Goal: Communication & Community: Answer question/provide support

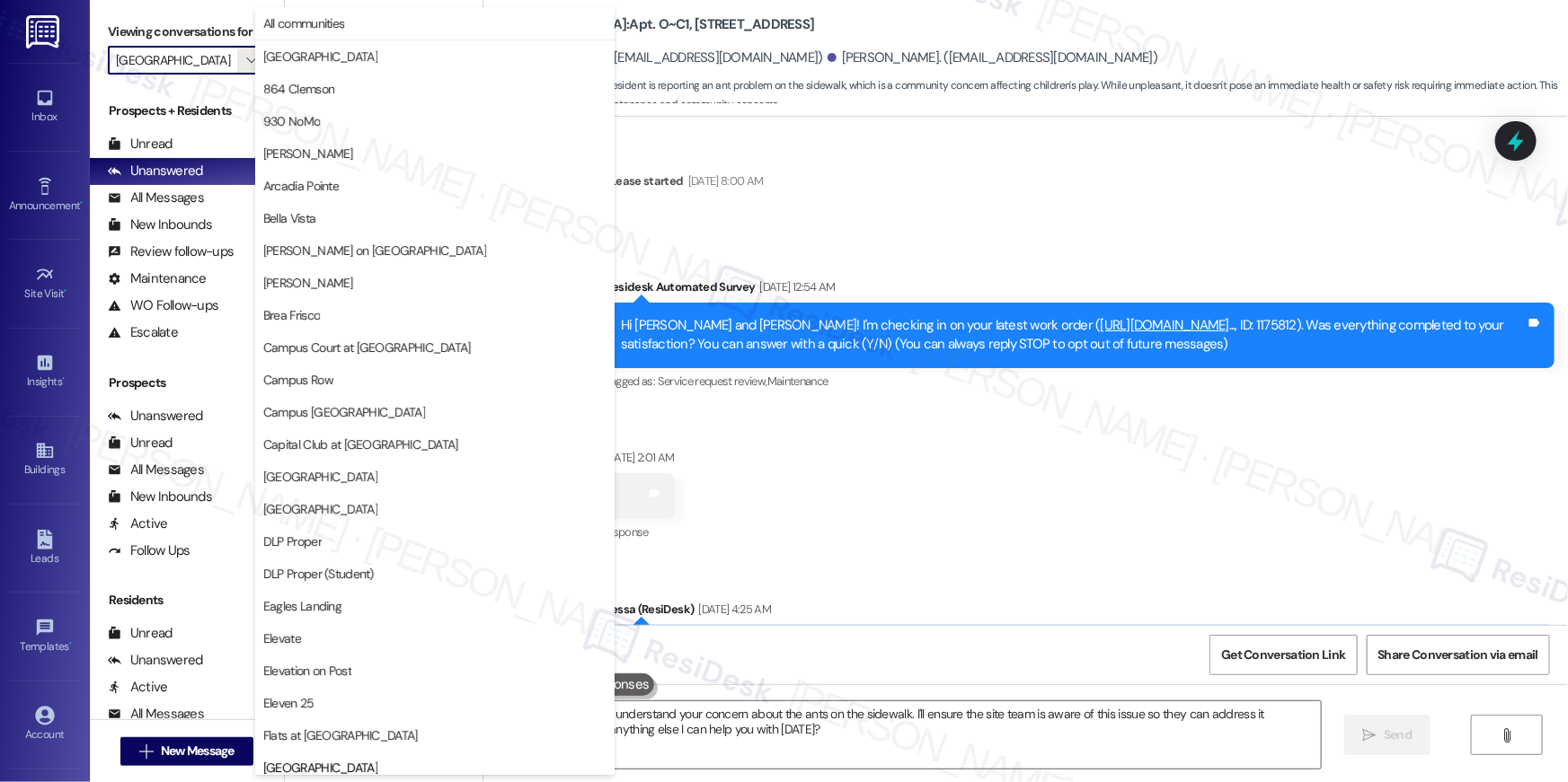
scroll to position [616, 0]
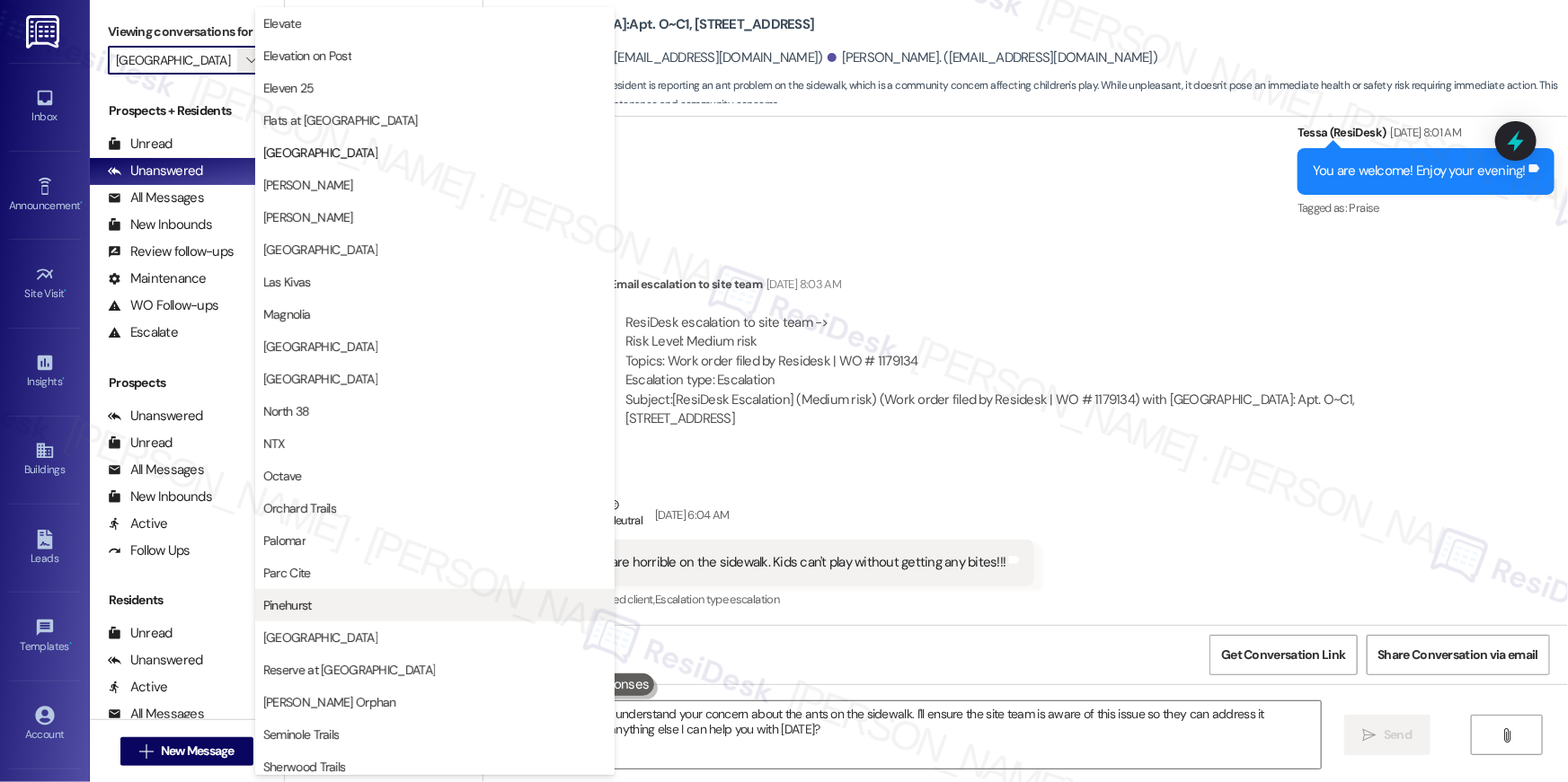
click at [351, 607] on span "Pinehurst" at bounding box center [435, 606] width 343 height 18
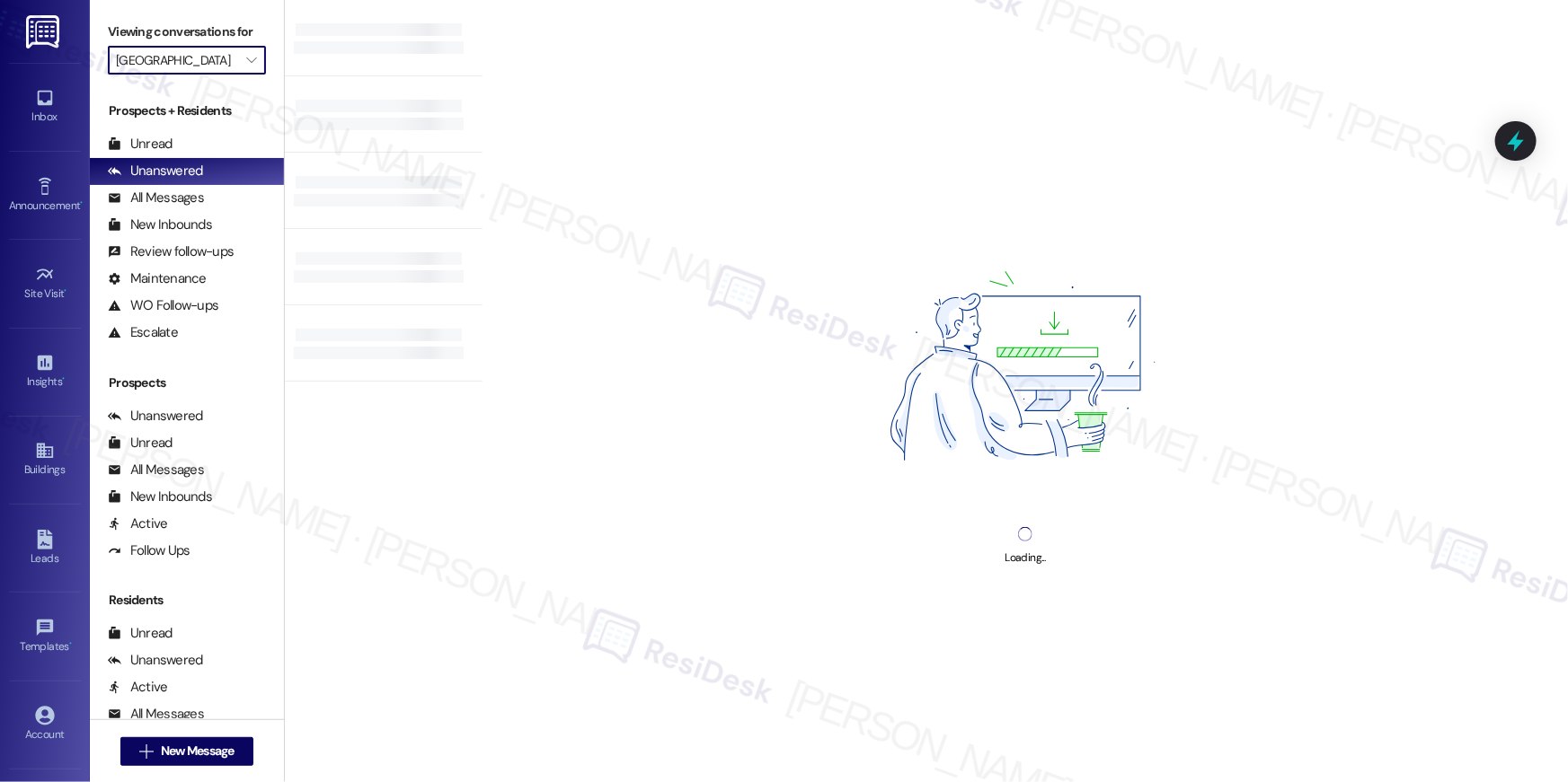
type input "Pinehurst"
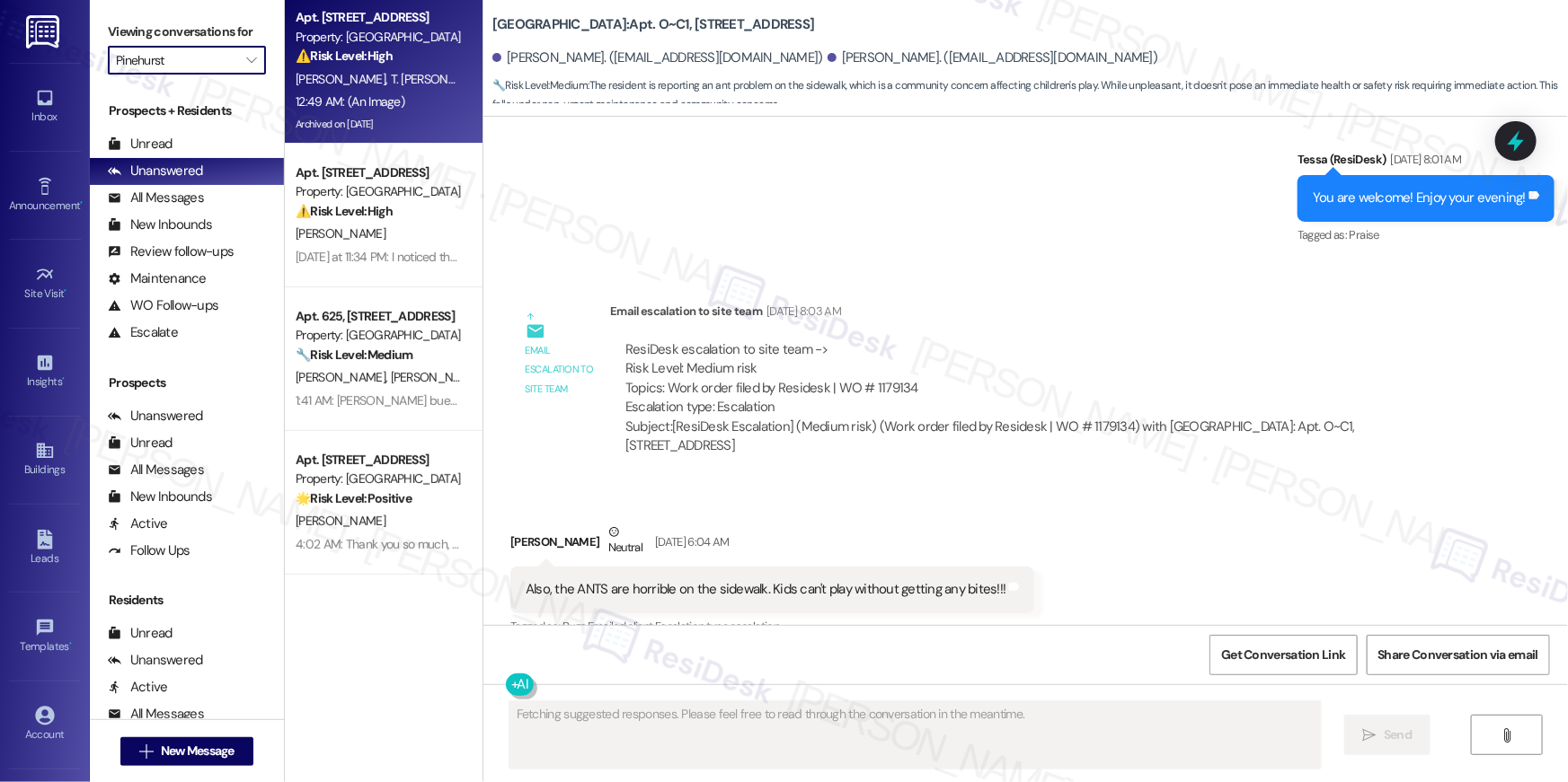
scroll to position [1469, 0]
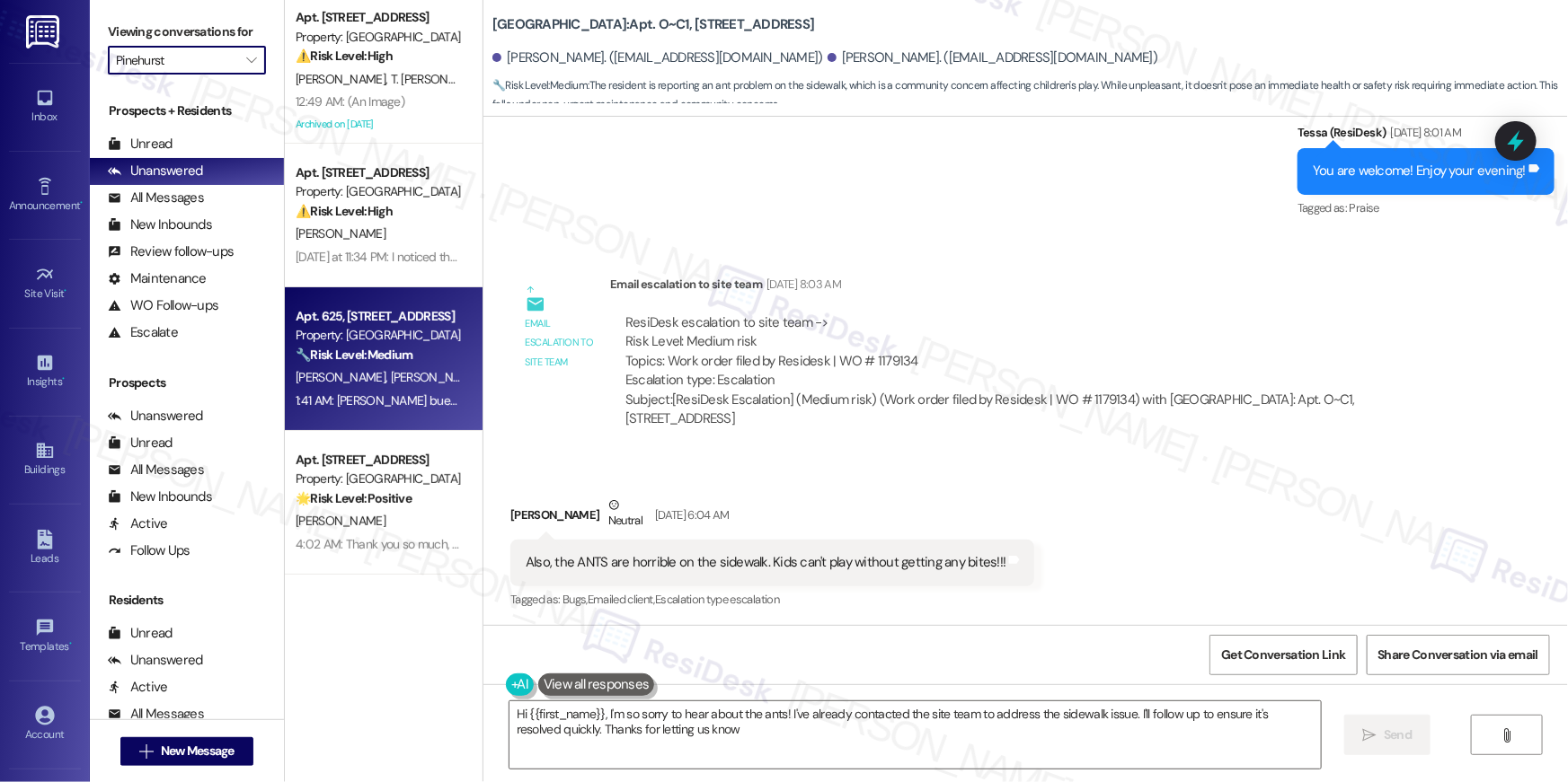
type textarea "Hi {{first_name}}, I'm so sorry to hear about the ants! I've already contacted …"
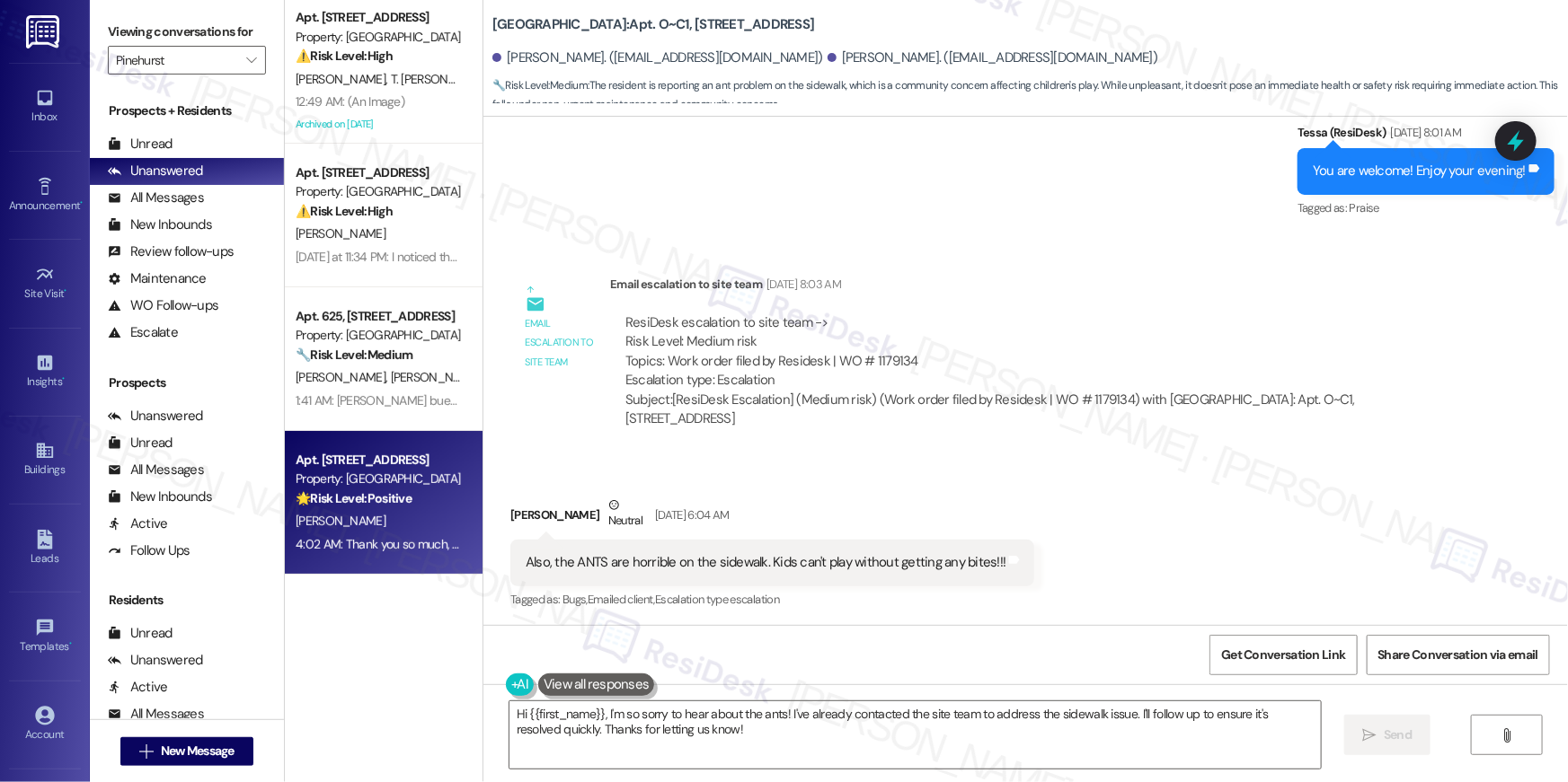
click at [423, 557] on div "Apt. 211, [STREET_ADDRESS] Property: Pinehurst 🌟 Risk Level: Positive The resid…" at bounding box center [384, 503] width 198 height 144
type textarea "Fetching suggested responses. Please feel free to read through the conversation…"
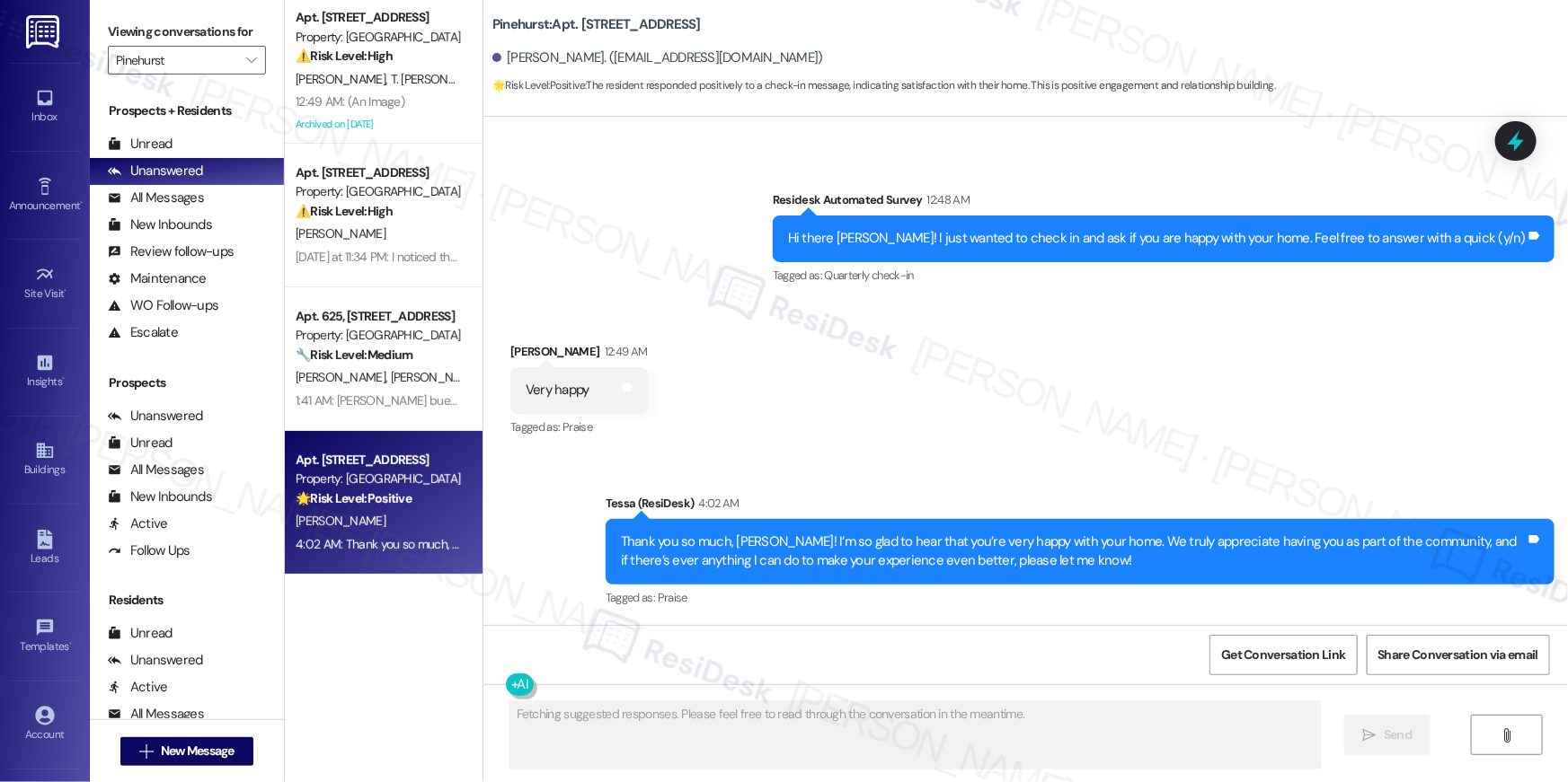
scroll to position [612, 0]
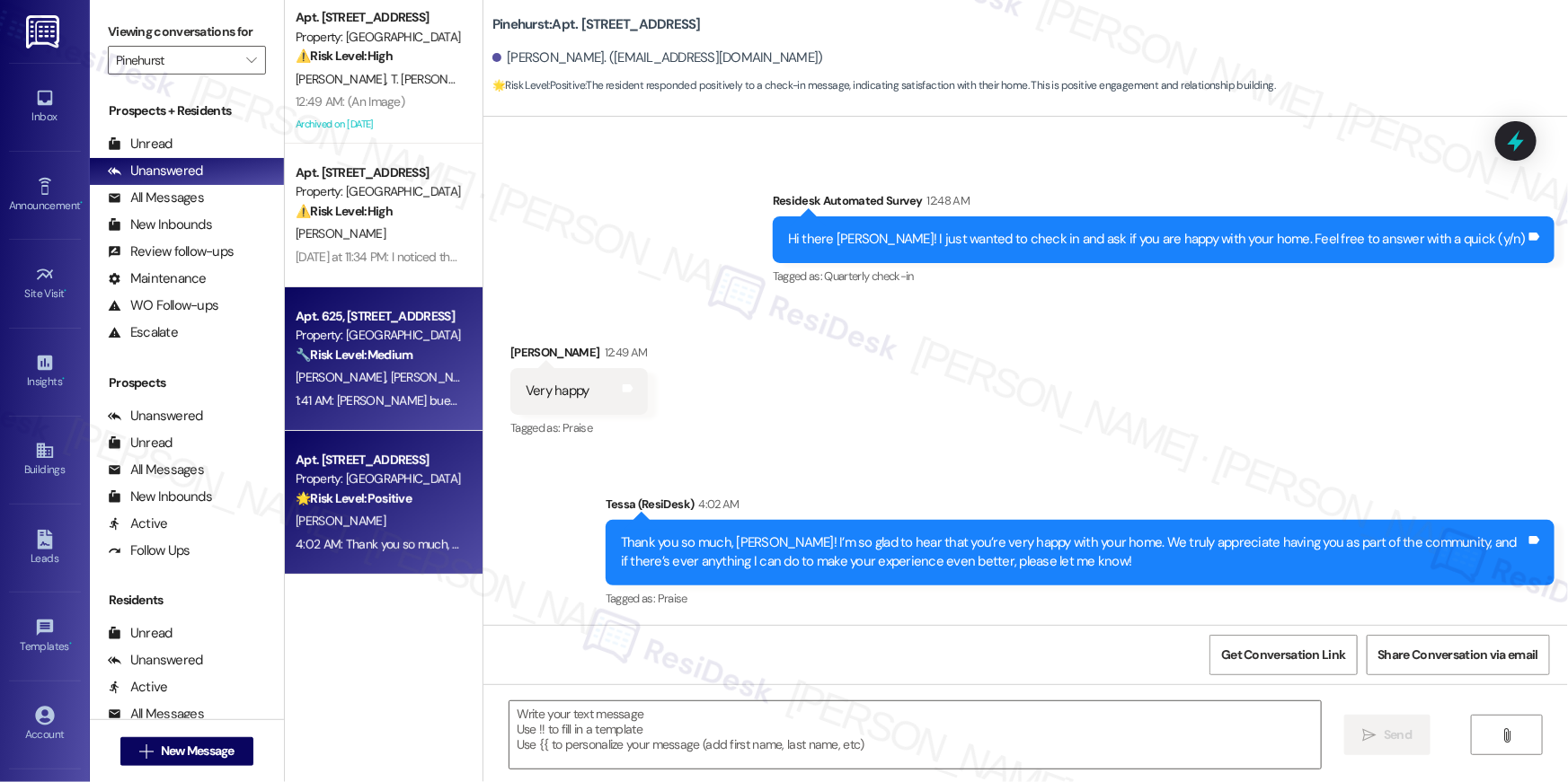
click at [408, 378] on span "[PERSON_NAME] [PERSON_NAME]" at bounding box center [482, 377] width 182 height 16
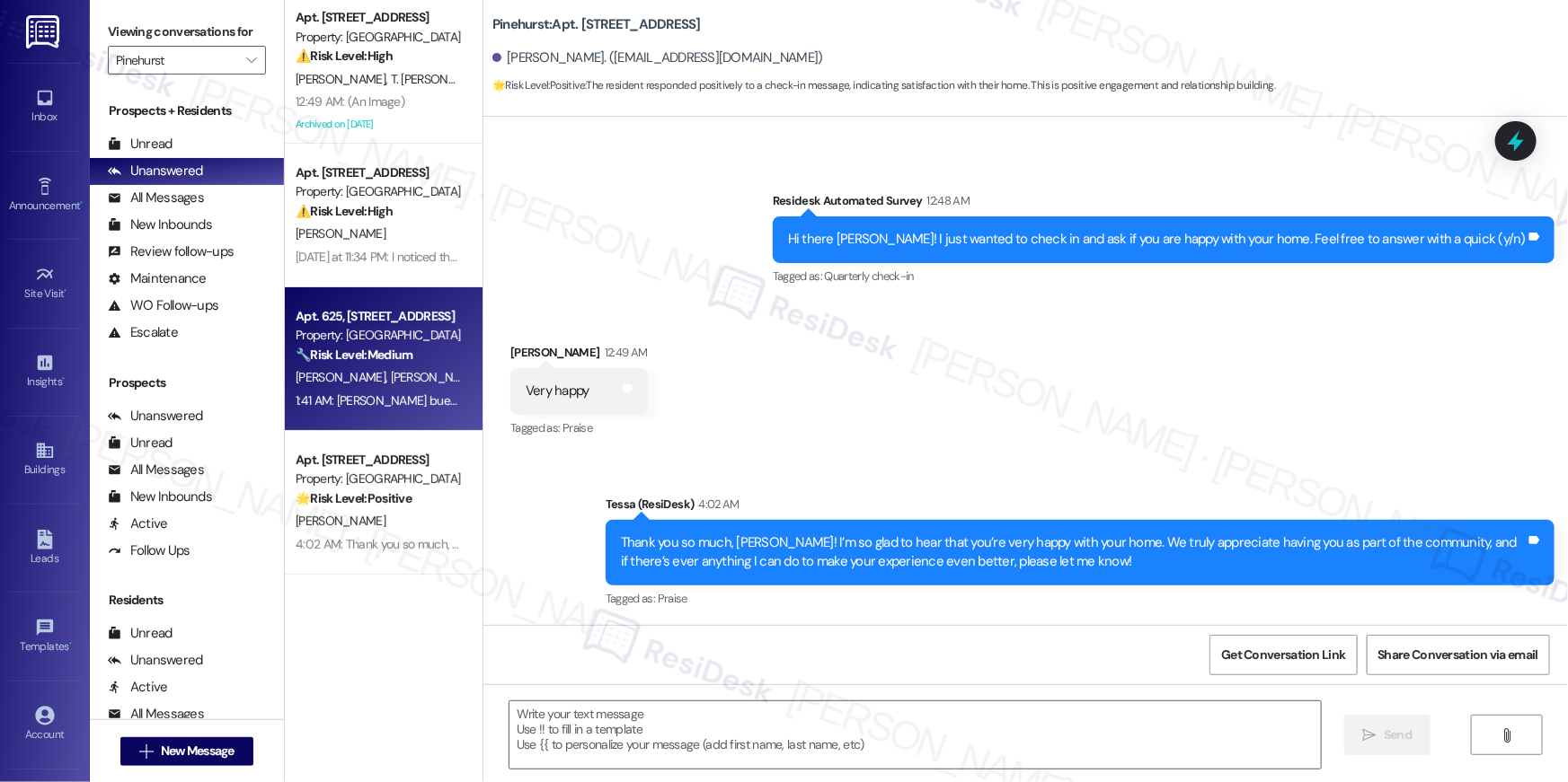
type textarea "Fetching suggested responses. Please feel free to read through the conversation…"
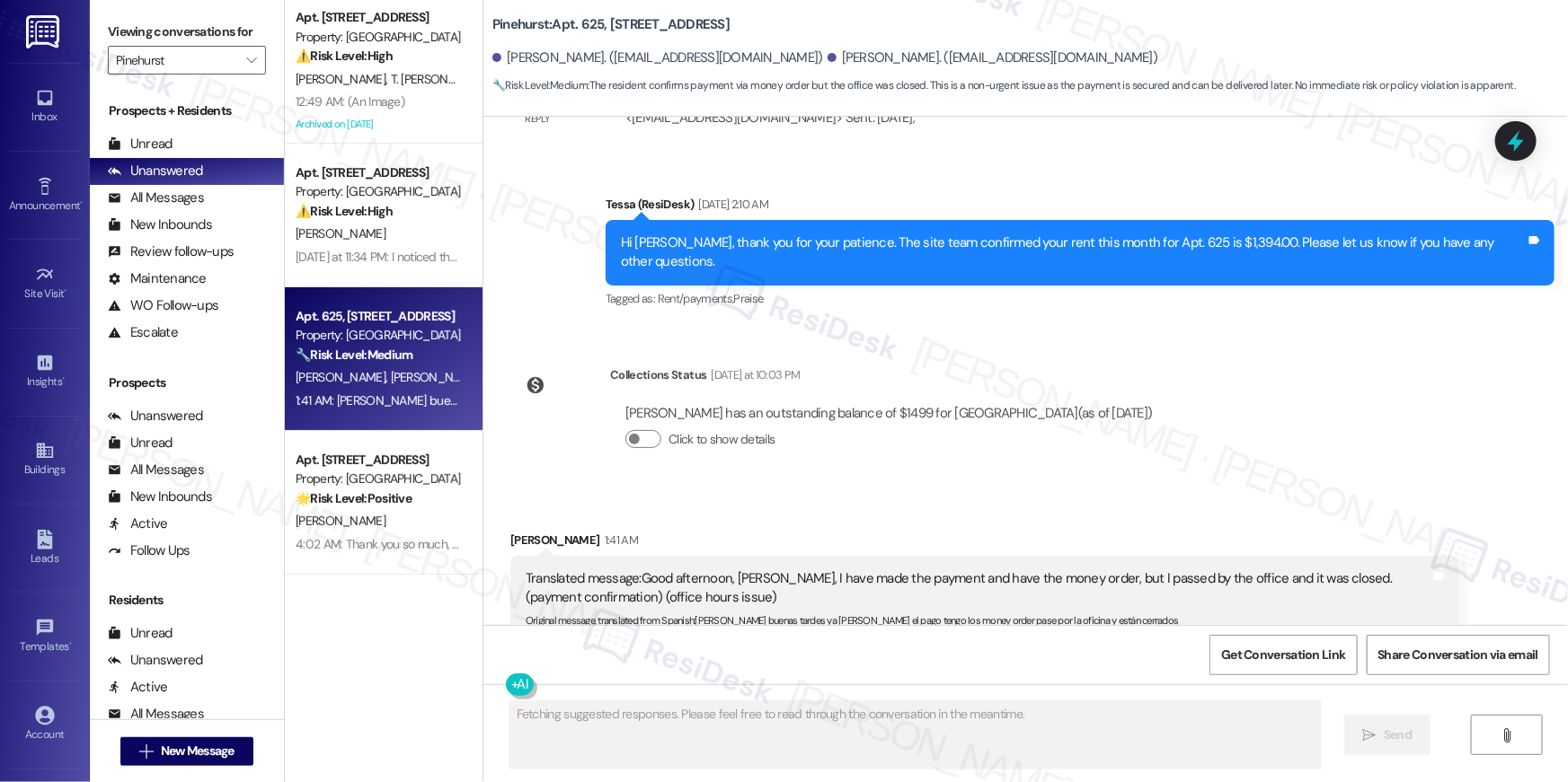
scroll to position [1271, 0]
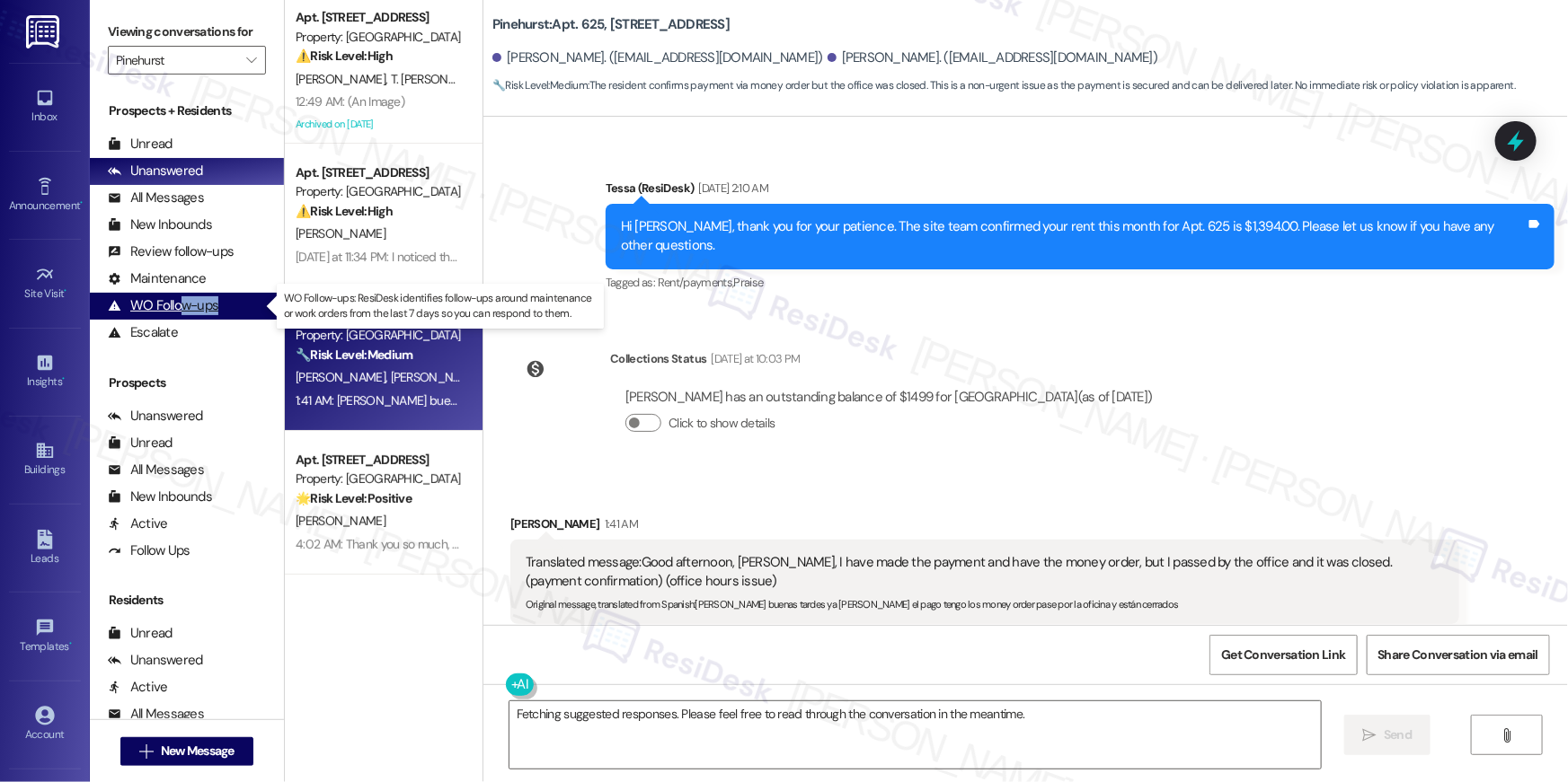
click at [181, 318] on div "Prospects + Residents Unread (0) Unread: Any message you haven't read yet will …" at bounding box center [187, 224] width 194 height 244
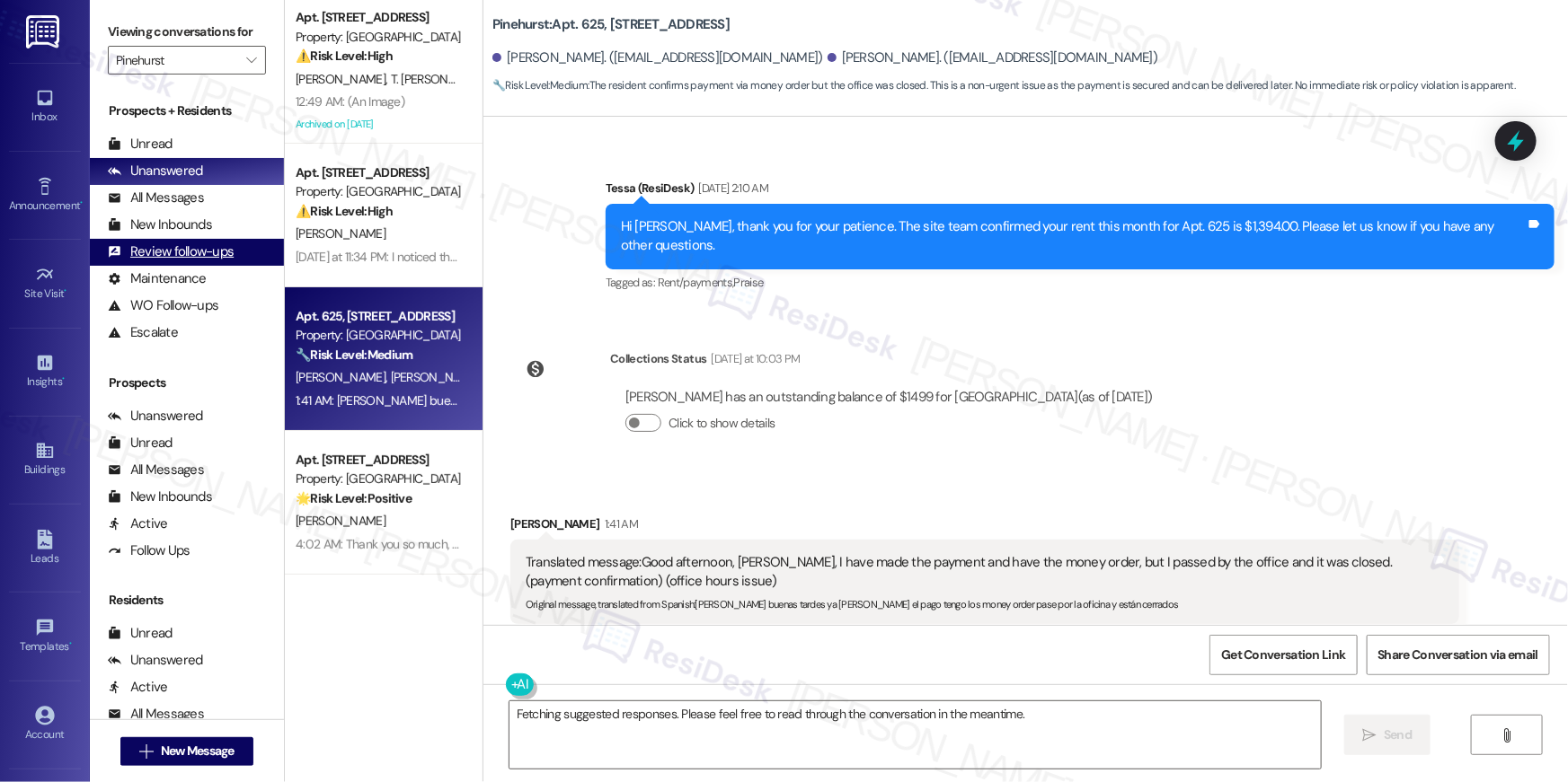
click at [189, 251] on div "Review follow-ups" at bounding box center [170, 251] width 126 height 19
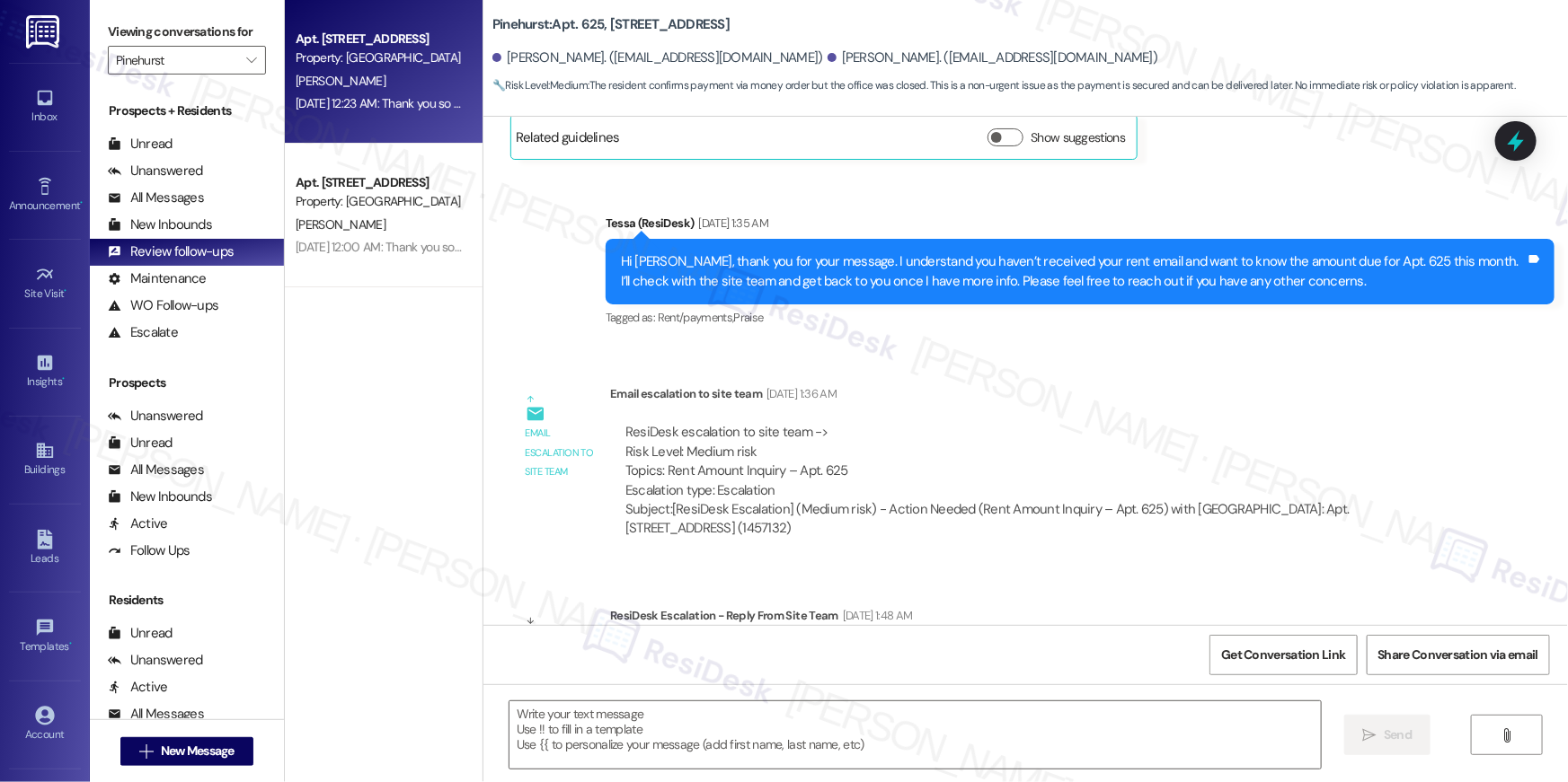
type textarea "Fetching suggested responses. Please feel free to read through the conversation…"
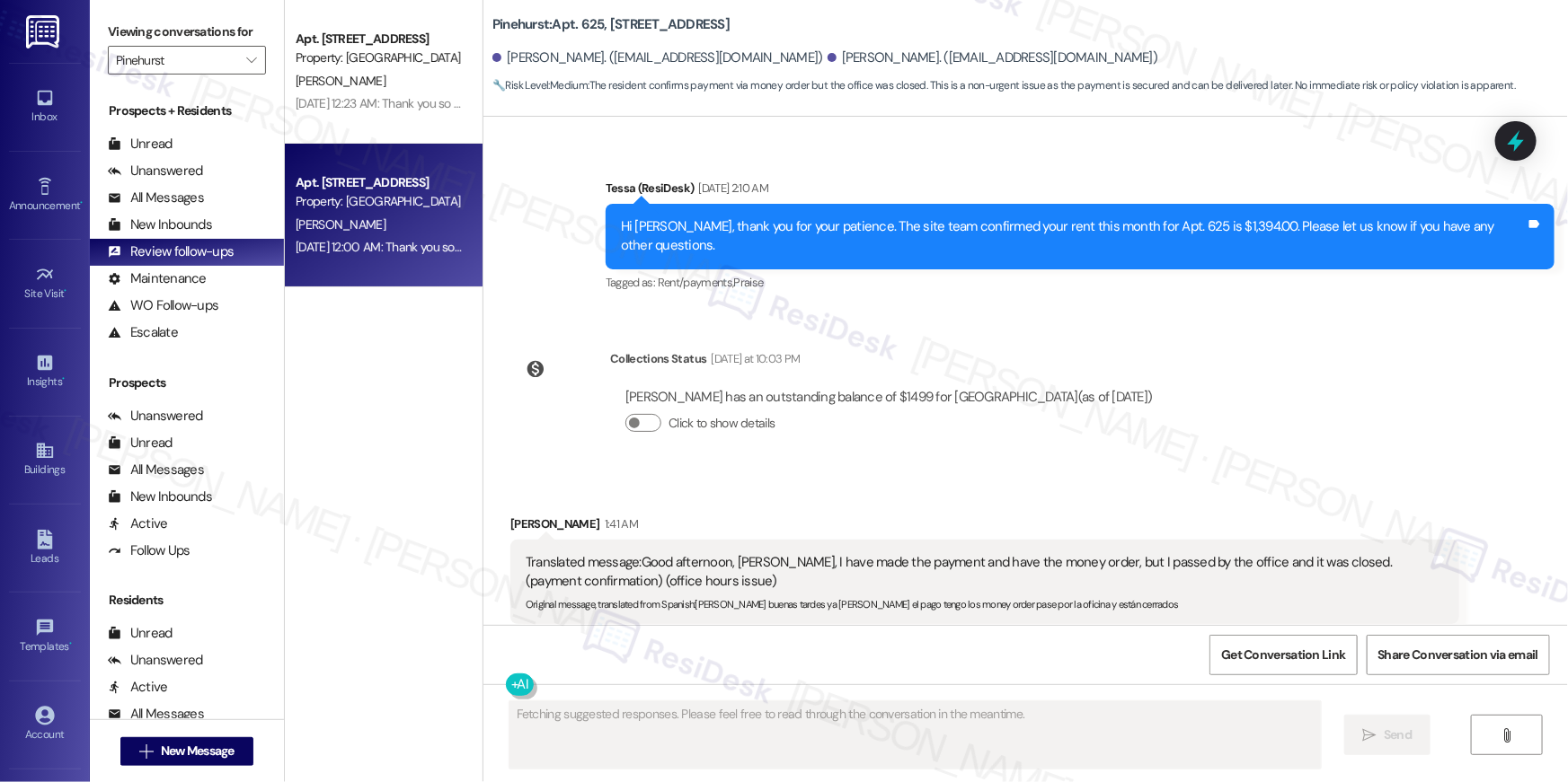
click at [337, 191] on div "Apt. [STREET_ADDRESS]" at bounding box center [379, 182] width 166 height 19
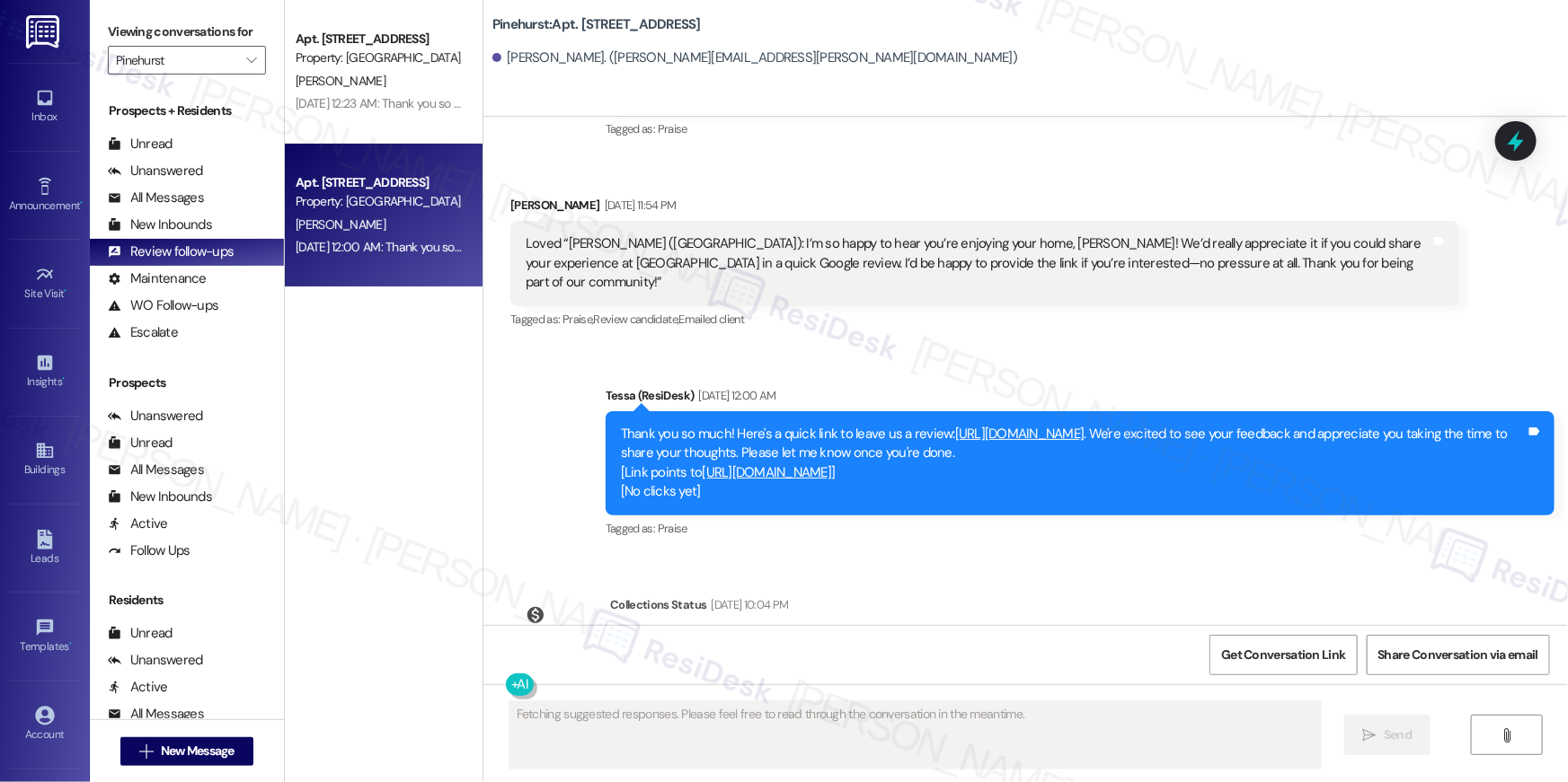
scroll to position [992, 0]
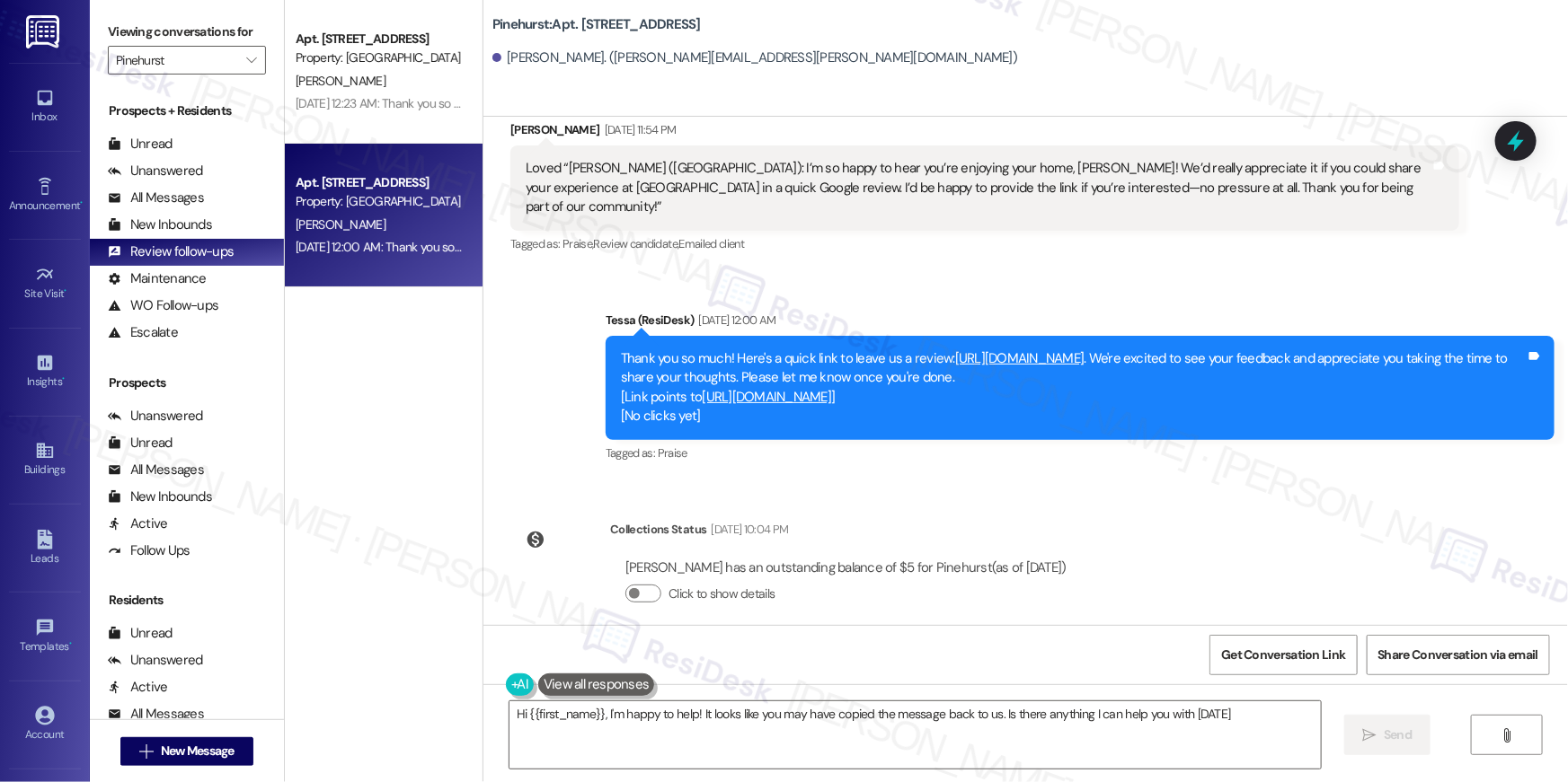
type textarea "Hi {{first_name}}, I'm happy to help! It looks like you may have copied the mes…"
copy div "[URL][DOMAIN_NAME] ."
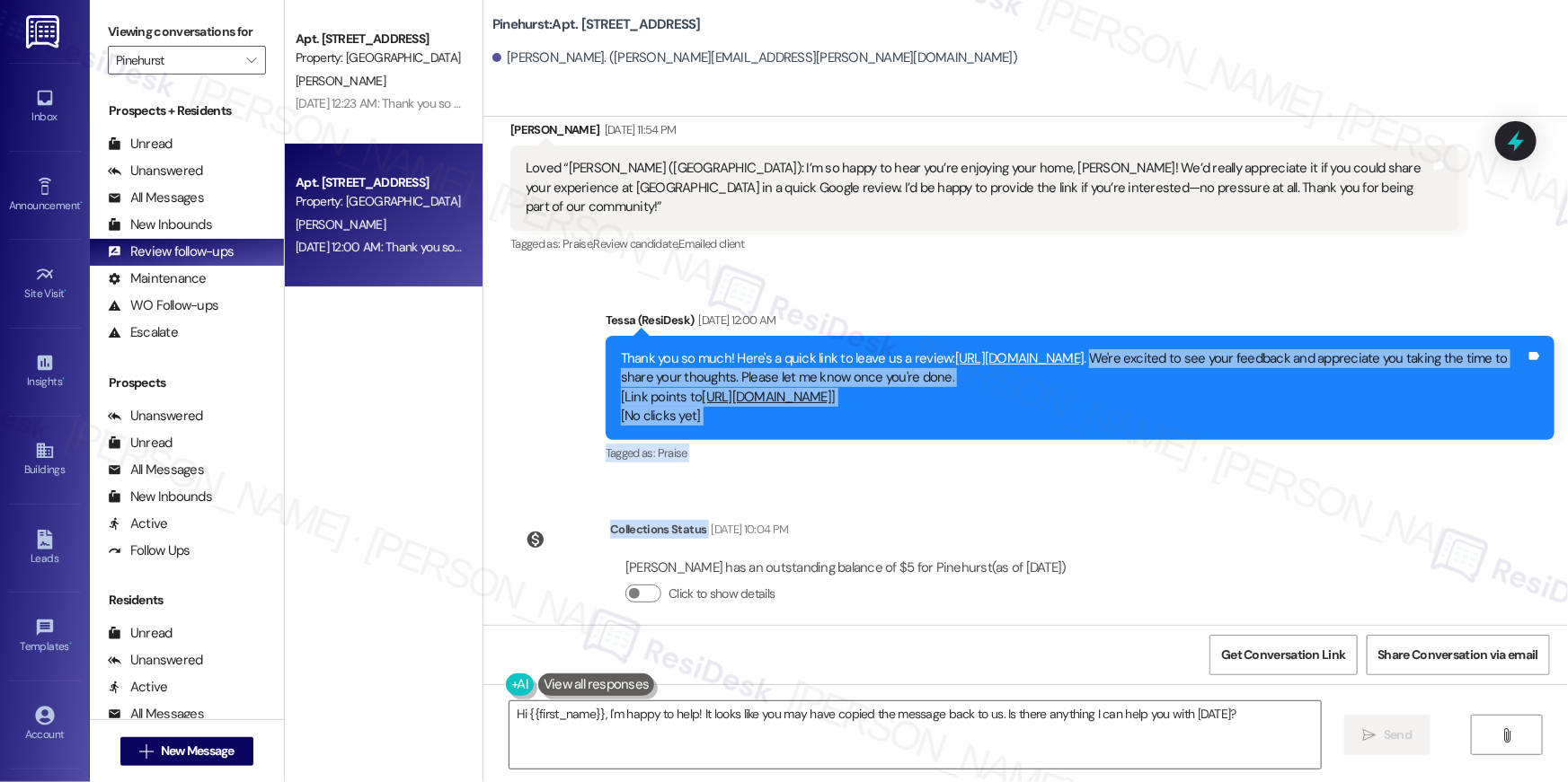
drag, startPoint x: 1248, startPoint y: 342, endPoint x: 1271, endPoint y: 479, distance: 138.9
click at [1275, 472] on div "Lease started [DATE] 8:00 AM Announcement, sent via SMS Tessa (ResiDesk) [DATE]…" at bounding box center [1025, 371] width 1084 height 509
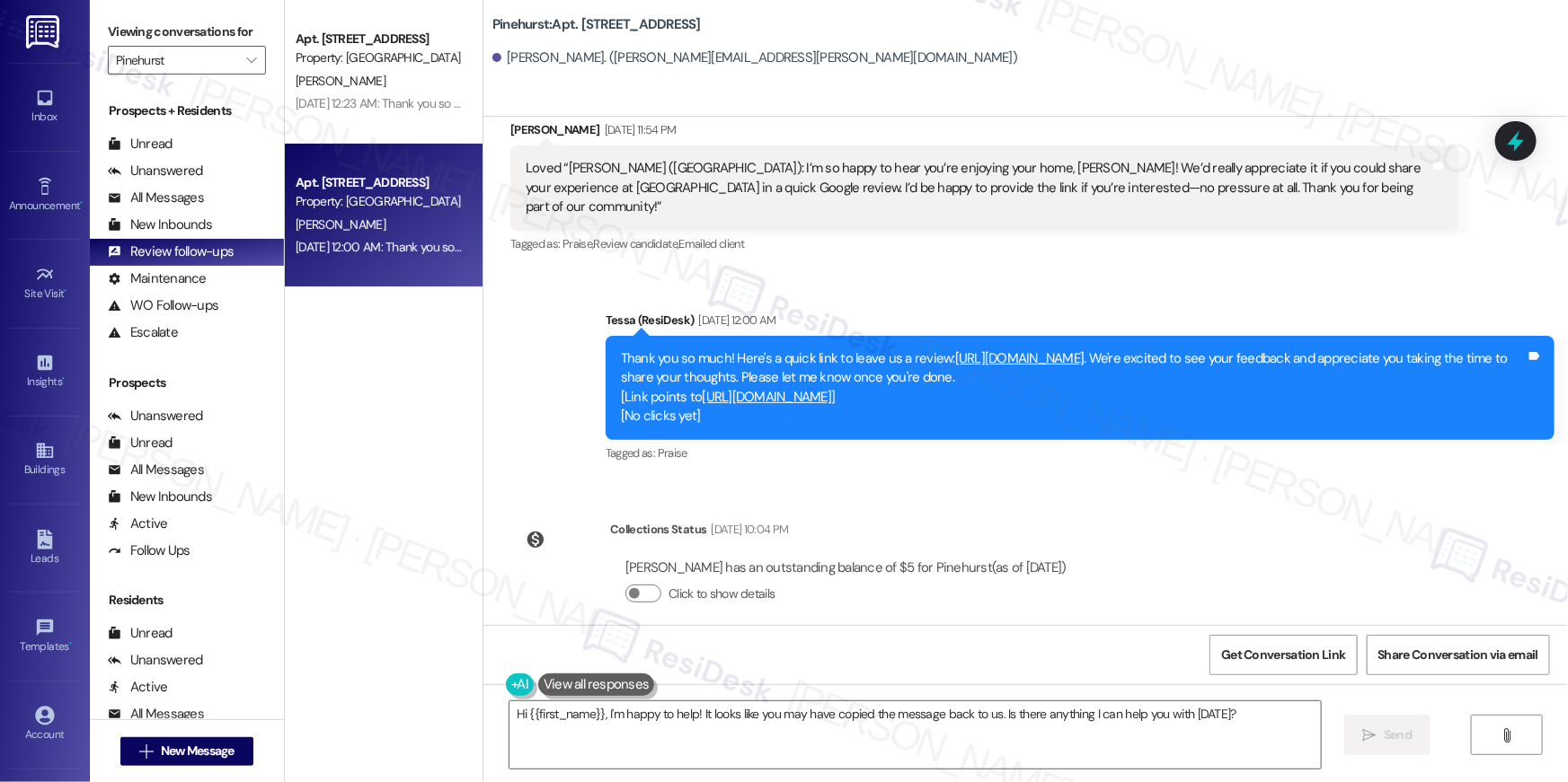
click at [1282, 440] on div "Tagged as: Praise Click to highlight conversations about Praise" at bounding box center [1080, 453] width 948 height 26
drag, startPoint x: 1246, startPoint y: 332, endPoint x: 938, endPoint y: 338, distance: 308.1
click at [938, 349] on div "Thank you so much! Here's a quick link to leave us a review: [URL][DOMAIN_NAME]…" at bounding box center [1073, 388] width 905 height 77
copy div "[URL][DOMAIN_NAME] ."
click at [1084, 349] on link "[URL][DOMAIN_NAME]" at bounding box center [1020, 358] width 130 height 18
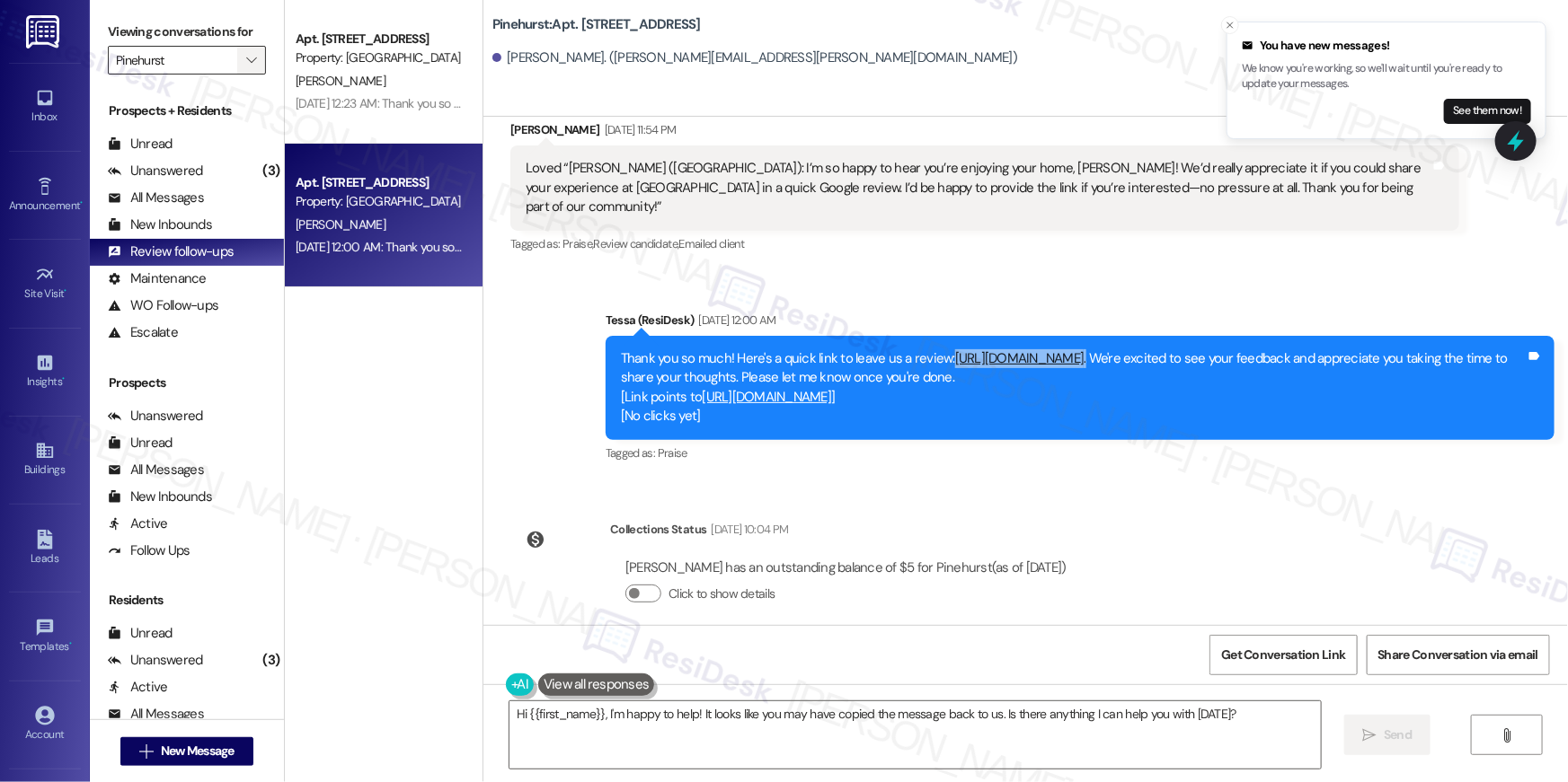
click at [246, 47] on span "" at bounding box center [250, 59] width 17 height 29
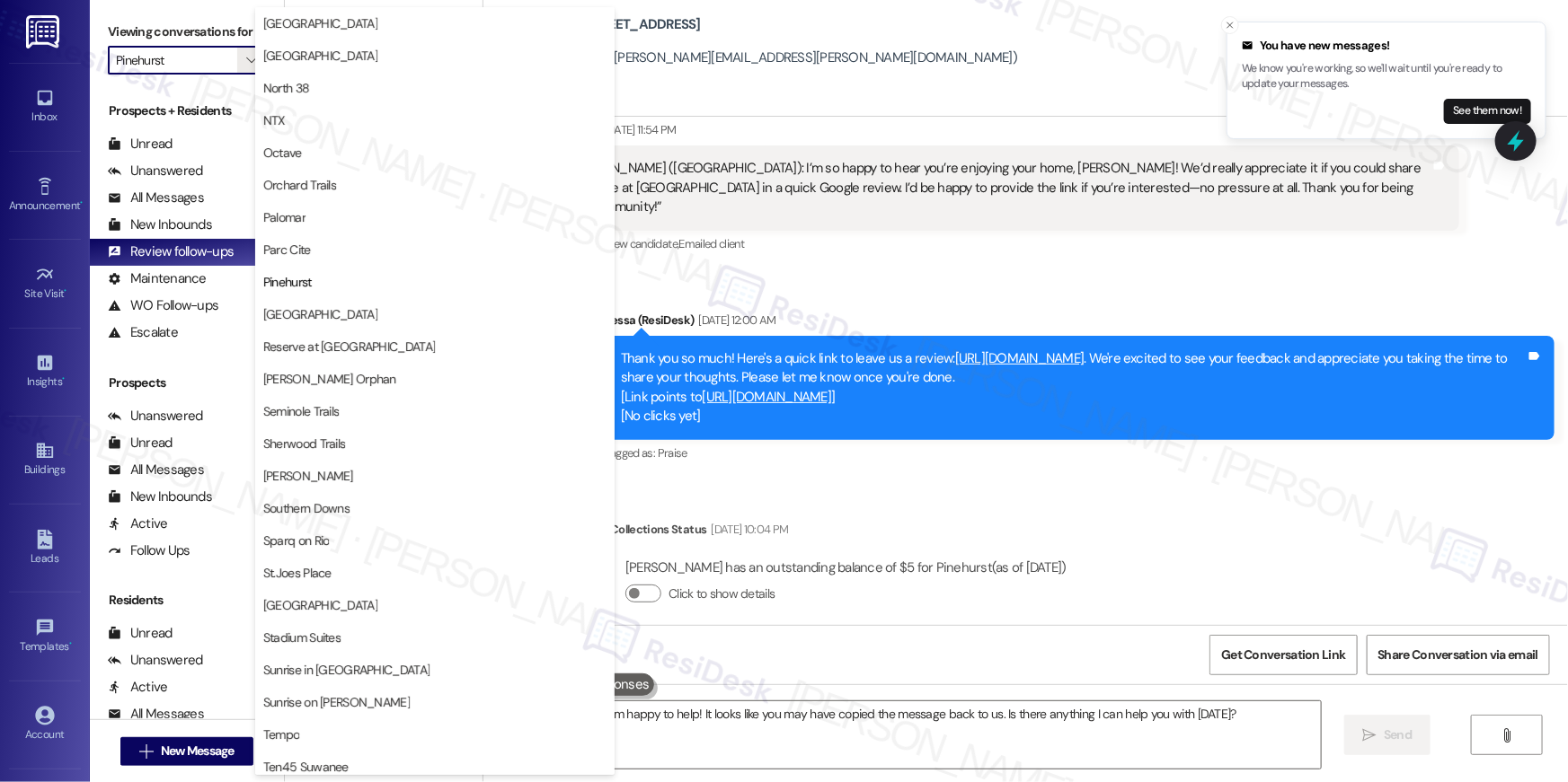
scroll to position [0, 0]
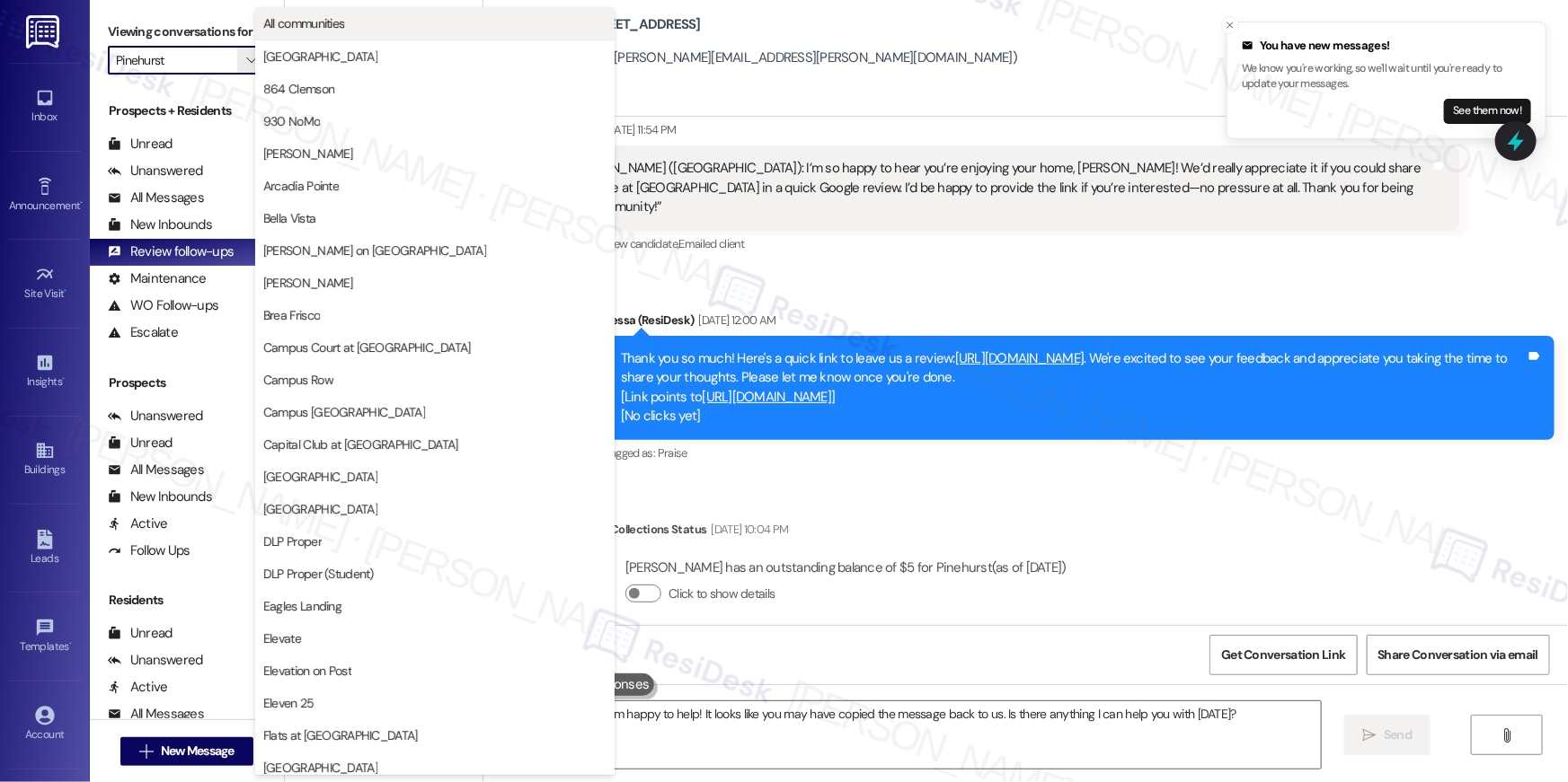
click at [425, 29] on span "All communities" at bounding box center [435, 24] width 343 height 18
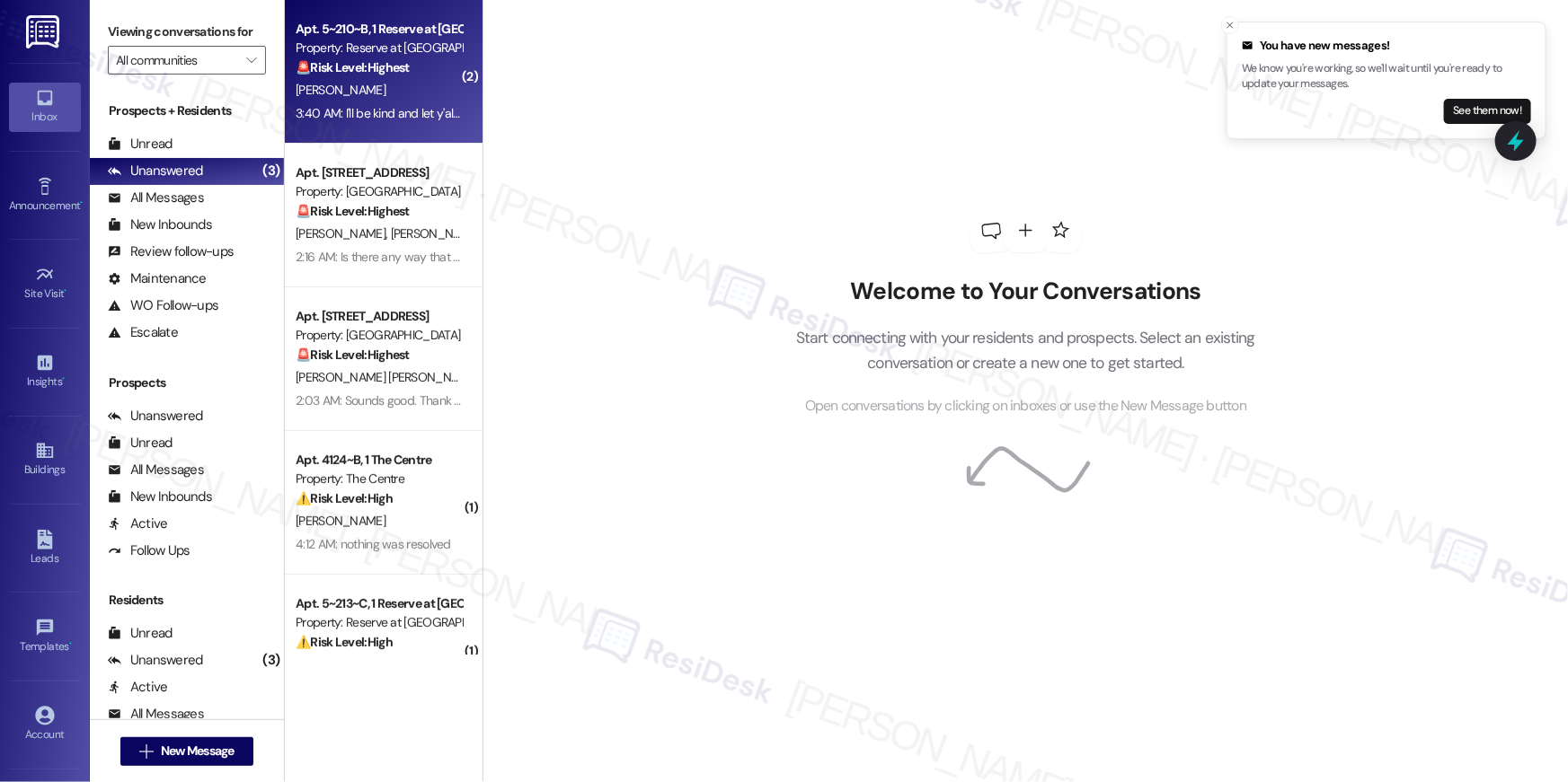
click at [324, 82] on span "[PERSON_NAME]" at bounding box center [341, 90] width 90 height 16
click at [345, 86] on div "[PERSON_NAME]" at bounding box center [379, 90] width 170 height 23
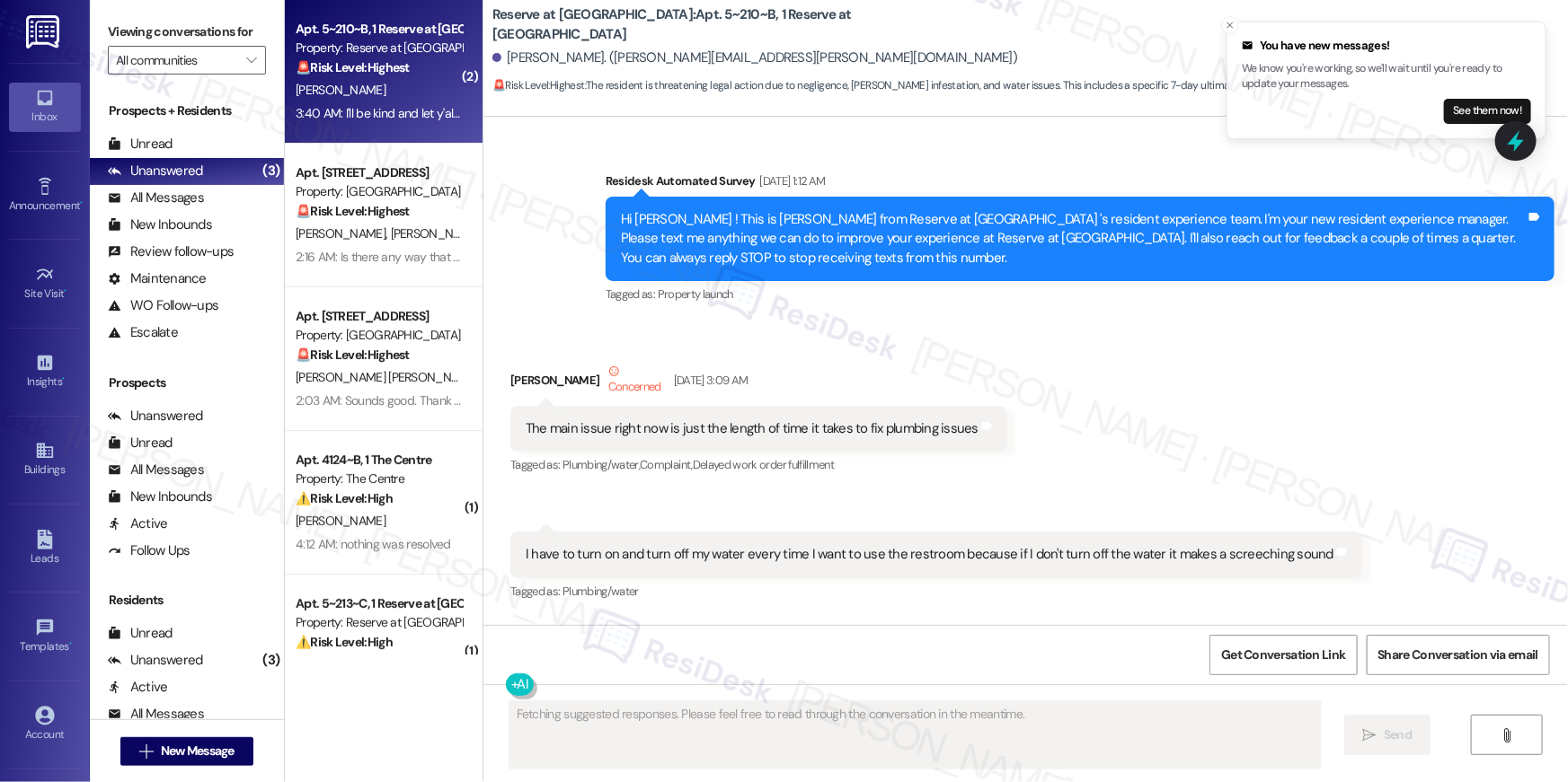
scroll to position [30171, 0]
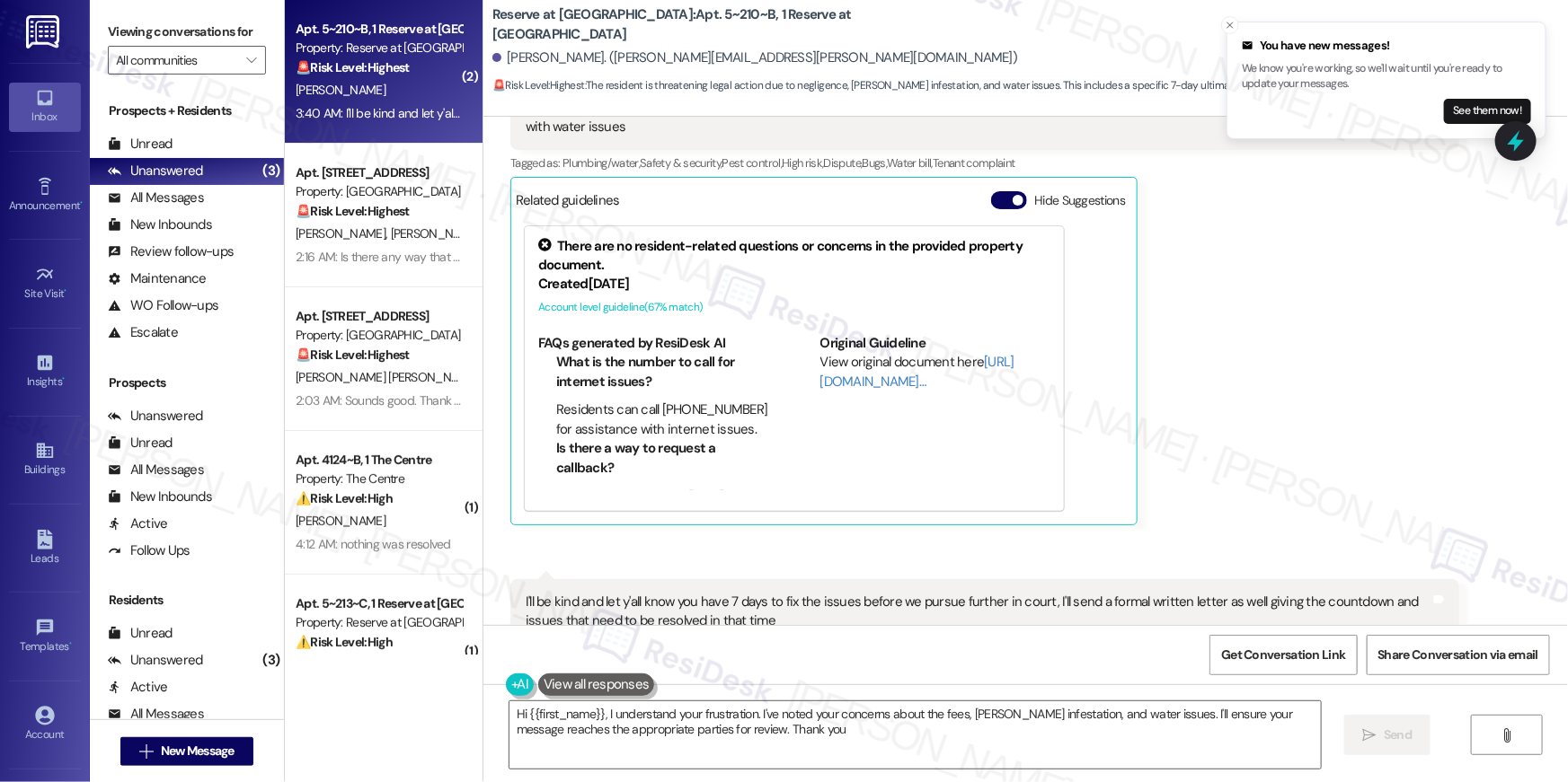
type textarea "Hi {{first_name}}, I understand your frustration. I've noted your concerns abou…"
click at [246, 63] on icon "" at bounding box center [251, 60] width 10 height 15
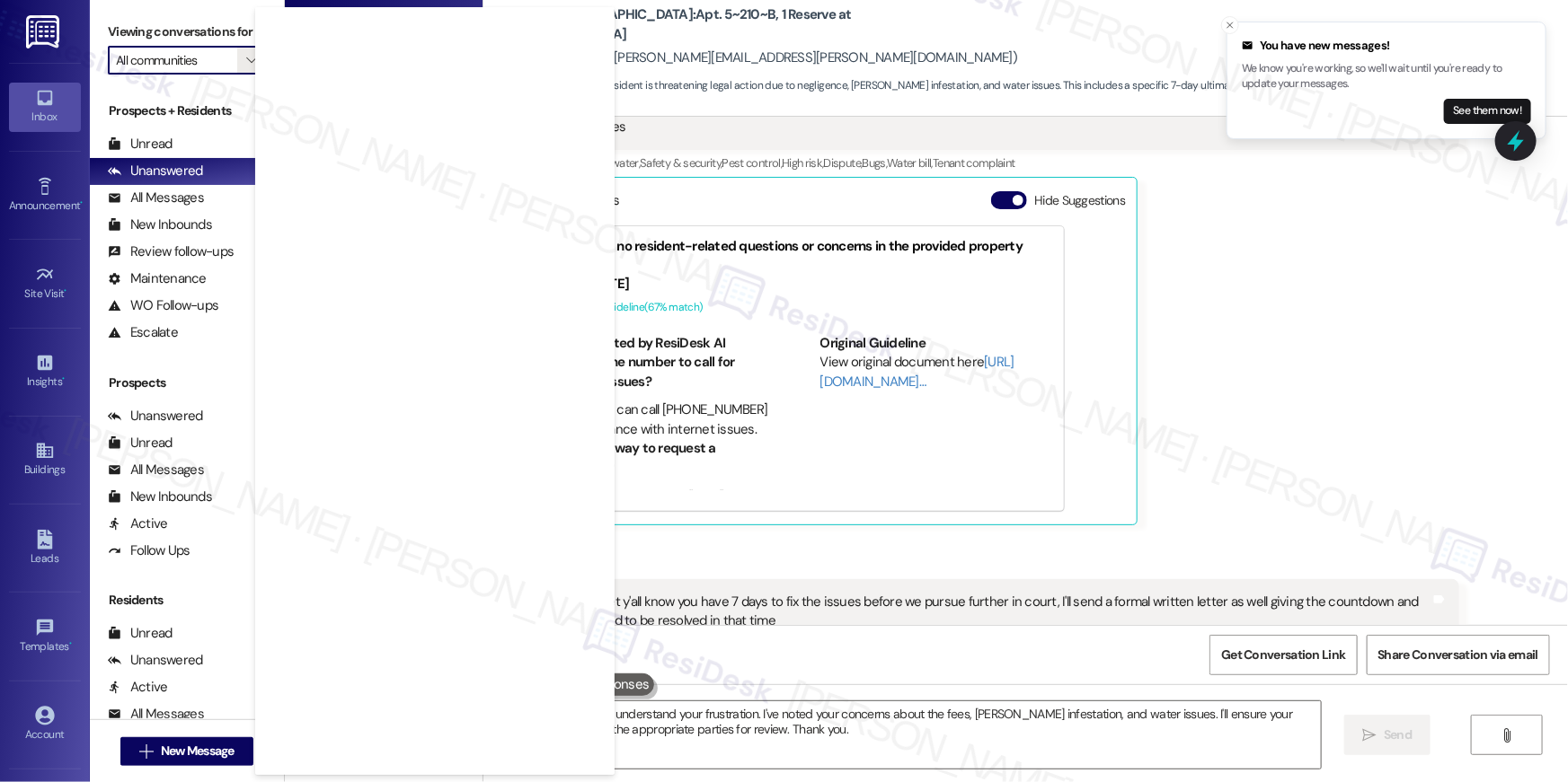
scroll to position [1625, 0]
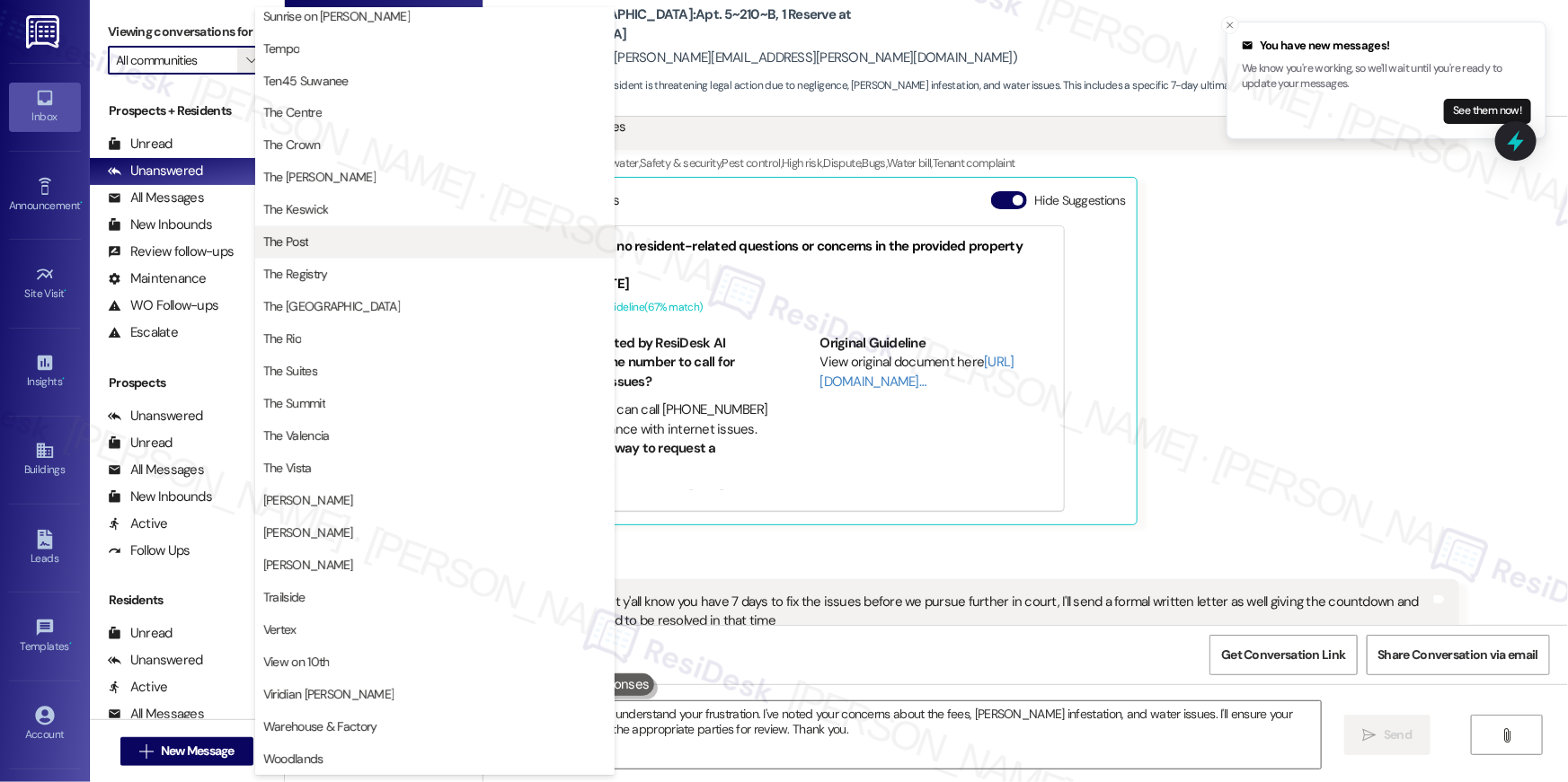
click at [394, 247] on span "The Post" at bounding box center [435, 243] width 343 height 18
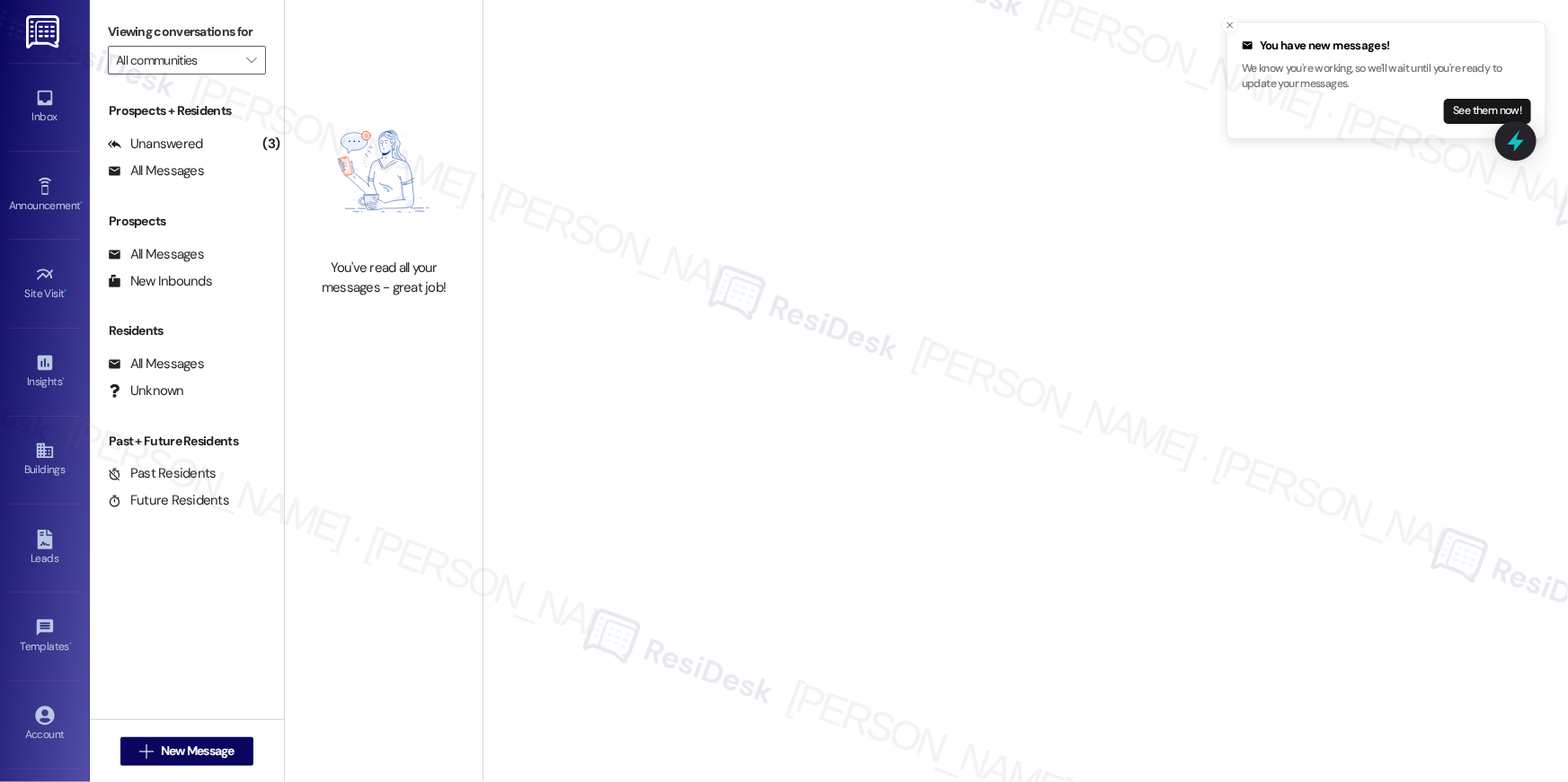
type input "The Post"
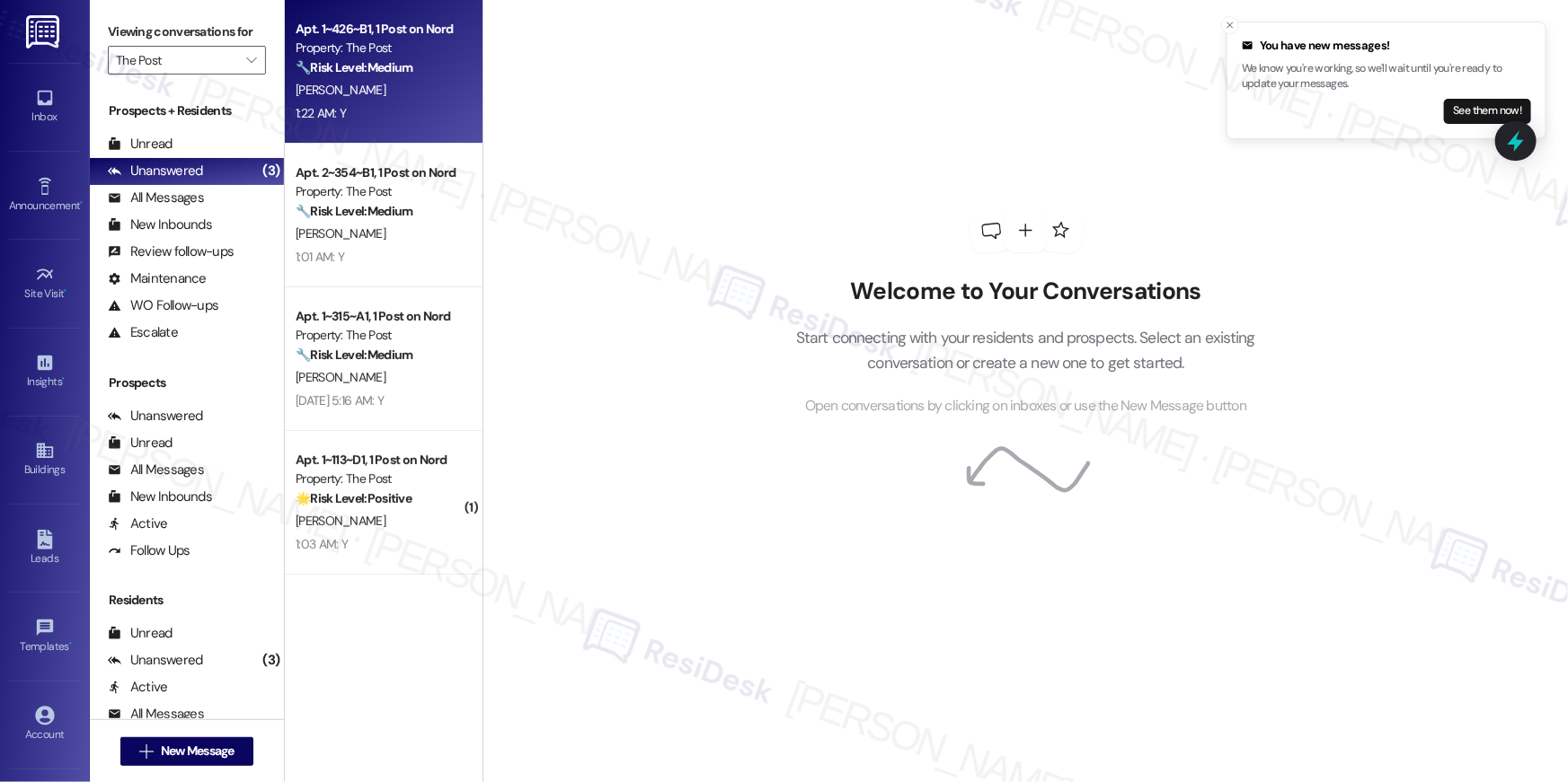
click at [409, 102] on div "1:22 AM: Y 1:22 AM: Y" at bounding box center [379, 113] width 170 height 23
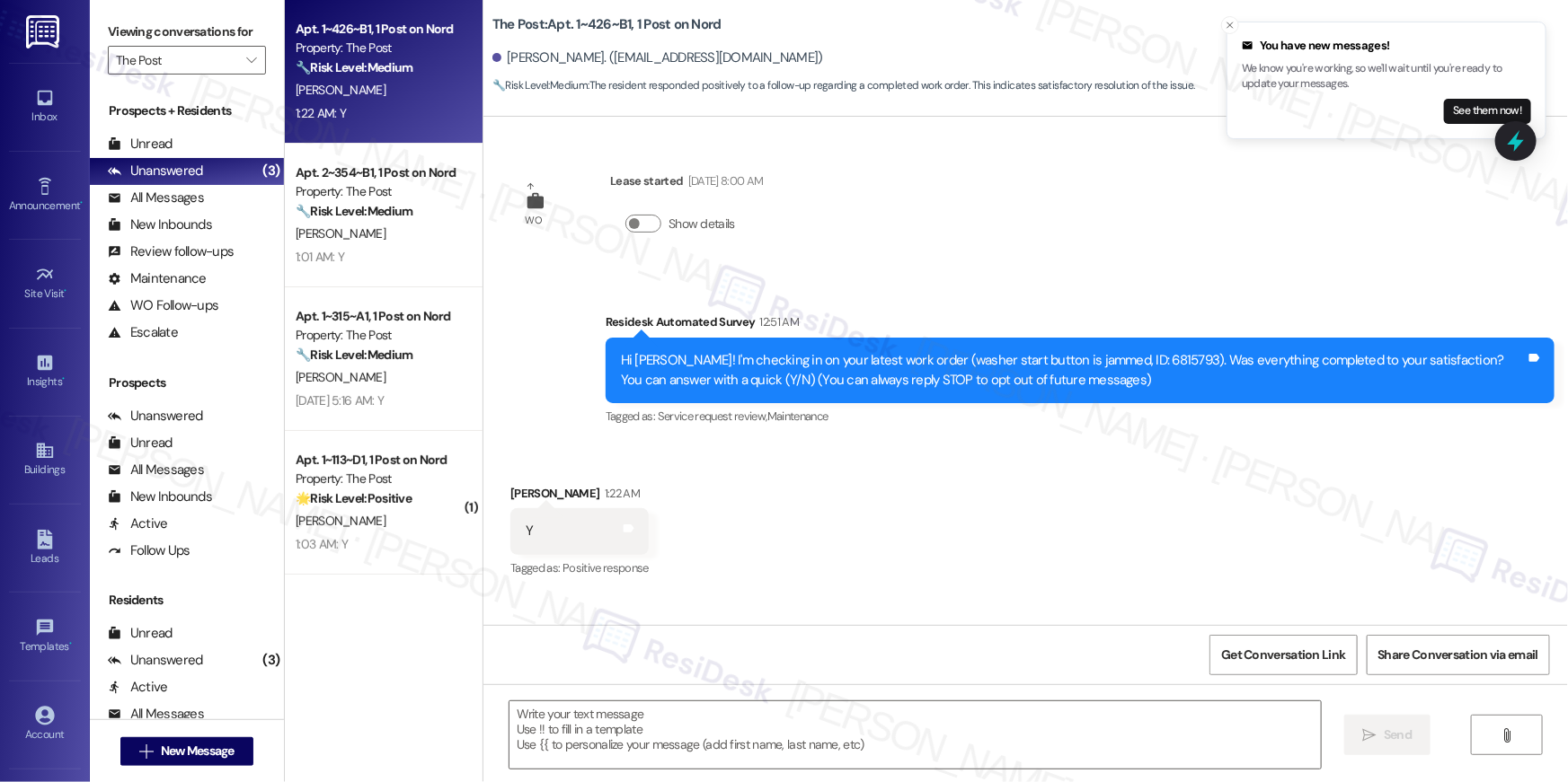
type textarea "Fetching suggested responses. Please feel free to read through the conversation…"
drag, startPoint x: 952, startPoint y: 742, endPoint x: 995, endPoint y: 738, distance: 43.2
click at [953, 742] on textarea at bounding box center [915, 735] width 811 height 67
click at [952, 741] on textarea at bounding box center [915, 735] width 811 height 67
click at [951, 735] on textarea at bounding box center [915, 735] width 811 height 67
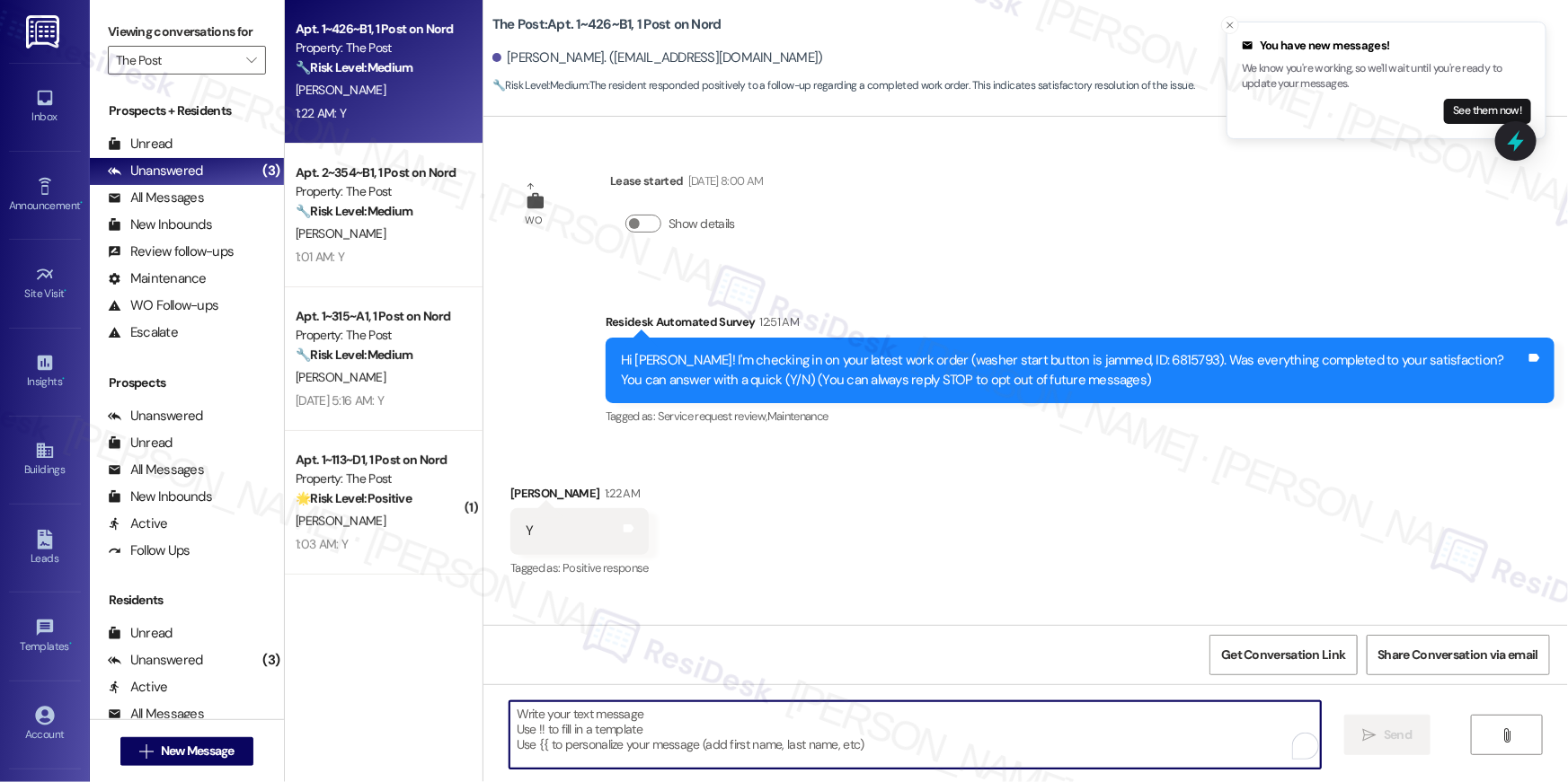
paste textarea "Hi {{first_name}}, I’m glad to hear your work order has been completed! If anyt…"
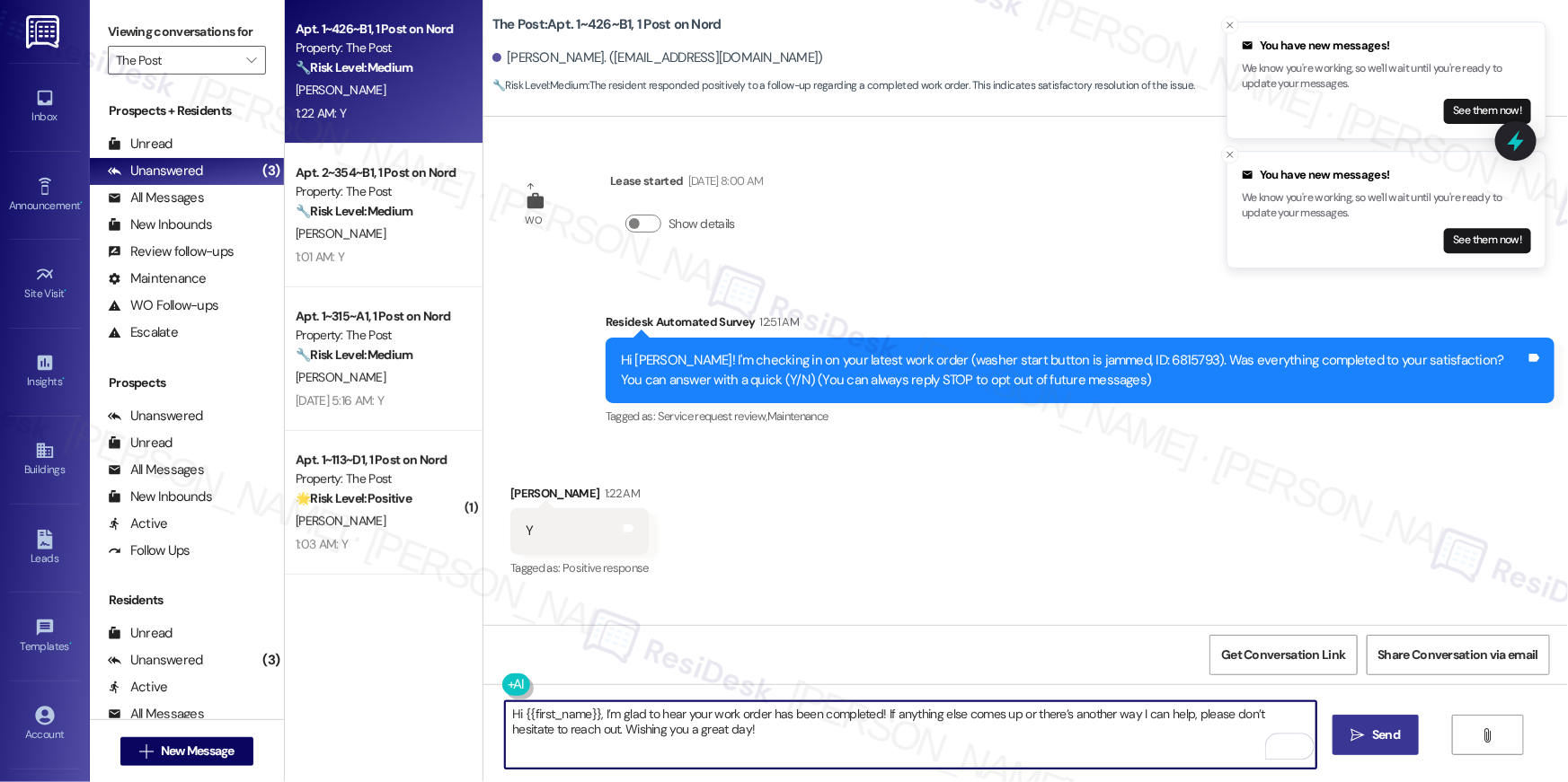
type textarea "Hi {{first_name}}, I’m glad to hear your work order has been completed! If anyt…"
click at [1394, 733] on span "Send" at bounding box center [1386, 734] width 28 height 19
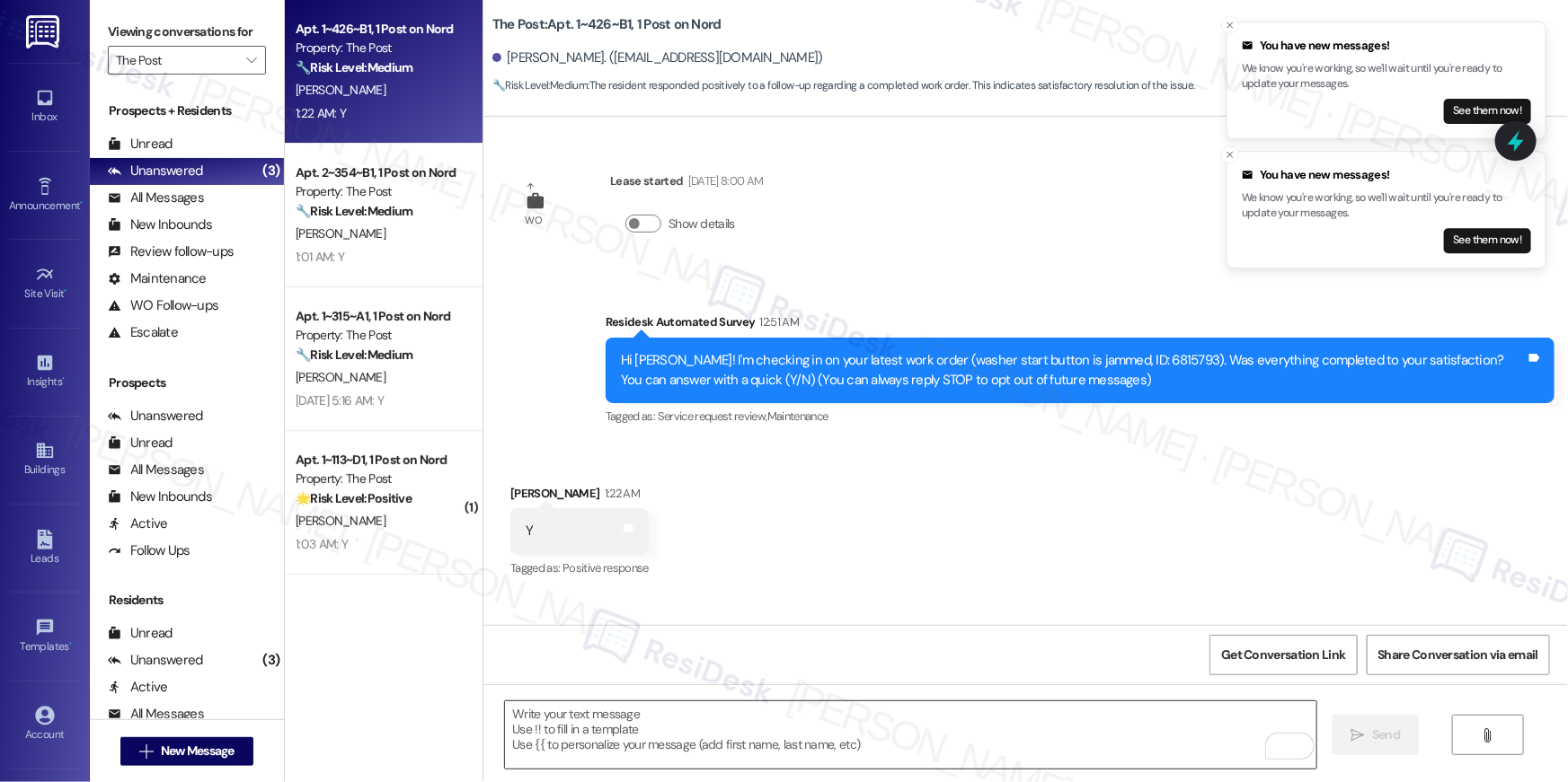
click at [1049, 744] on textarea "To enrich screen reader interactions, please activate Accessibility in Grammarl…" at bounding box center [910, 735] width 811 height 67
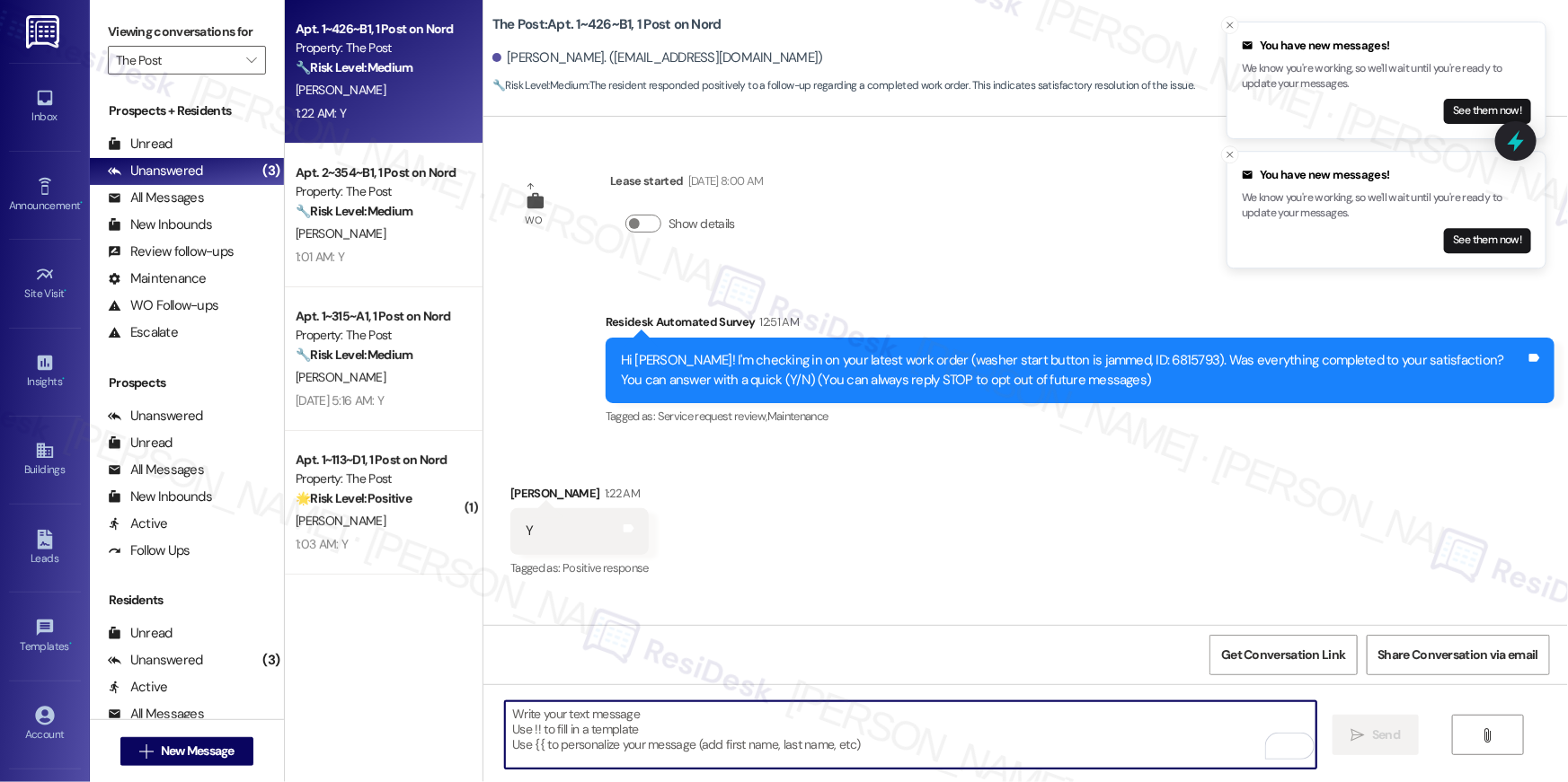
click at [1049, 744] on textarea "To enrich screen reader interactions, please activate Accessibility in Grammarl…" at bounding box center [910, 735] width 811 height 67
click at [1053, 745] on textarea "To enrich screen reader interactions, please activate Accessibility in Grammarl…" at bounding box center [910, 735] width 811 height 67
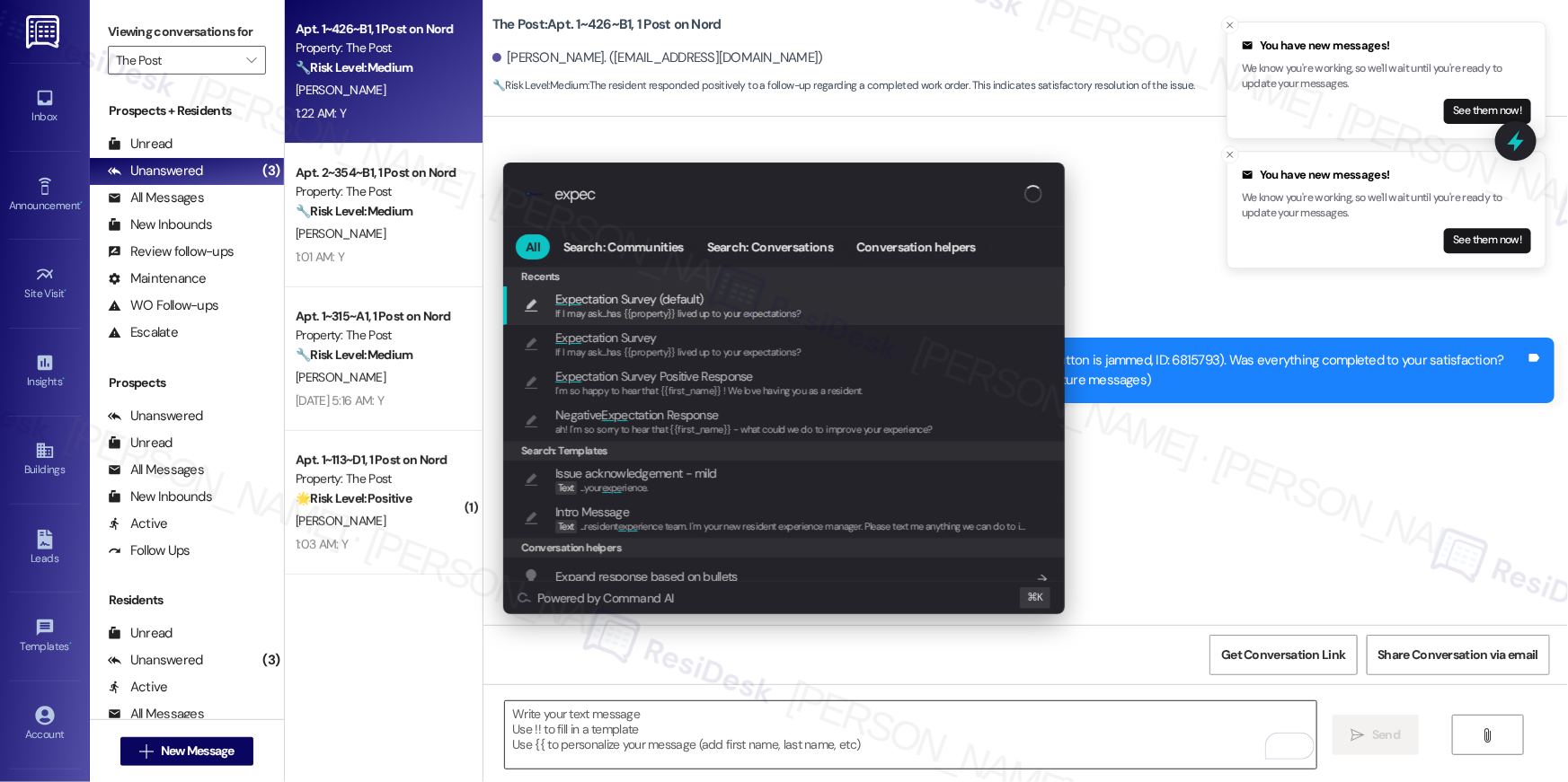
type input "expect"
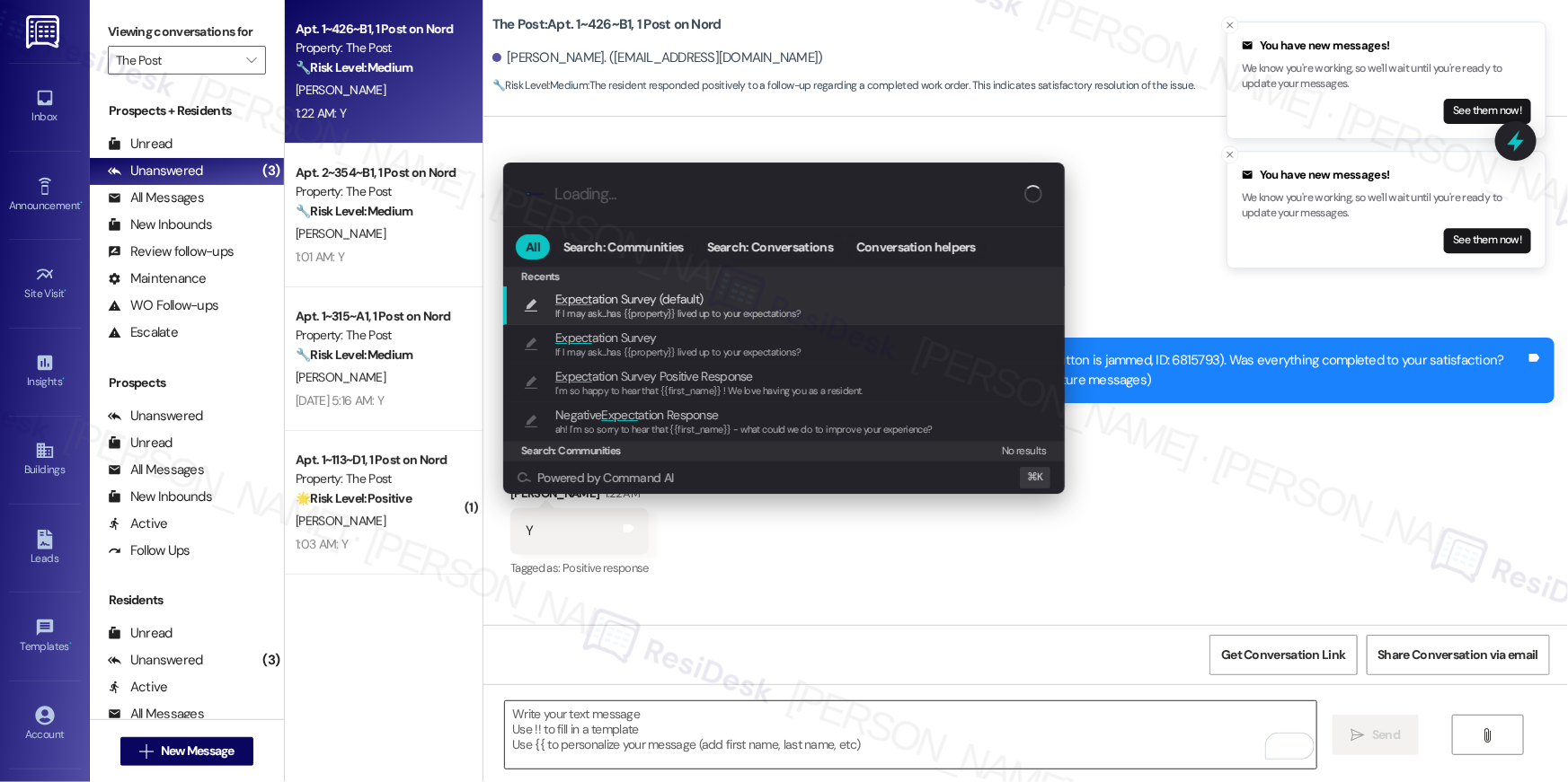
type textarea "If I may ask...has {{property}} lived up to your expectations?"
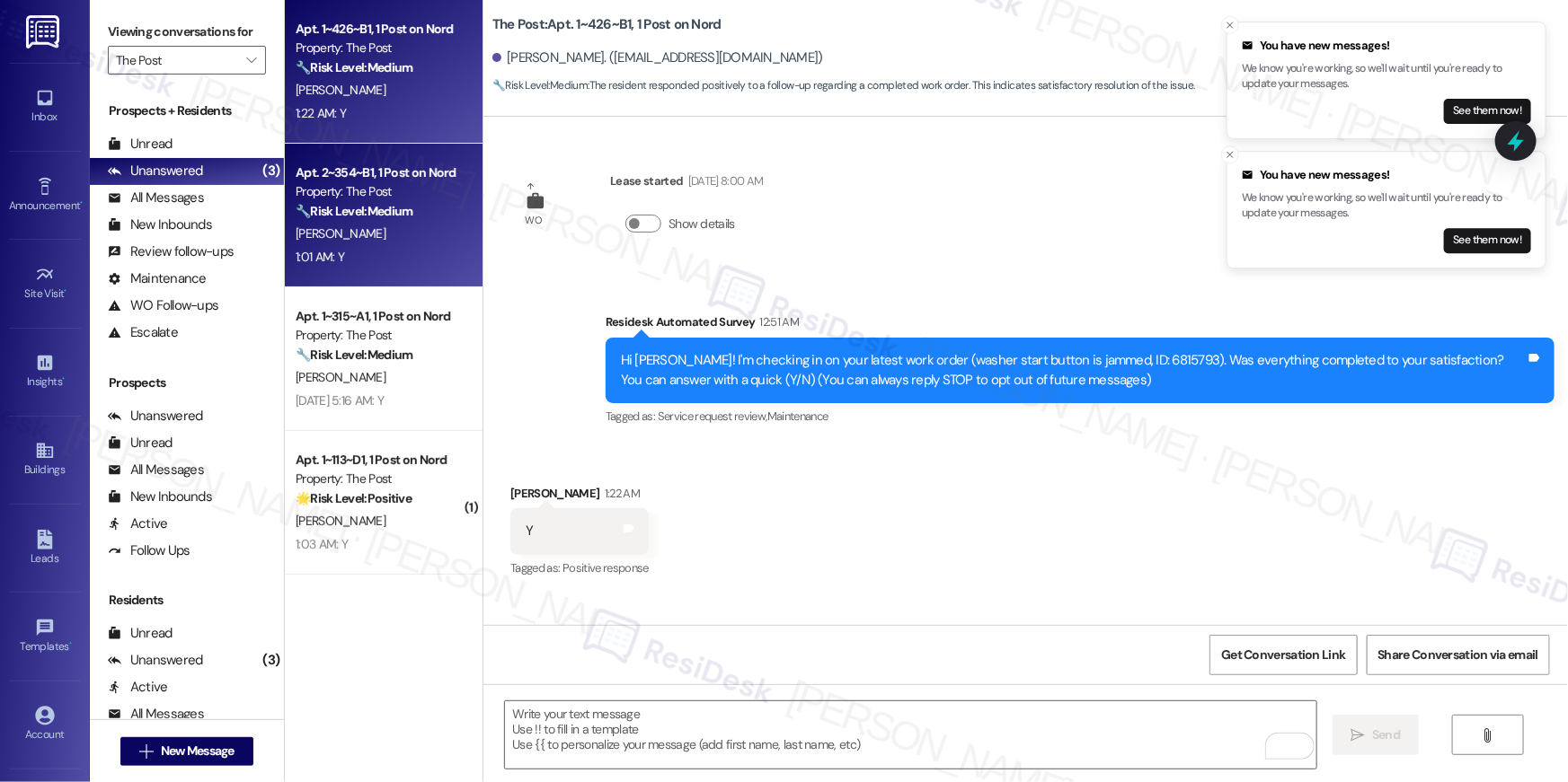
click at [404, 247] on div "1:01 AM: Y 1:01 AM: Y" at bounding box center [379, 257] width 170 height 23
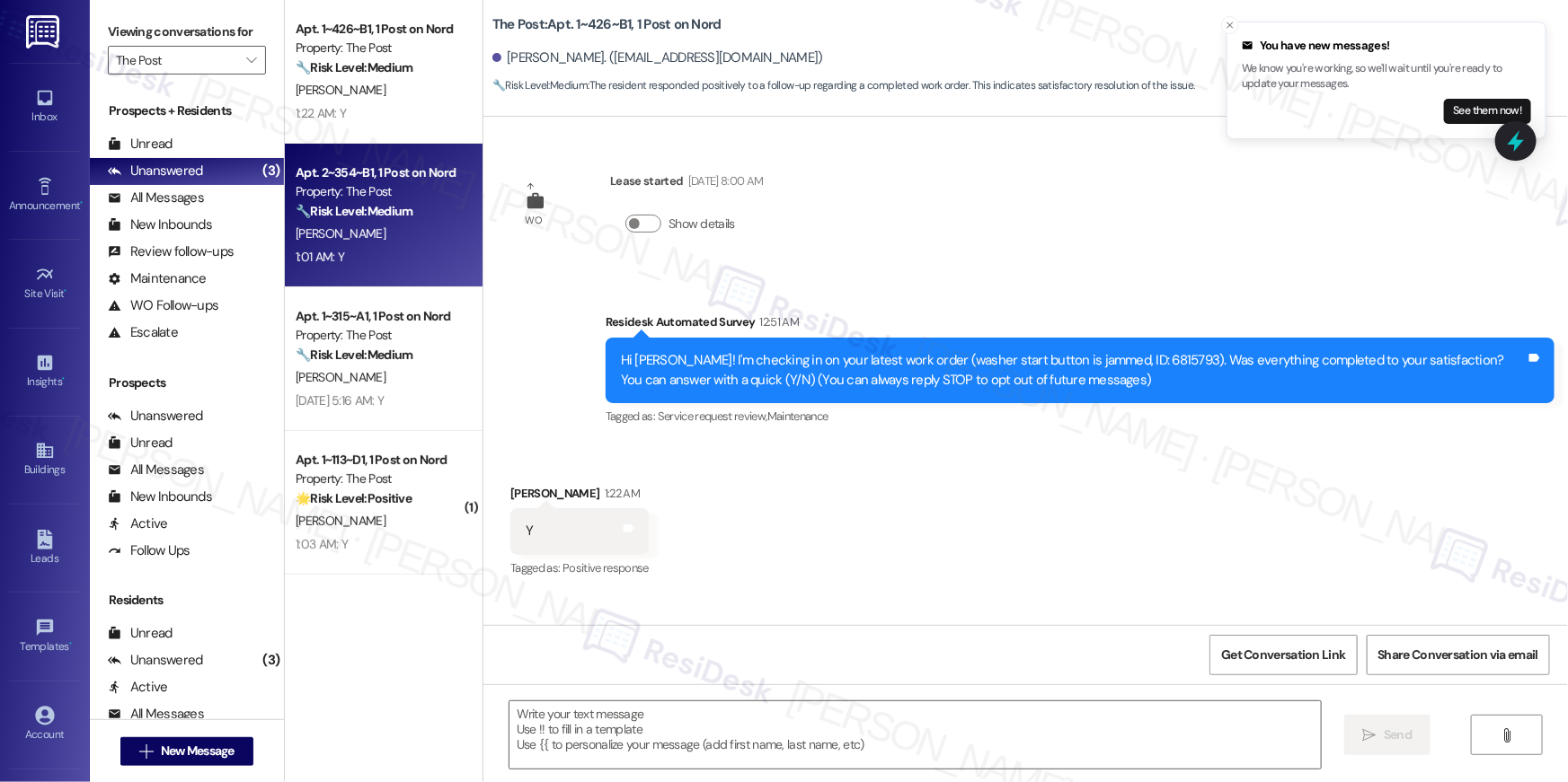
type textarea "Fetching suggested responses. Please feel free to read through the conversation…"
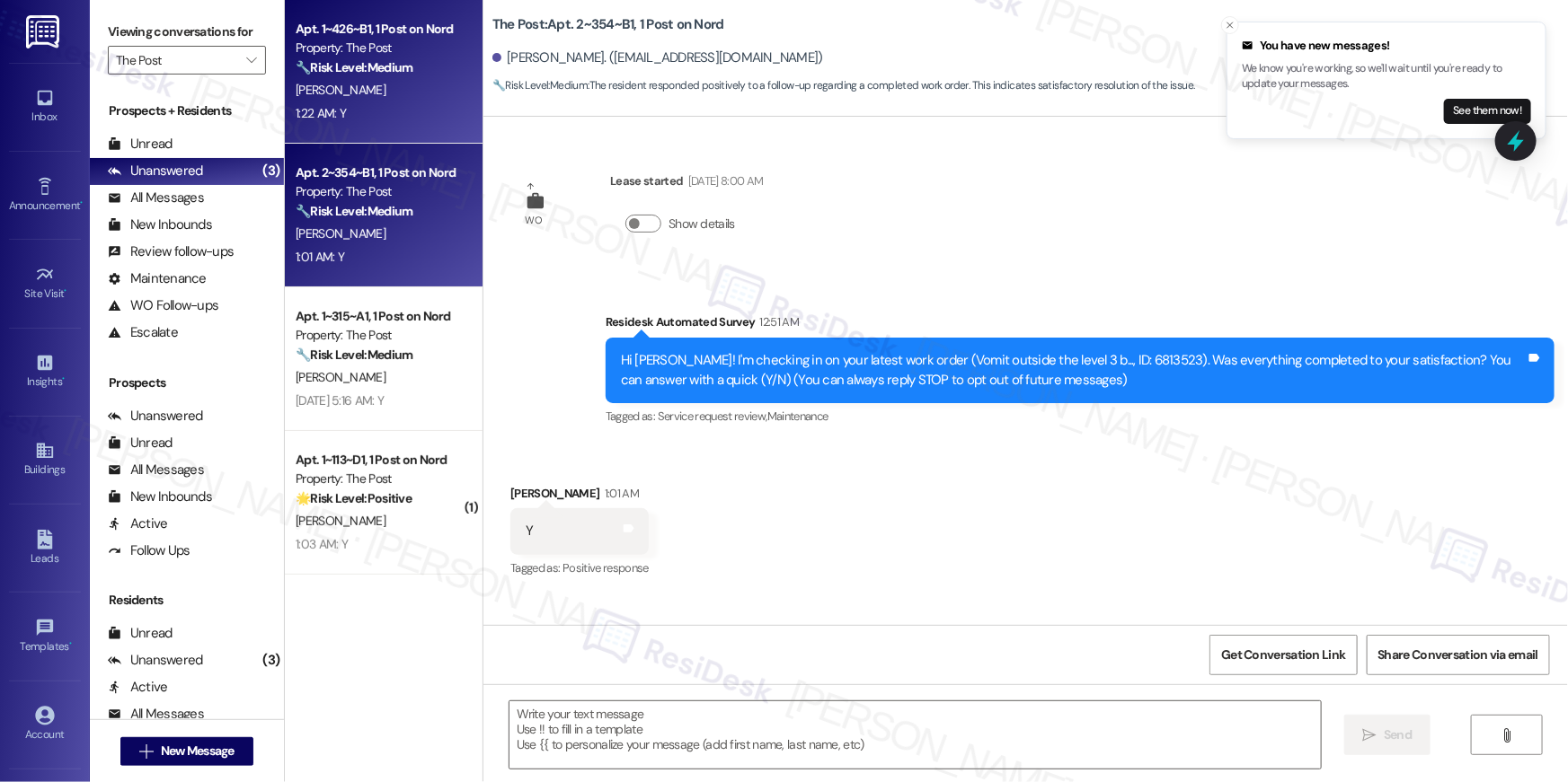
type textarea "Fetching suggested responses. Please feel free to read through the conversation…"
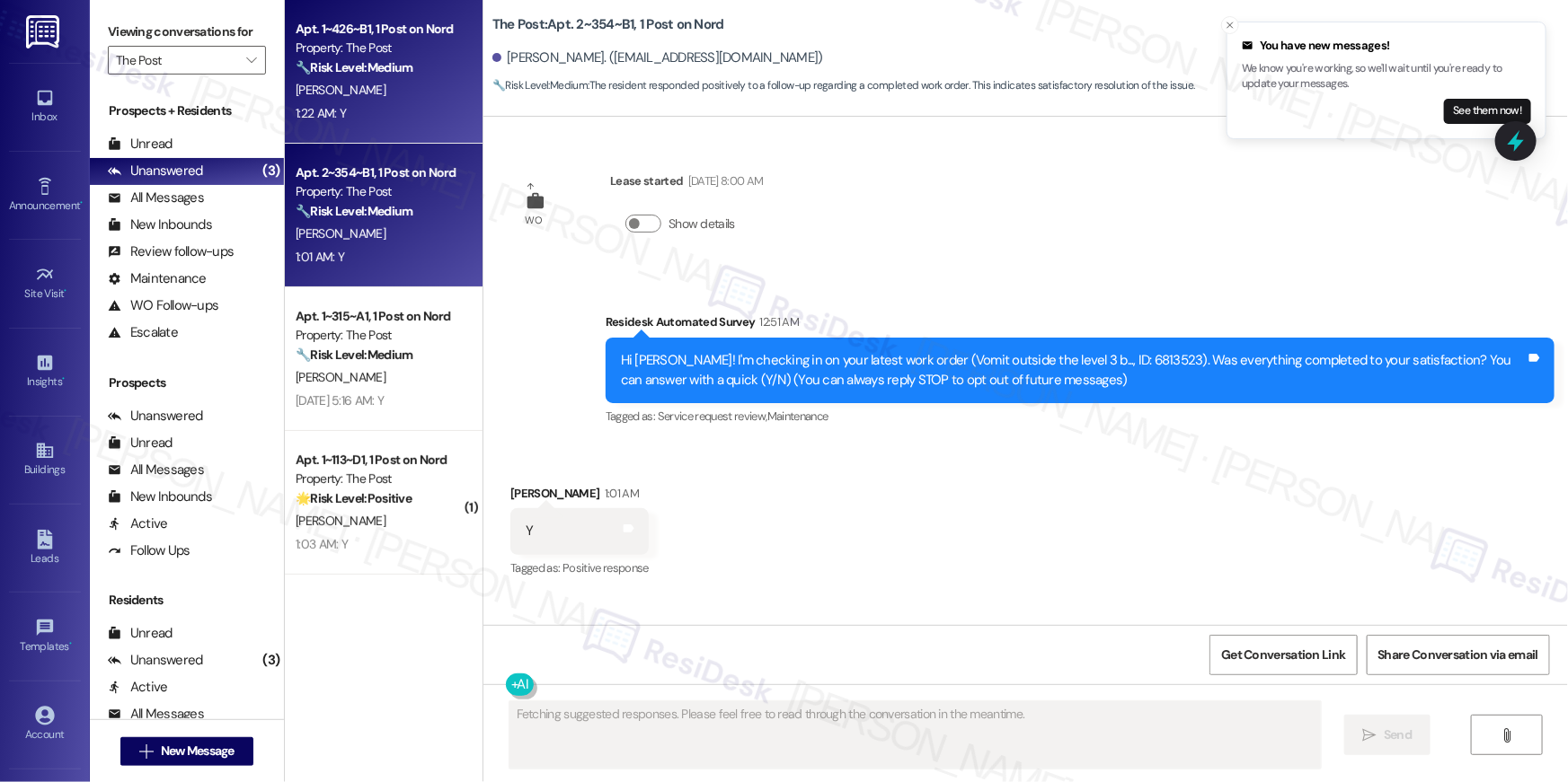
click at [400, 127] on div "Apt. 1~426~B1, 1 Post on Nord Property: The Post 🔧 Risk Level: Medium The resid…" at bounding box center [384, 71] width 198 height 144
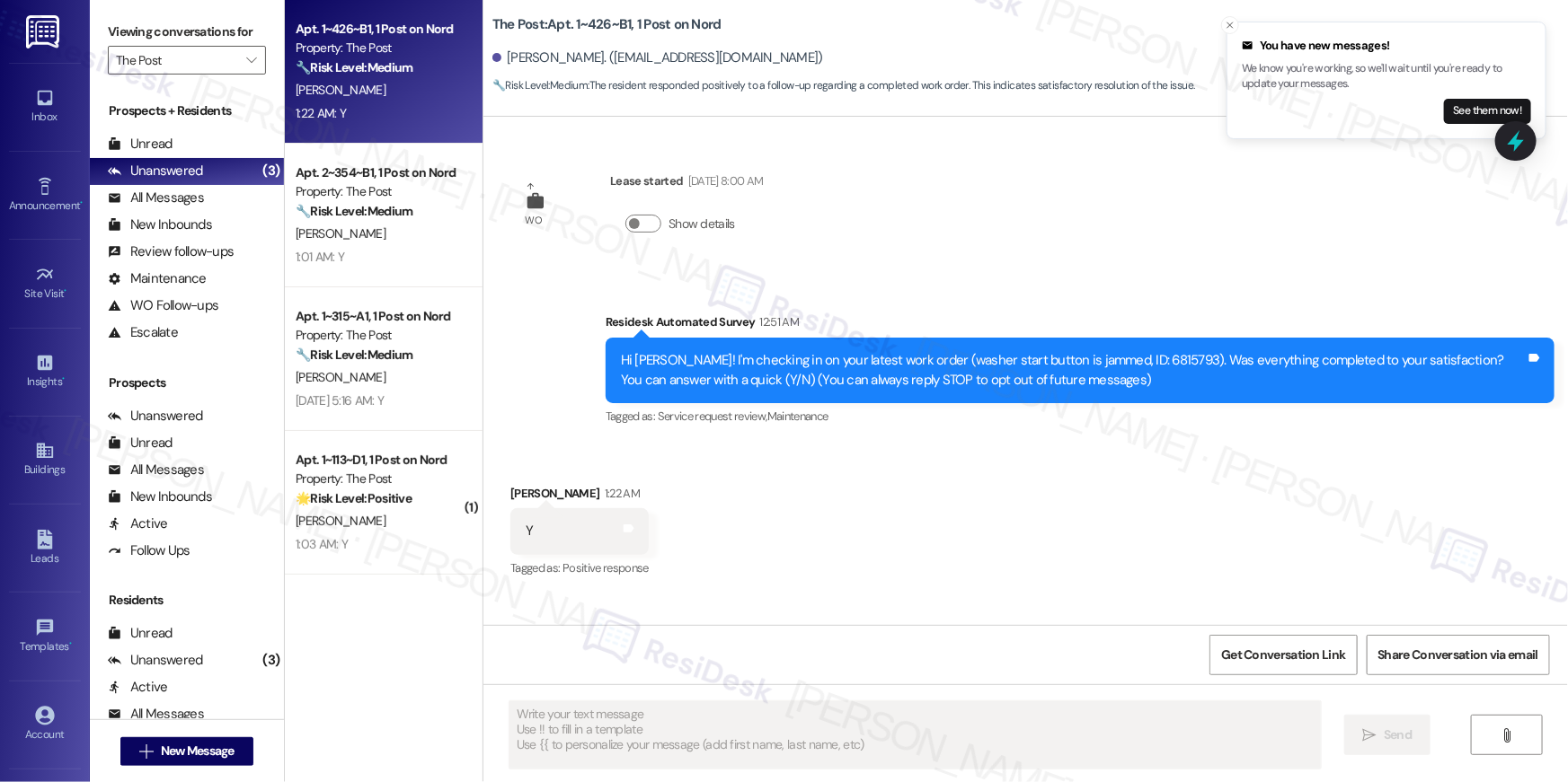
scroll to position [394, 0]
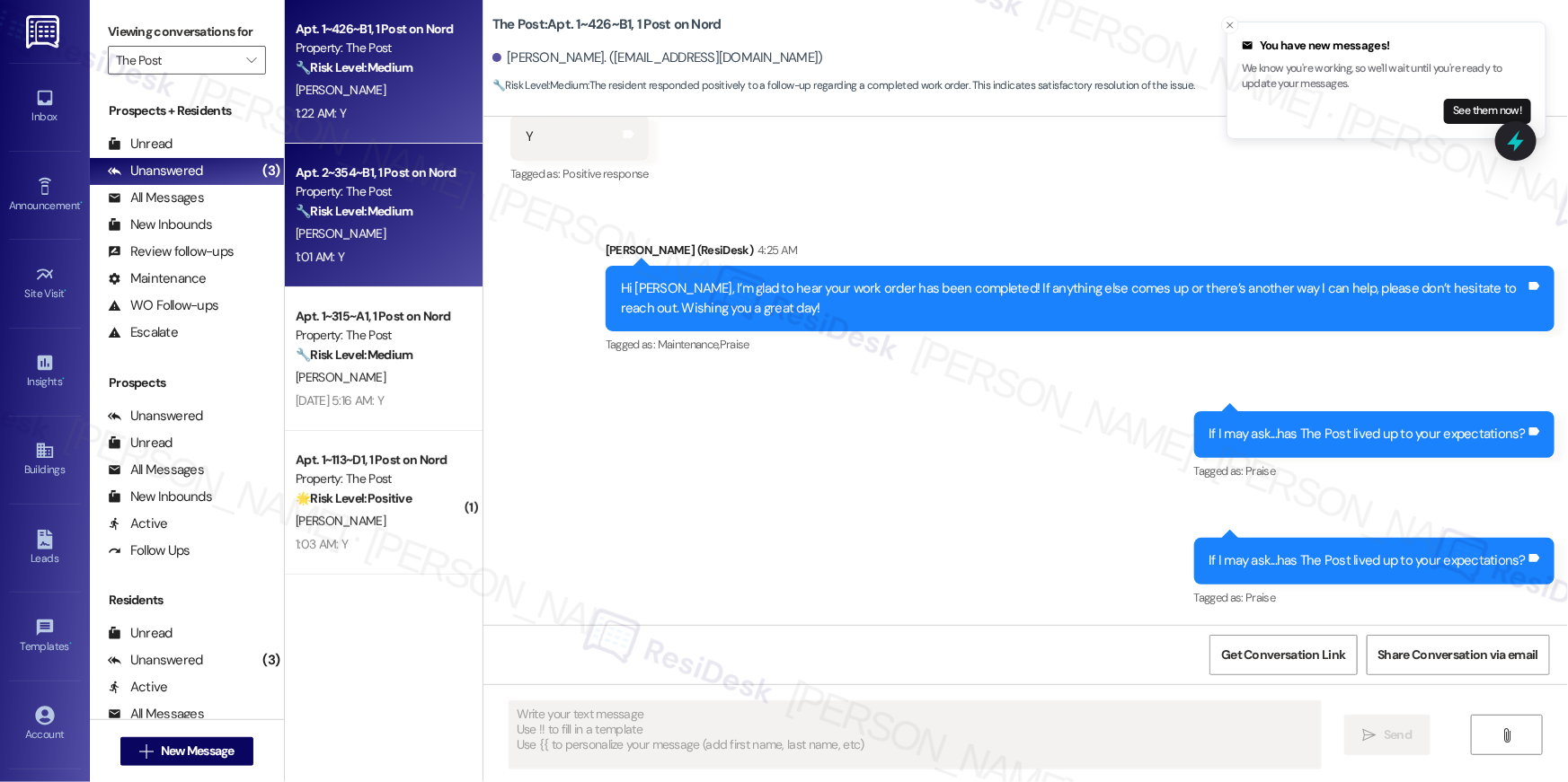
click at [320, 170] on div "Apt. 2~354~B1, 1 Post on Nord" at bounding box center [379, 172] width 166 height 19
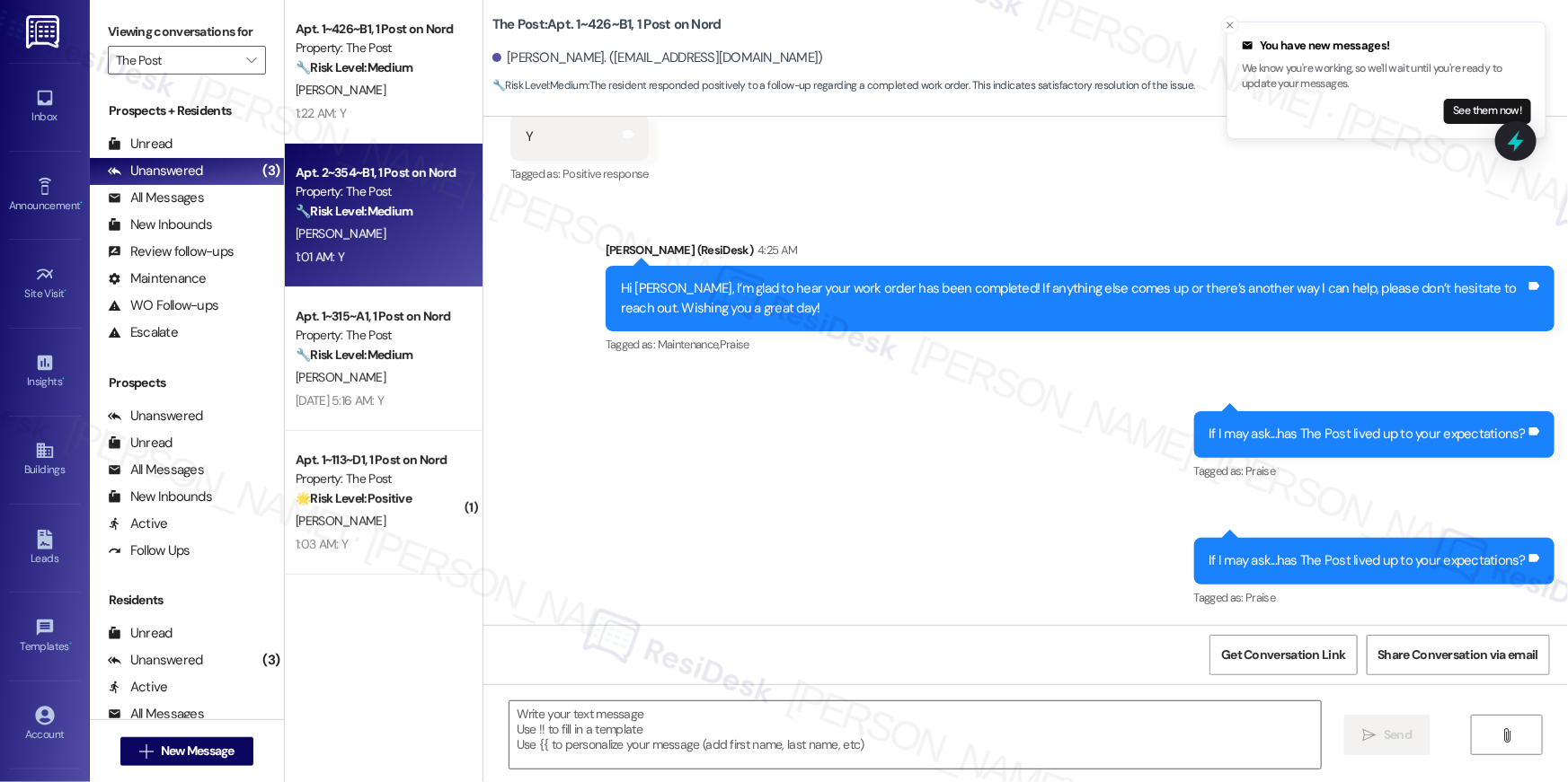
type textarea "Fetching suggested responses. Please feel free to read through the conversation…"
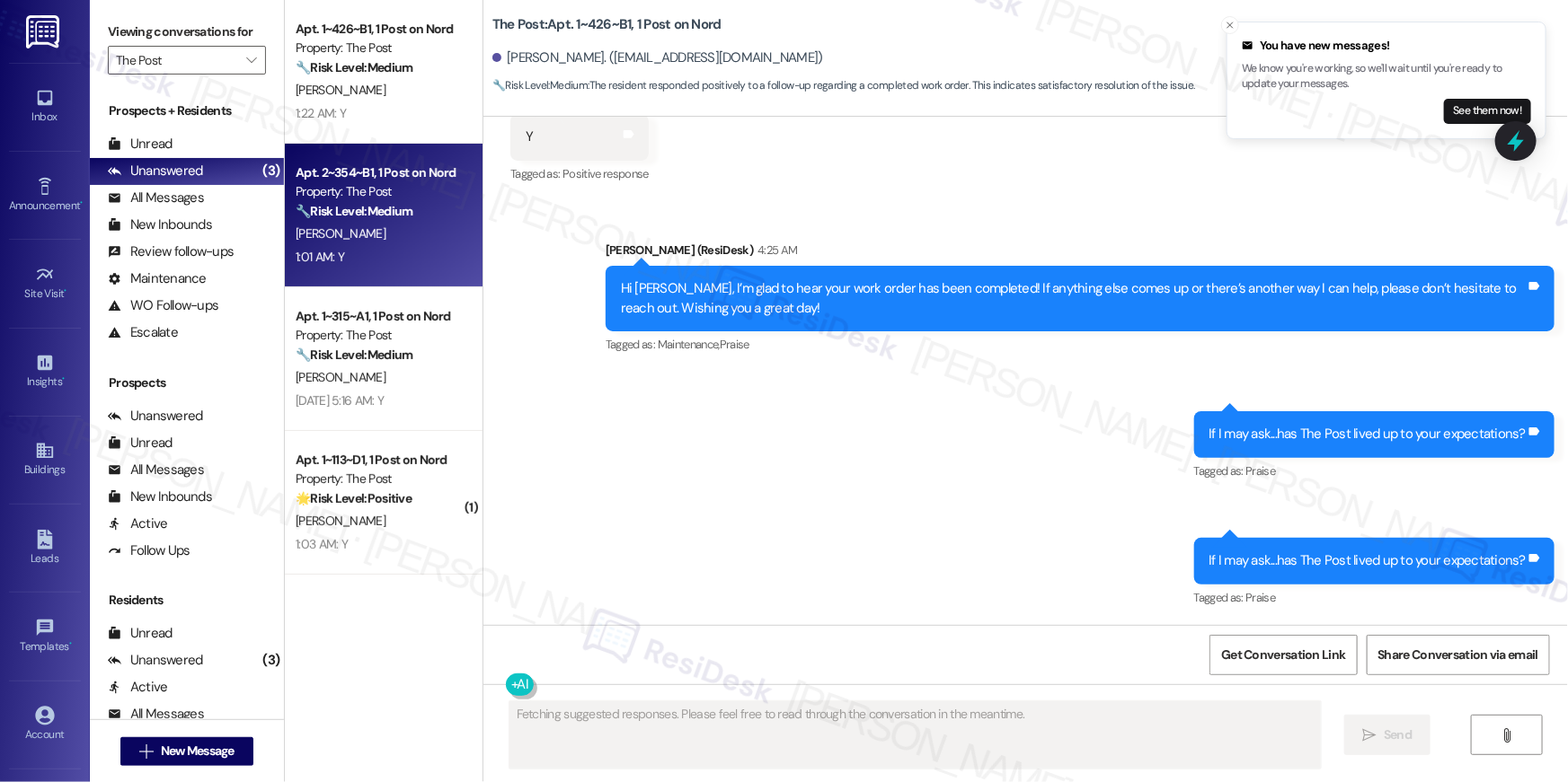
scroll to position [0, 0]
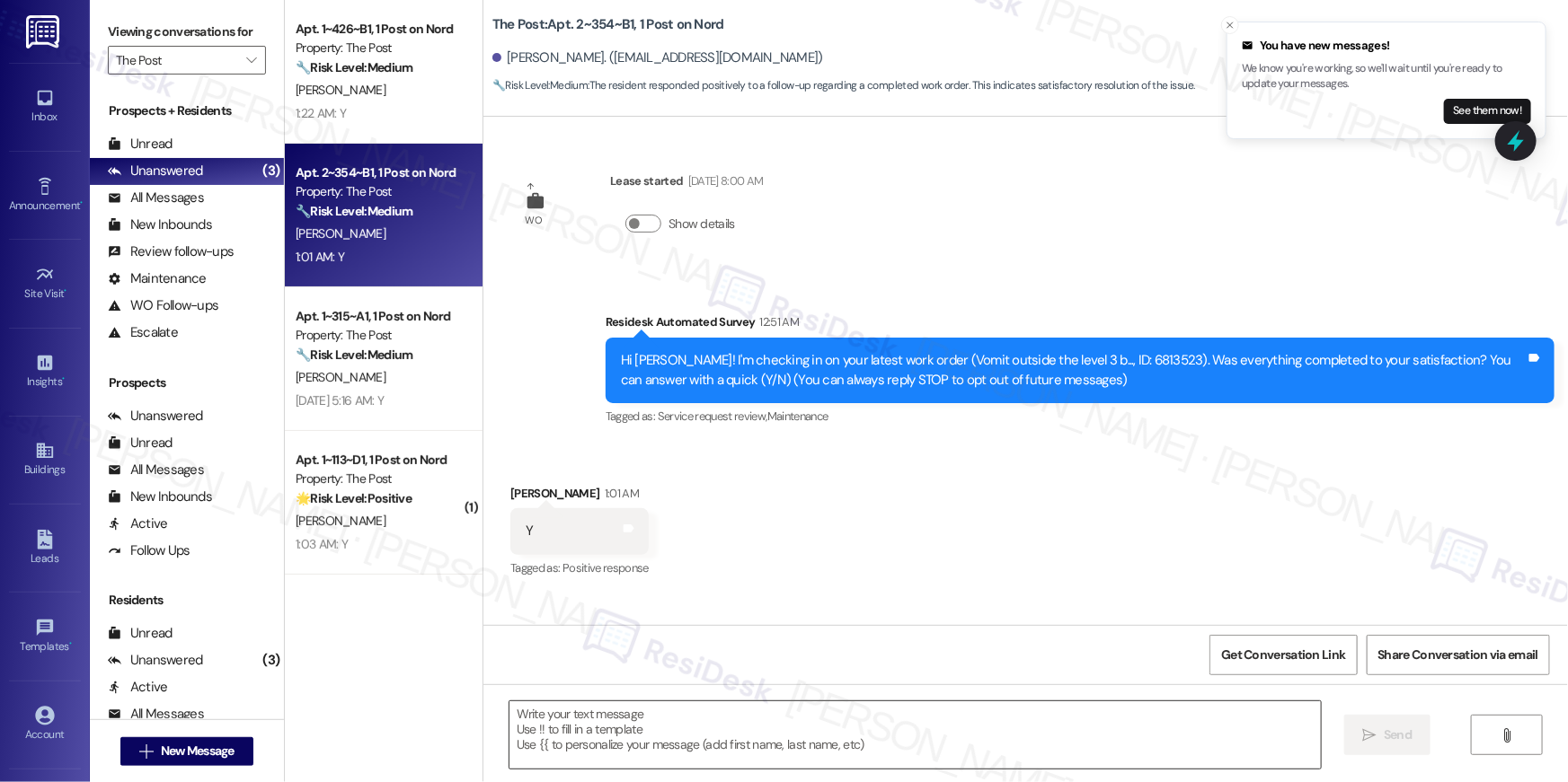
click at [949, 704] on textarea at bounding box center [915, 735] width 811 height 67
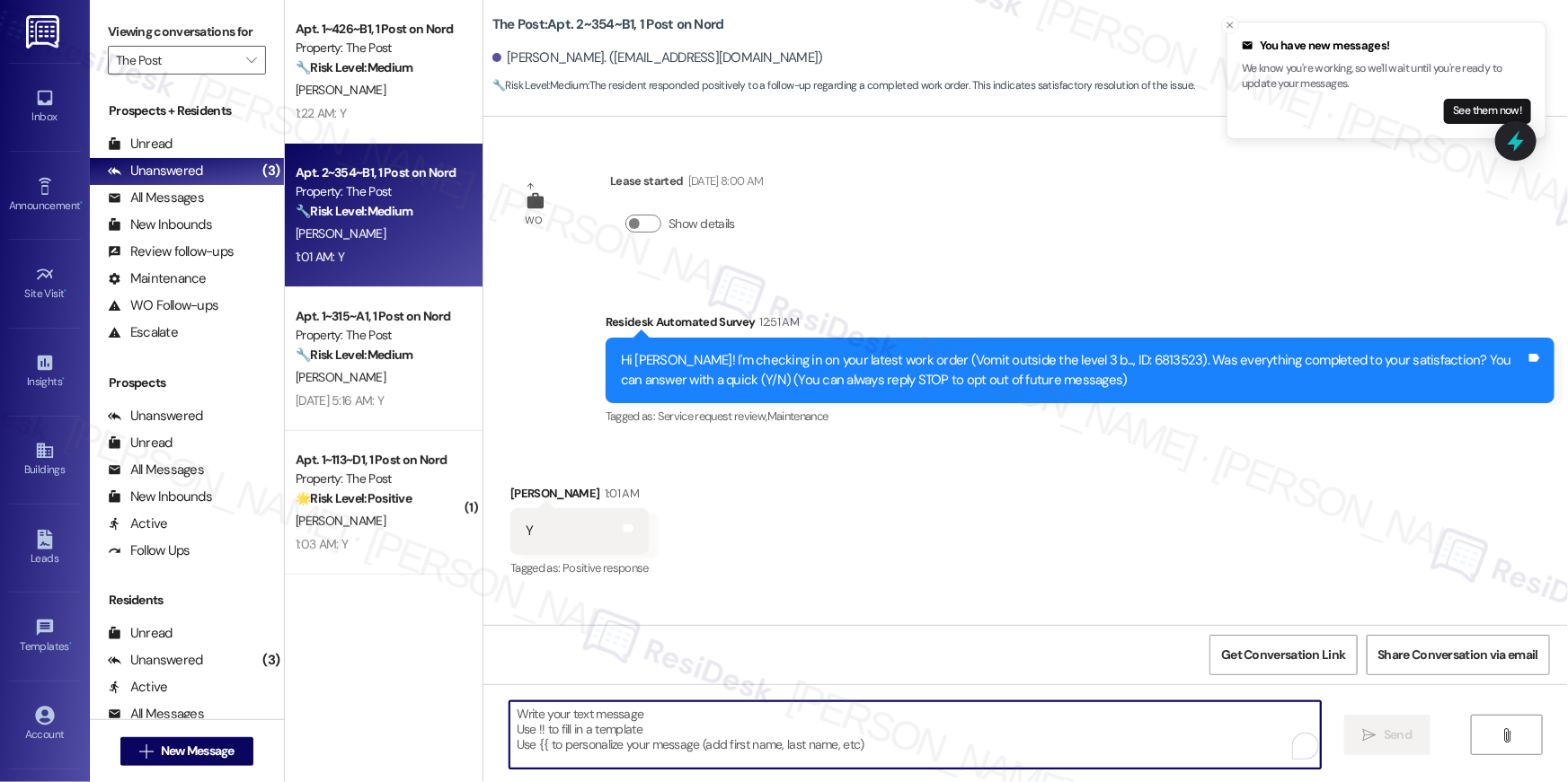
click at [949, 723] on textarea "To enrich screen reader interactions, please activate Accessibility in Grammarl…" at bounding box center [915, 735] width 811 height 67
click at [948, 725] on textarea "To enrich screen reader interactions, please activate Accessibility in Grammarl…" at bounding box center [915, 735] width 811 height 67
paste textarea "Hi {{first_name}}, I’m glad to hear your work order has been completed! If anyt…"
type textarea "Hi {{first_name}}, I’m glad to hear your work order has been completed! If anyt…"
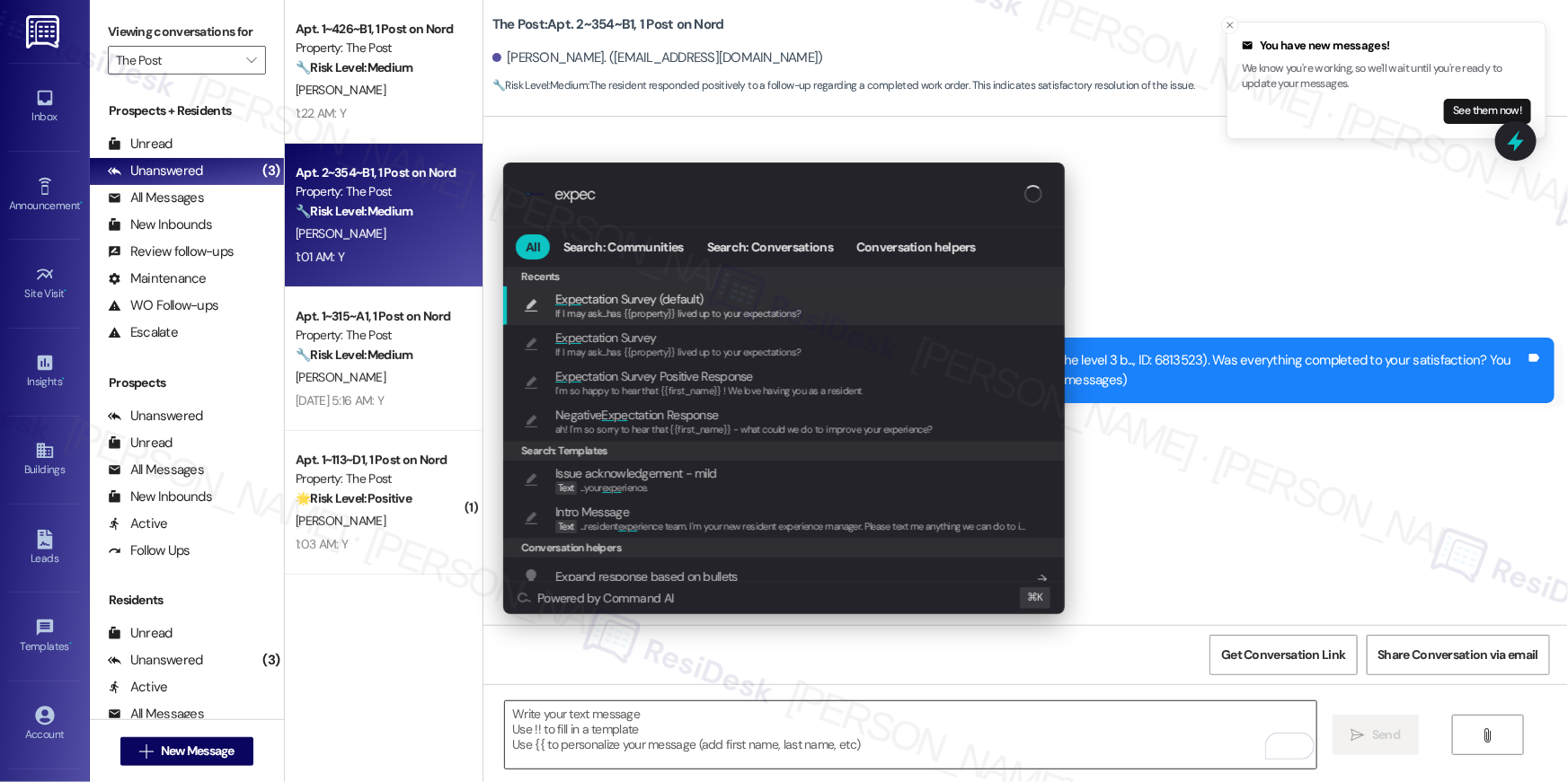
type input "expect"
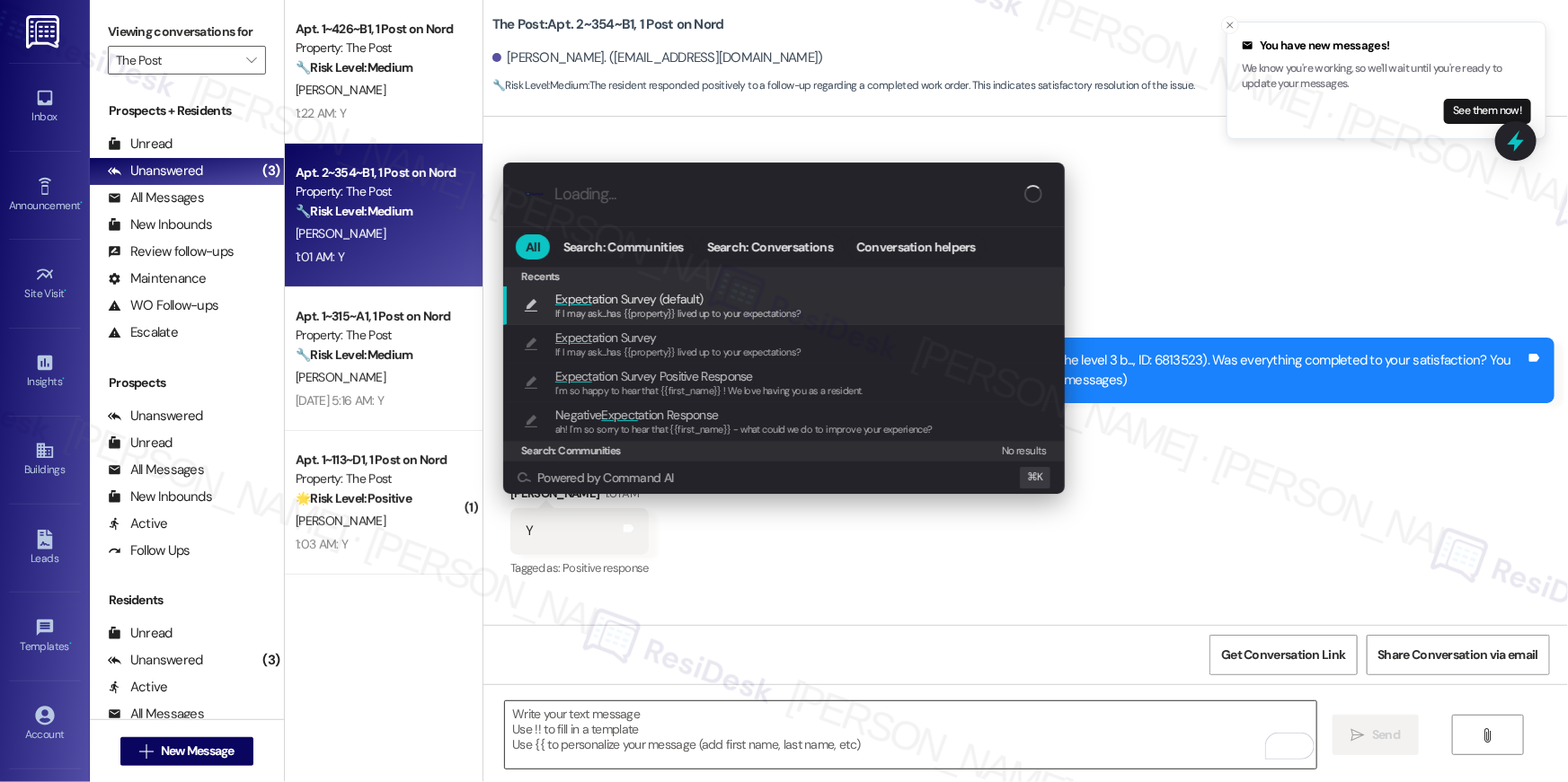
type textarea "If I may ask...has {{property}} lived up to your expectations?"
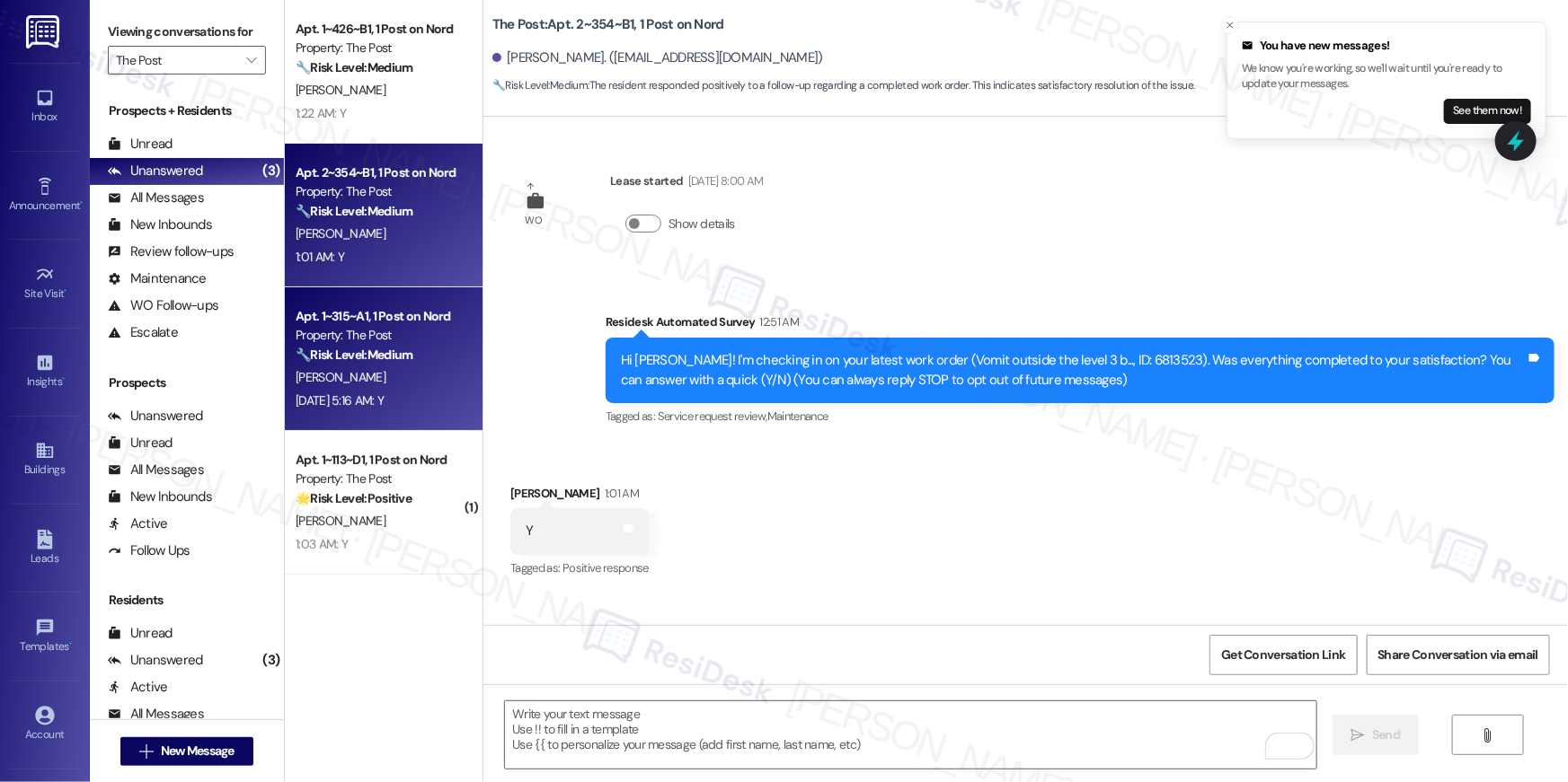
click at [402, 348] on strong "🔧 Risk Level: Medium" at bounding box center [354, 354] width 117 height 16
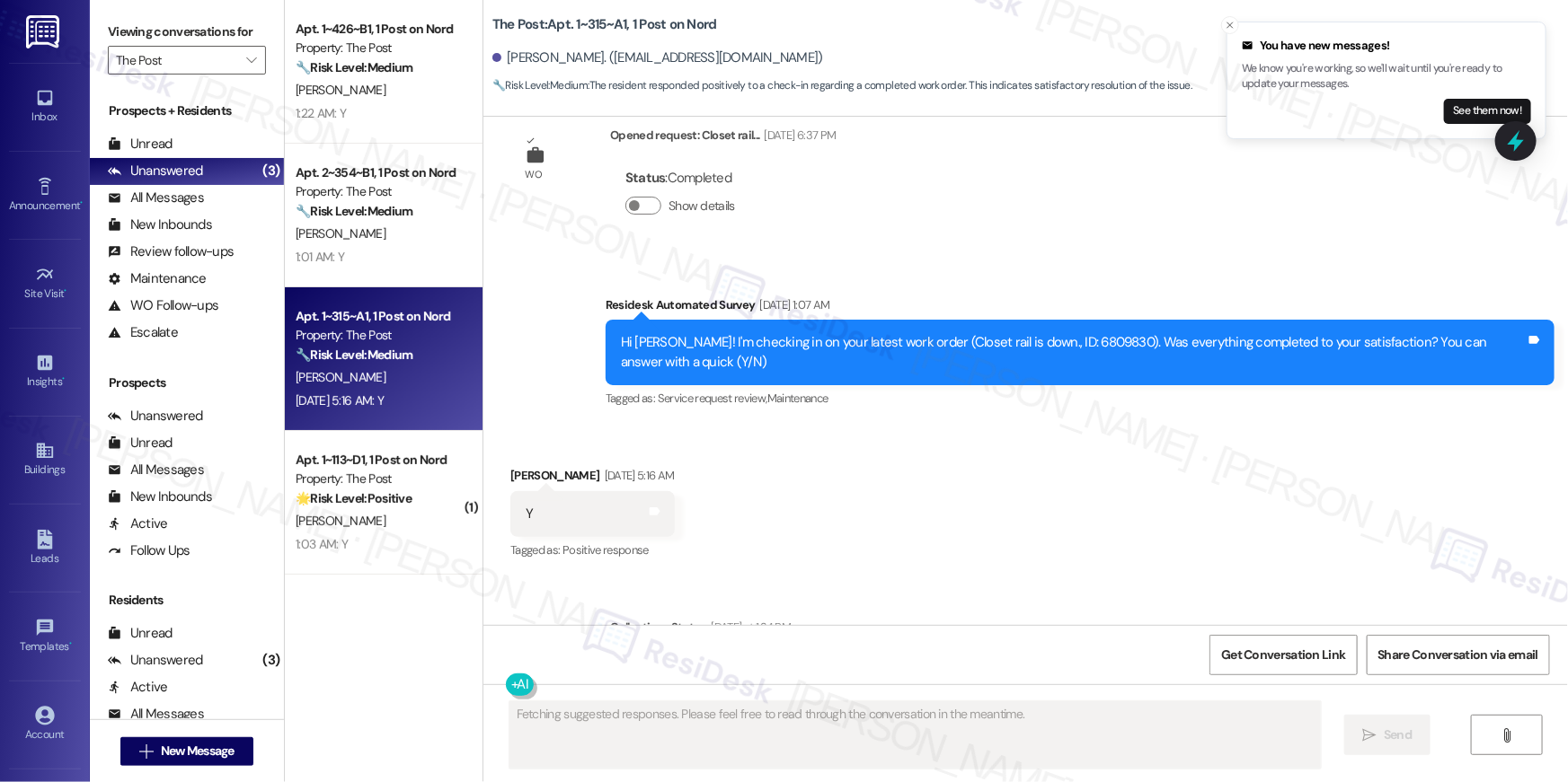
scroll to position [2794, 0]
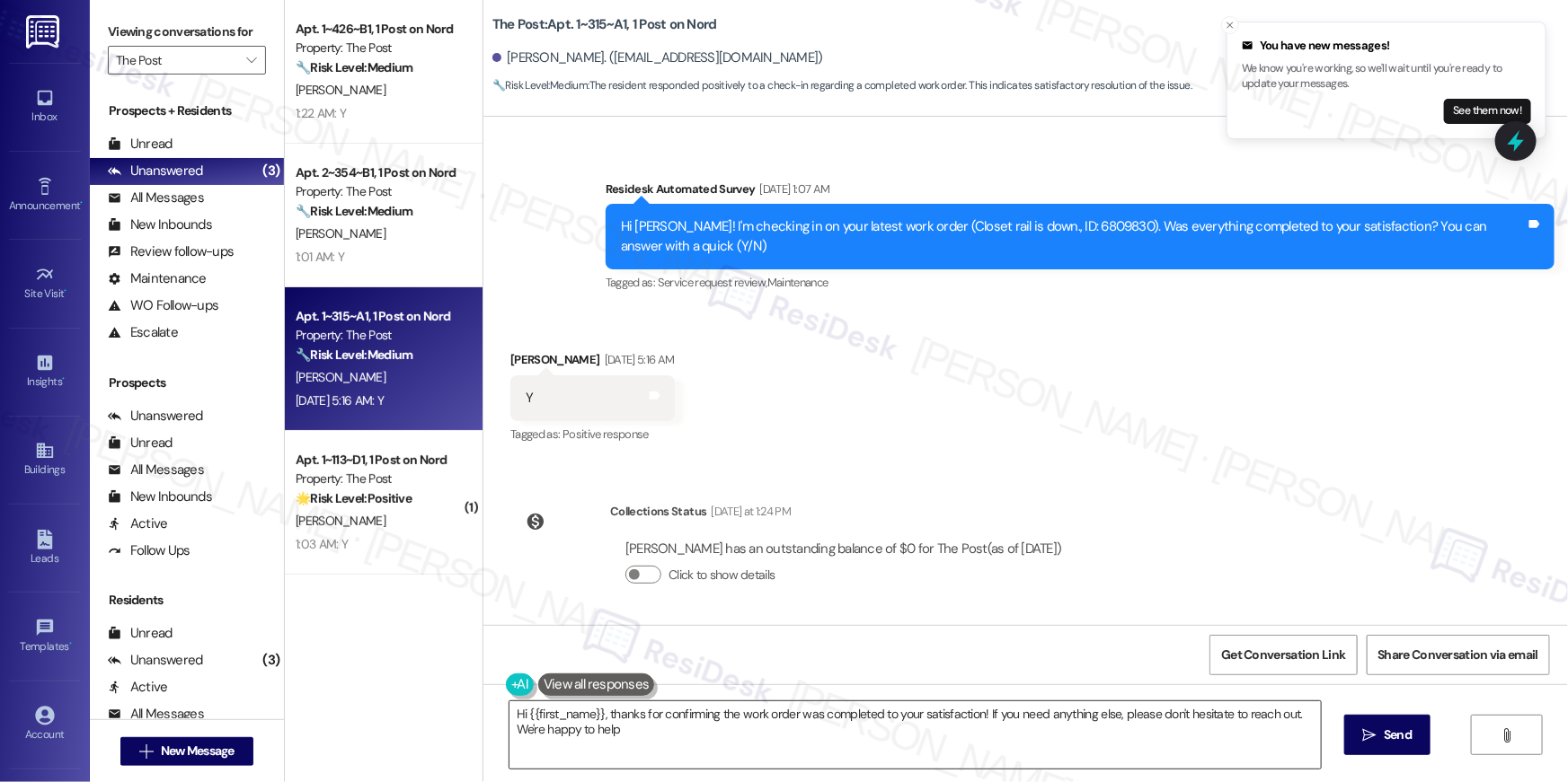
type textarea "Hi {{first_name}}, thanks for confirming the work order was completed to your s…"
click at [1074, 745] on textarea "Hi {{first_name}}, thanks for confirming the work order was completed to your s…" at bounding box center [915, 735] width 811 height 67
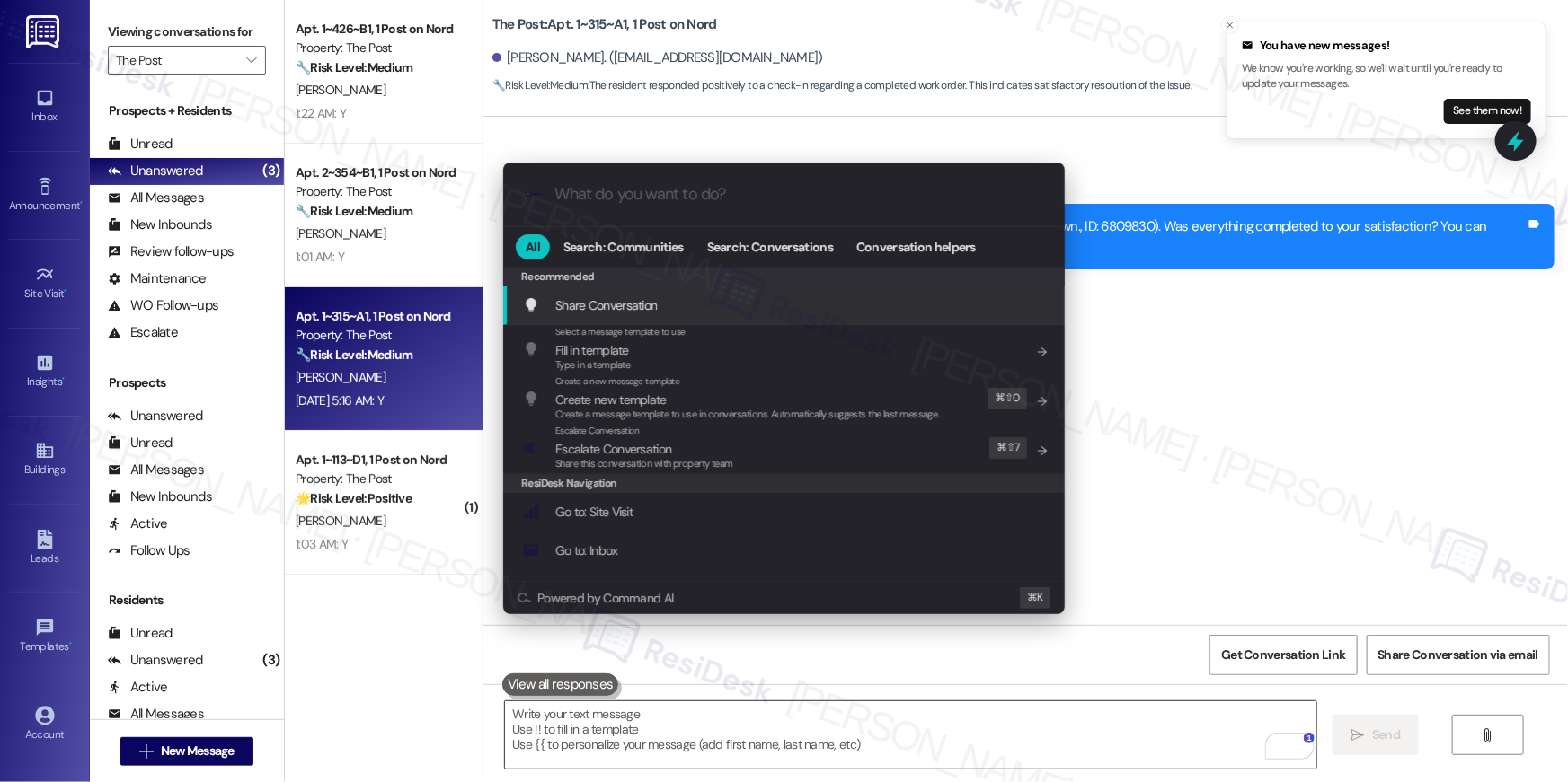
scroll to position [2630, 0]
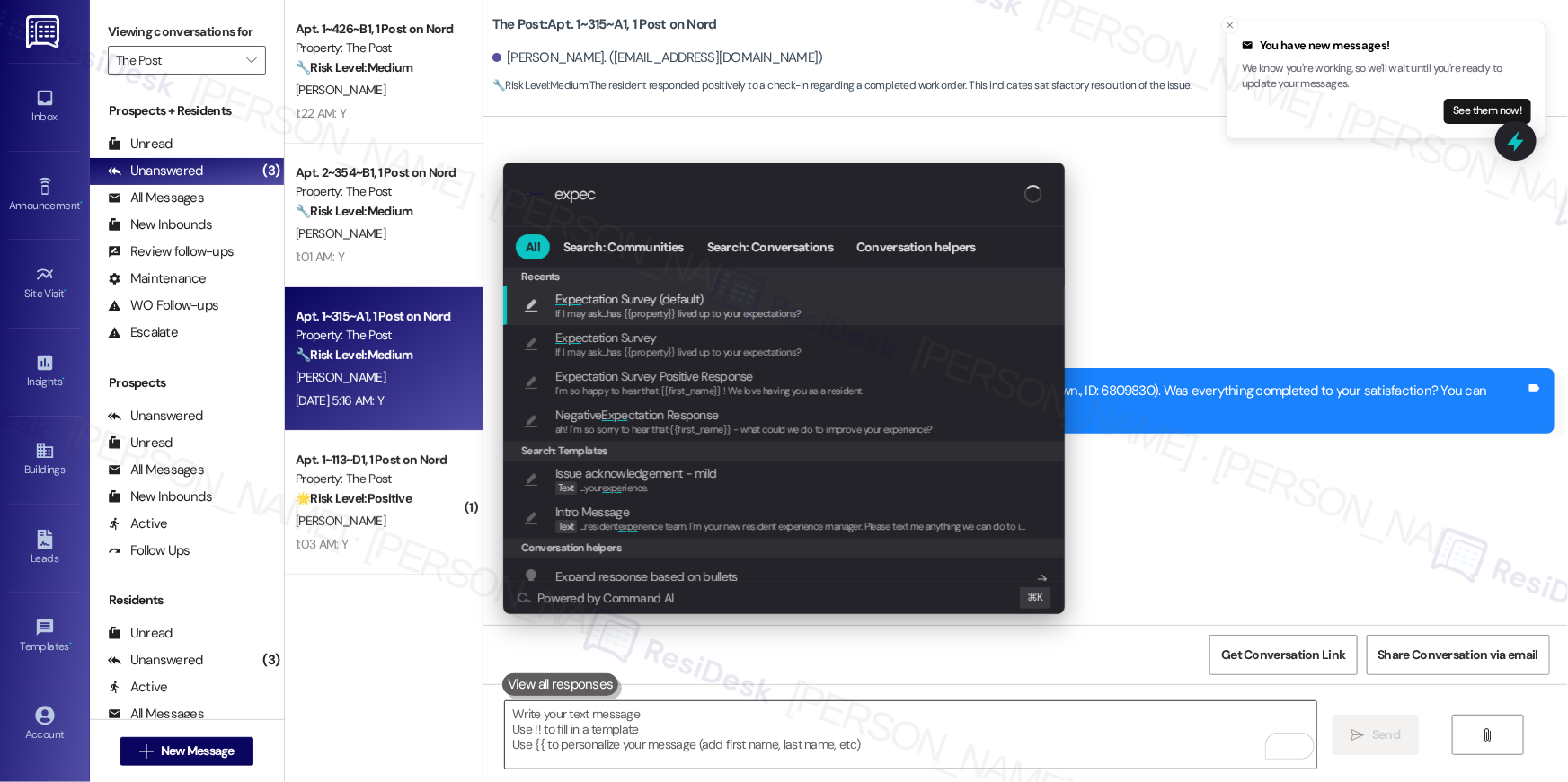
type input "expect"
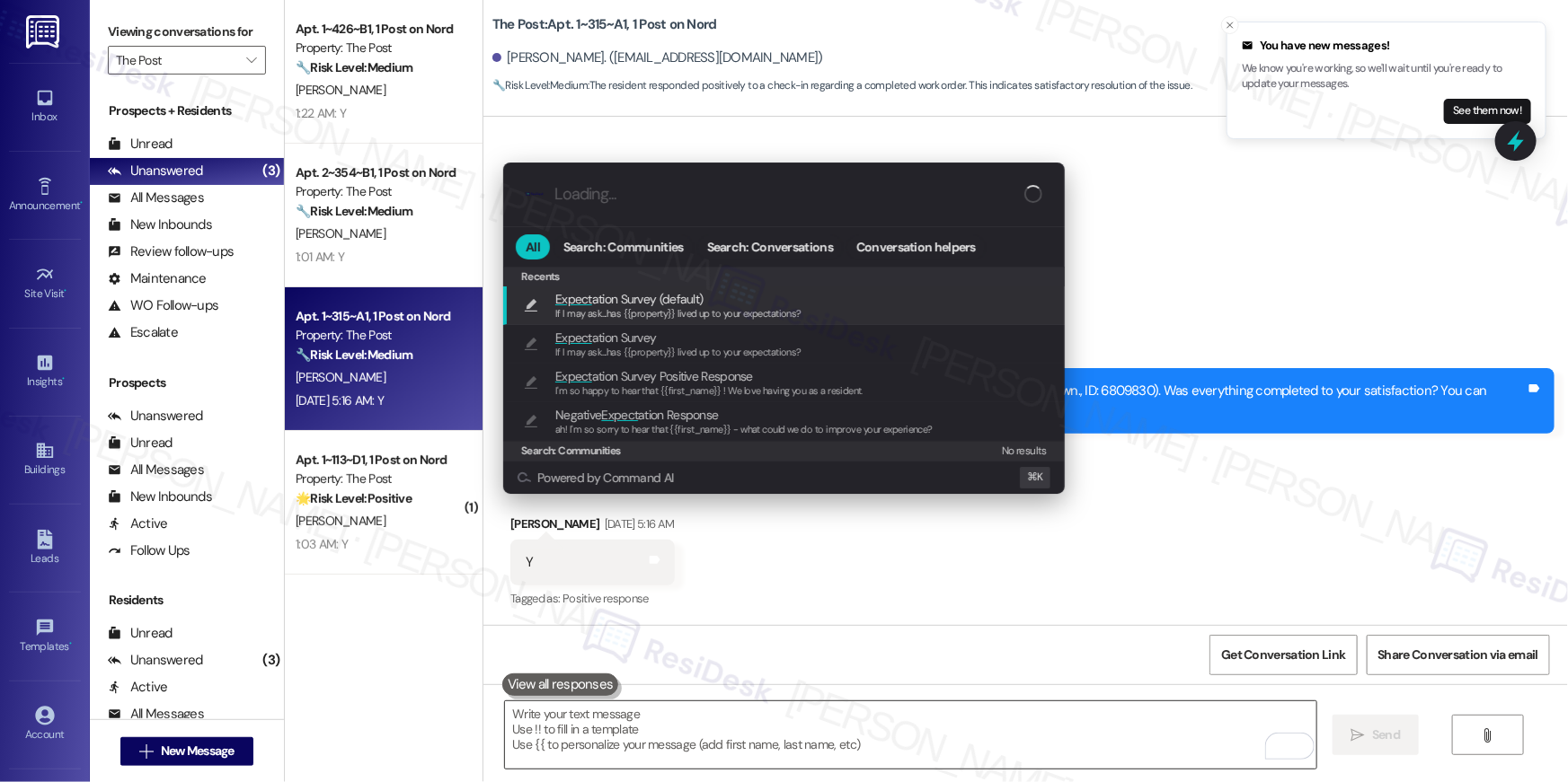
type textarea "If I may ask...has {{property}} lived up to your expectations?"
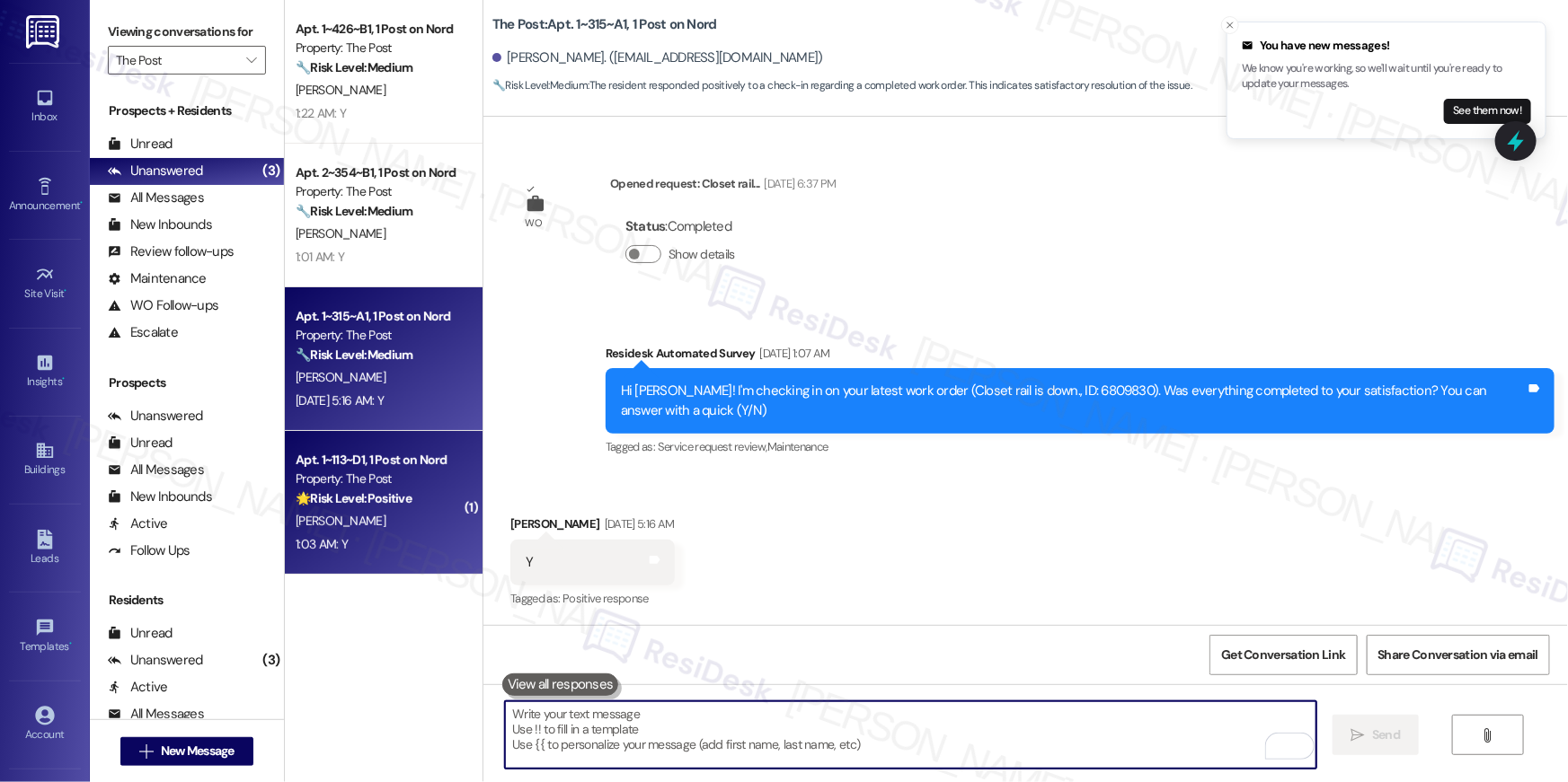
click at [361, 543] on div "1:03 AM: Y 1:03 AM: Y" at bounding box center [379, 544] width 170 height 23
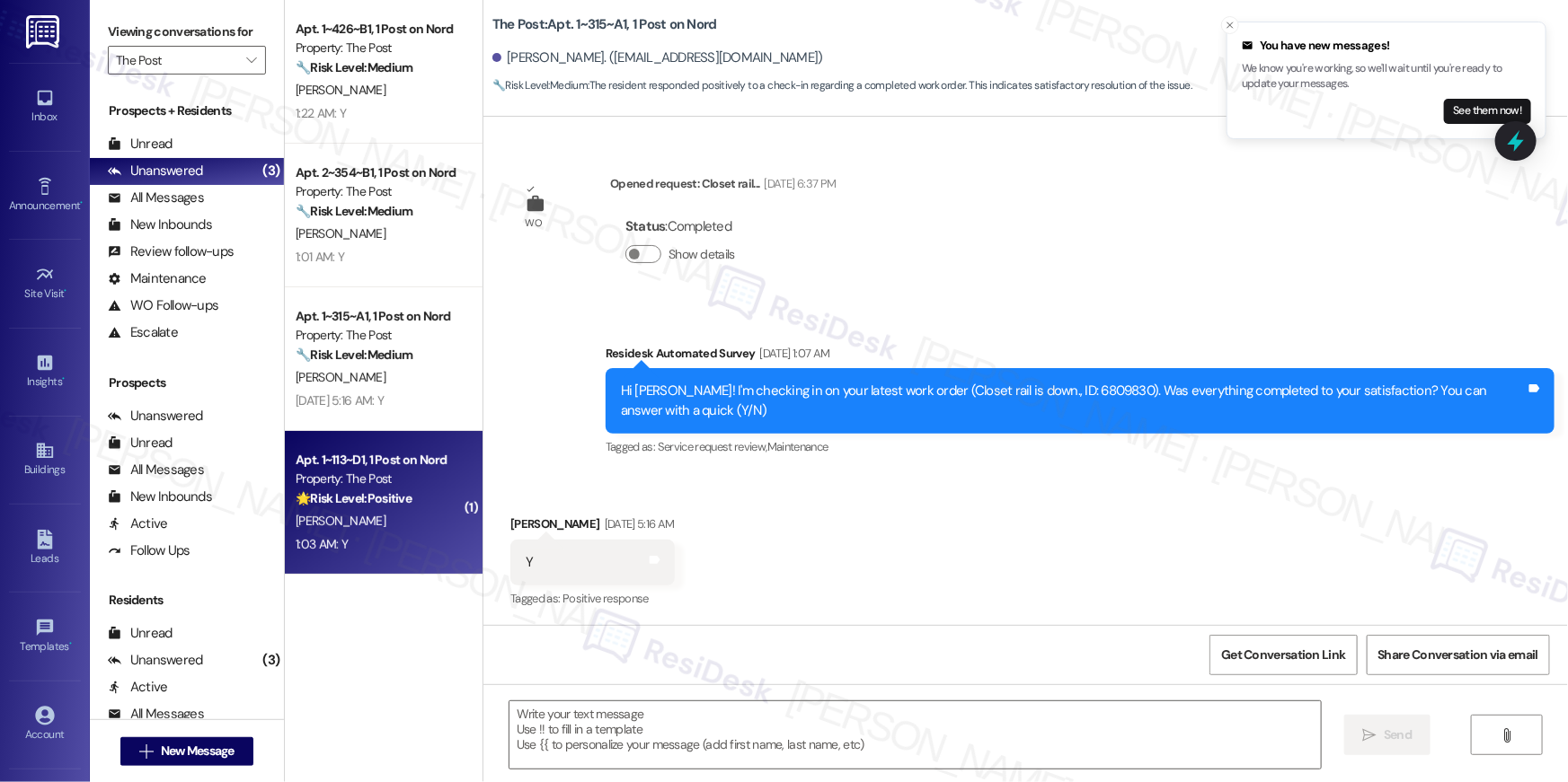
type textarea "Fetching suggested responses. Please feel free to read through the conversation…"
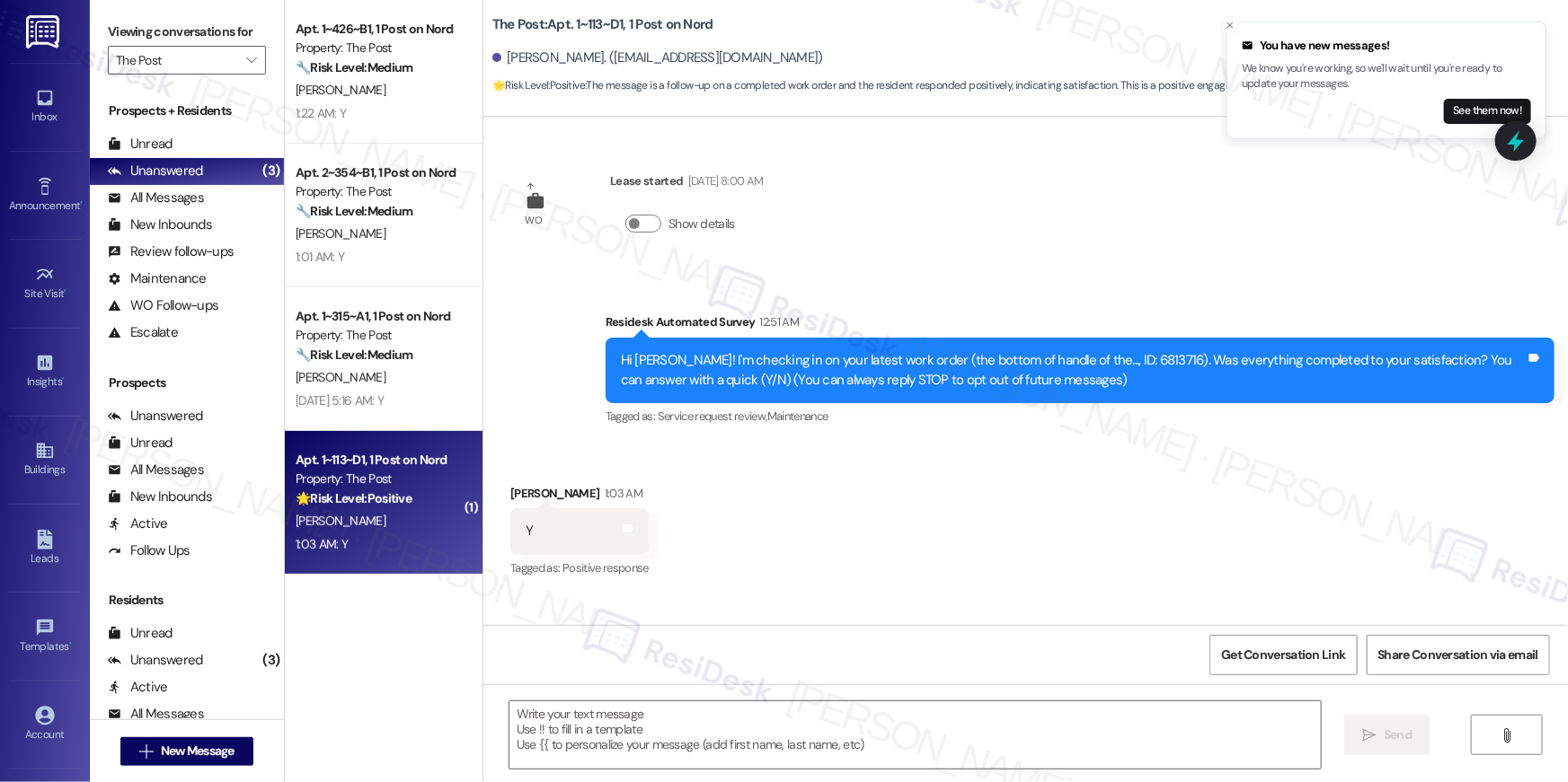
type textarea "Fetching suggested responses. Please feel free to read through the conversation…"
click at [880, 713] on textarea at bounding box center [915, 735] width 811 height 67
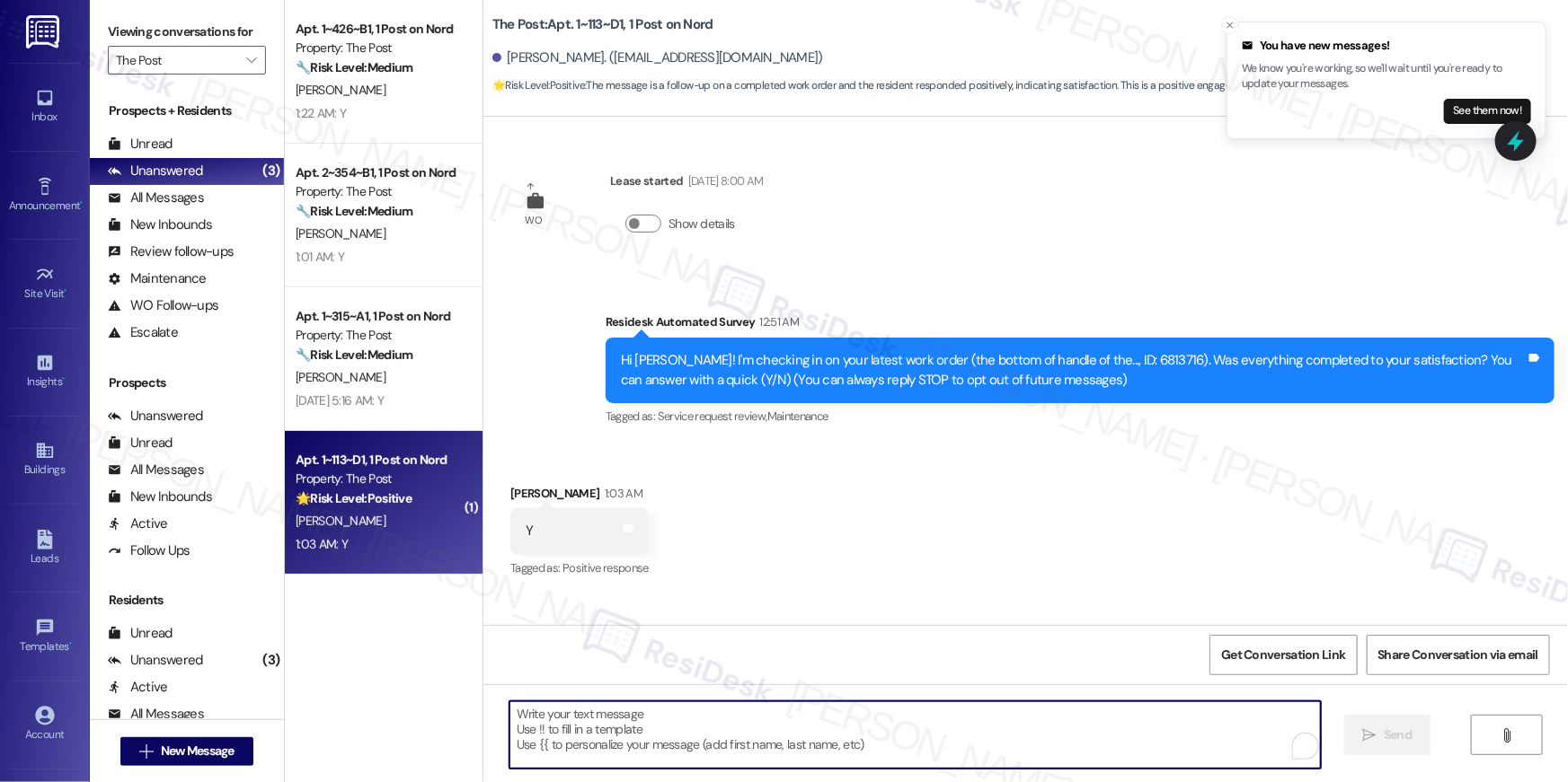
paste textarea "Hi {{first_name}}, I’m glad to hear your work order has been completed! If anyt…"
type textarea "Hi {{first_name}}, I’m glad to hear your work order has been completed! If anyt…"
click at [903, 733] on textarea "To enrich screen reader interactions, please activate Accessibility in Grammarl…" at bounding box center [910, 735] width 811 height 67
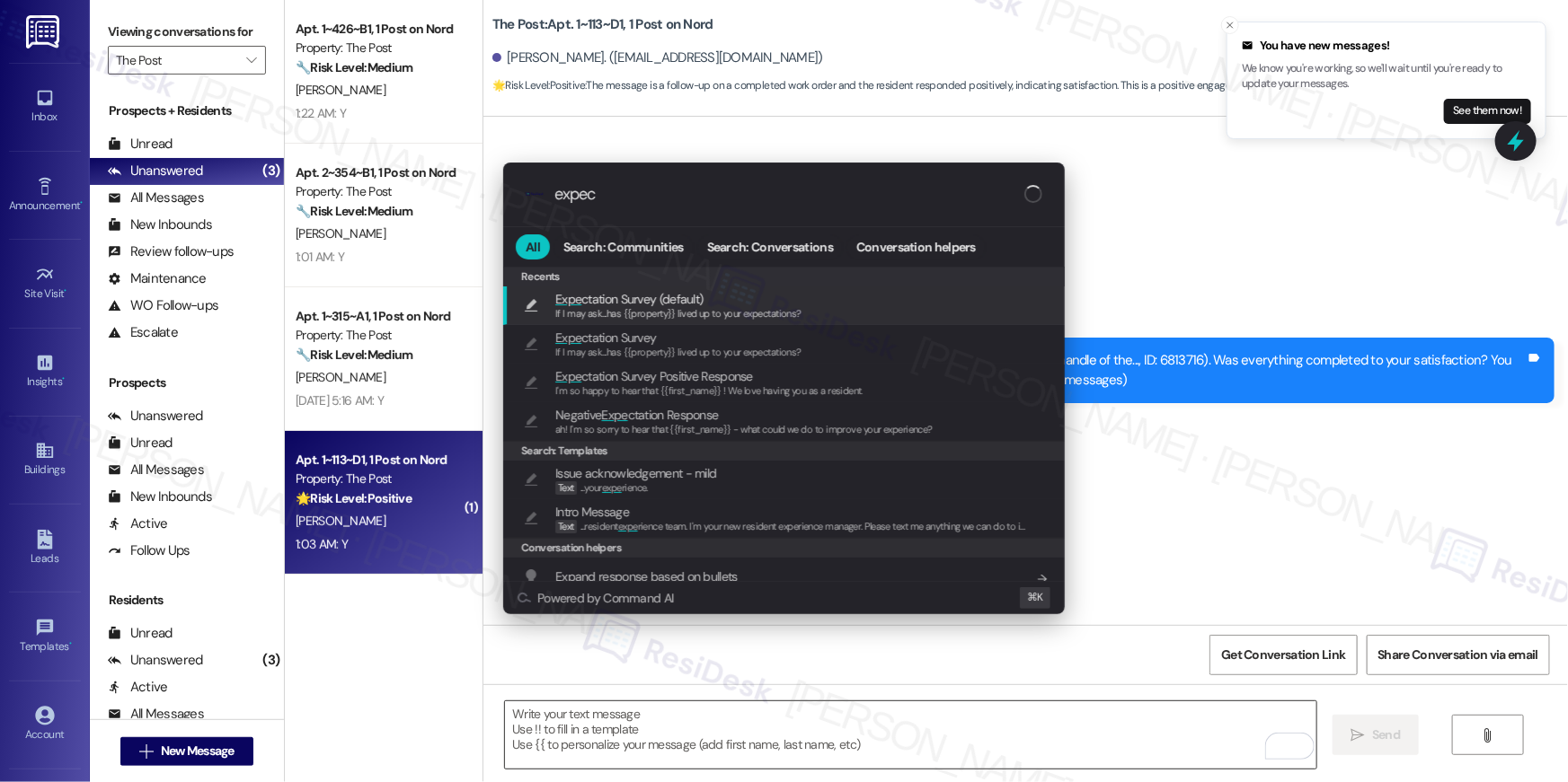
type input "expect"
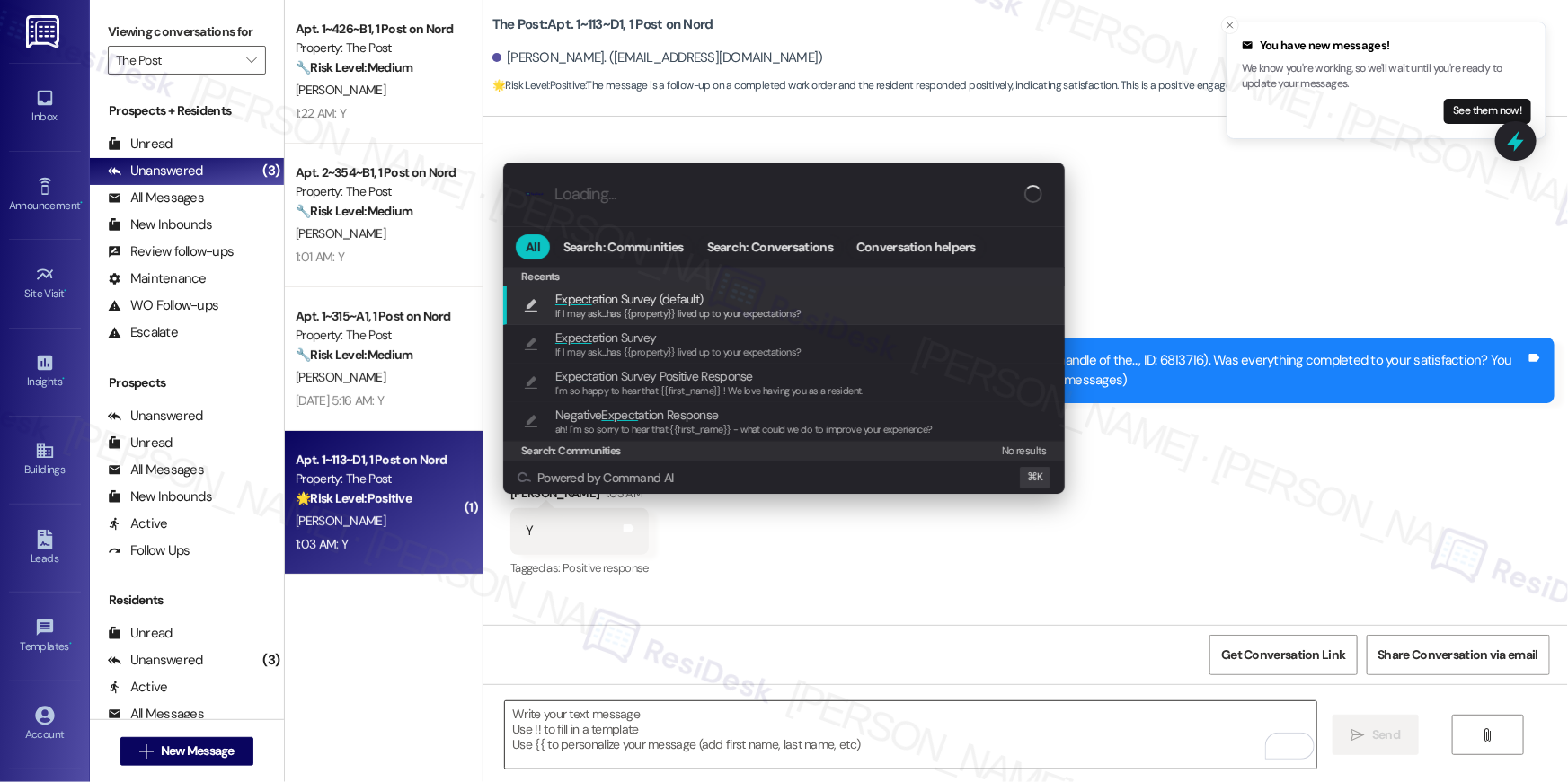
type textarea "If I may ask...has {{property}} lived up to your expectations?"
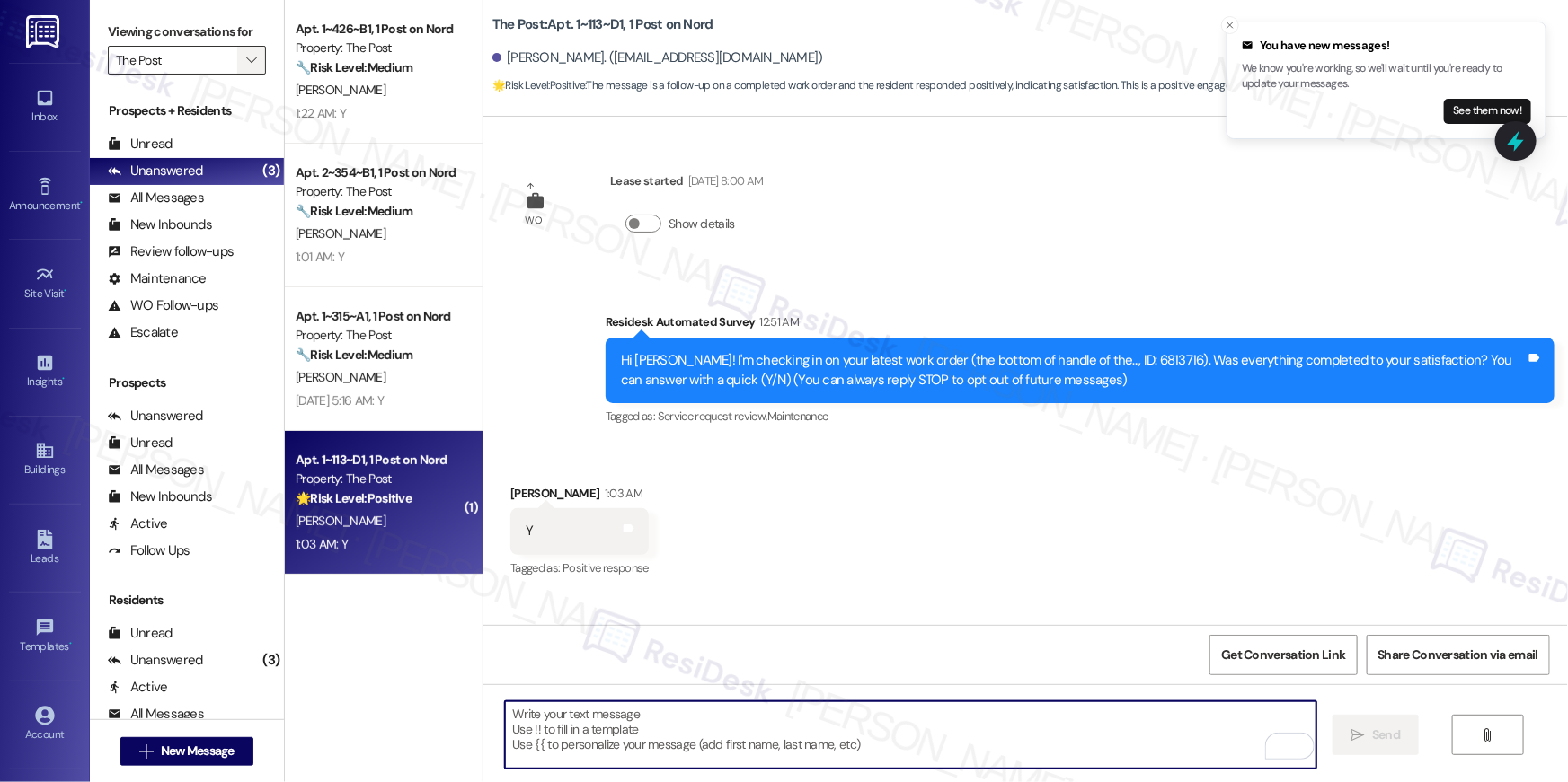
click at [246, 59] on icon "" at bounding box center [251, 60] width 10 height 15
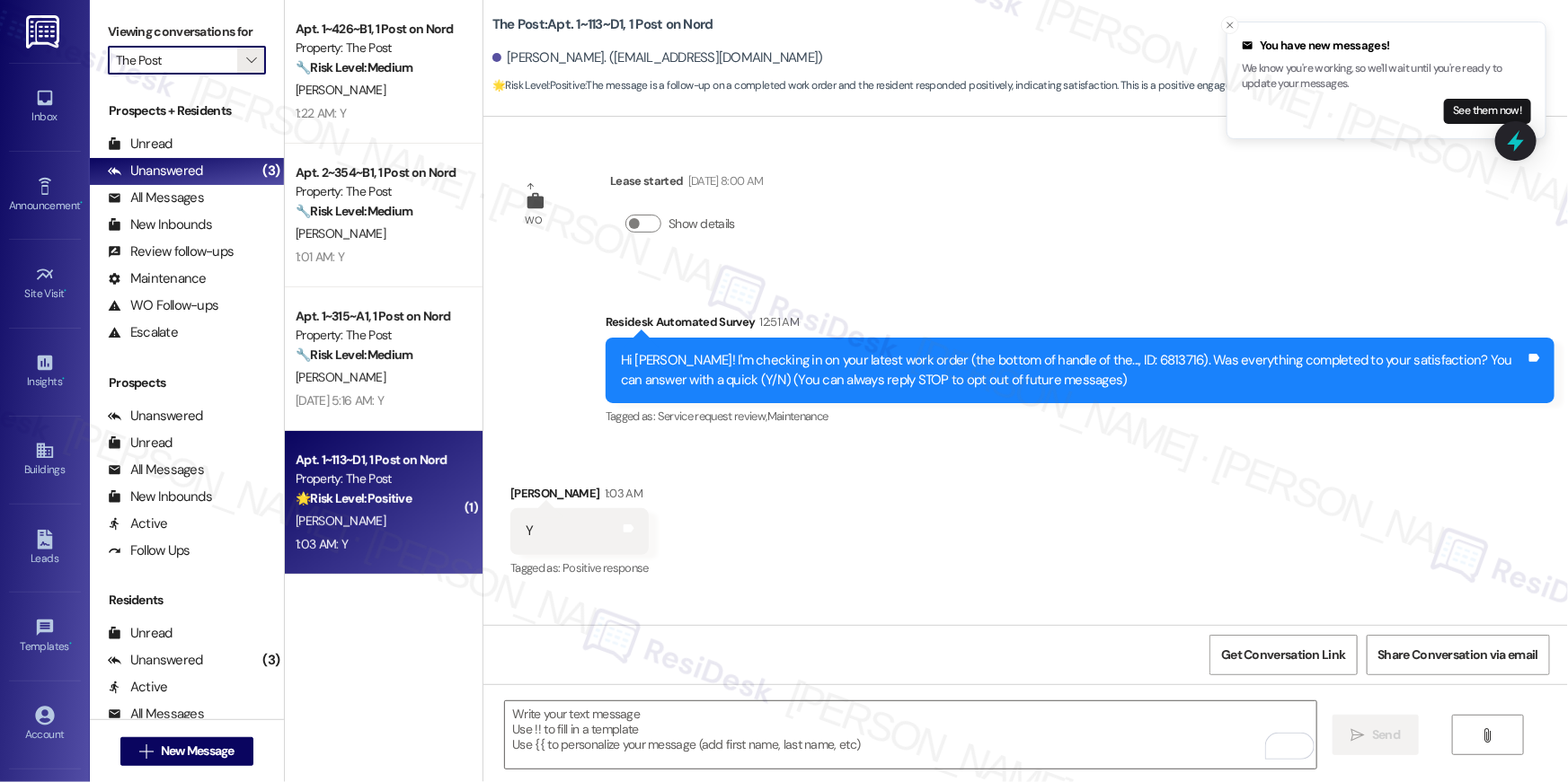
scroll to position [1565, 0]
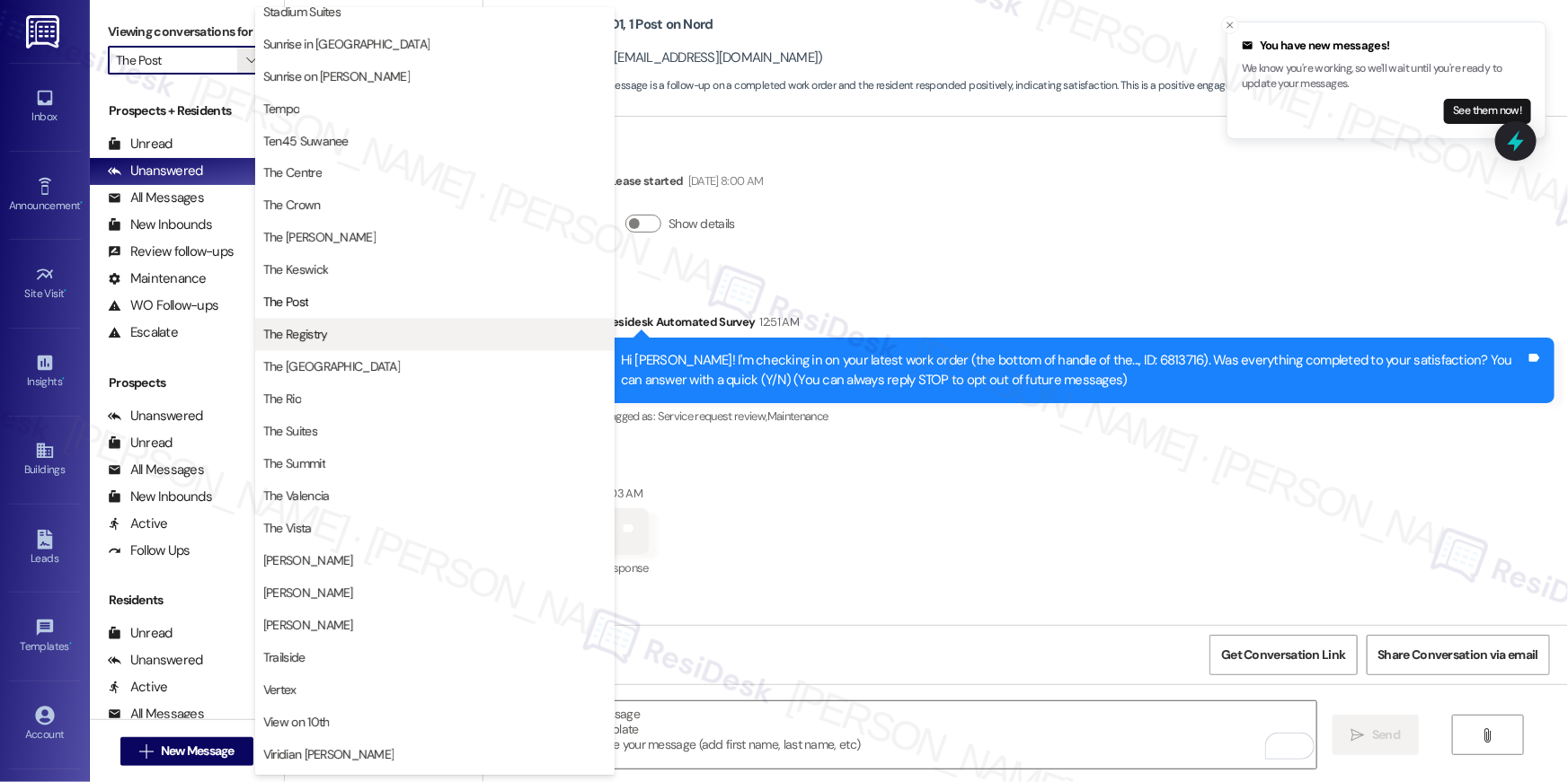
click at [374, 345] on button "The Registry" at bounding box center [435, 335] width 359 height 33
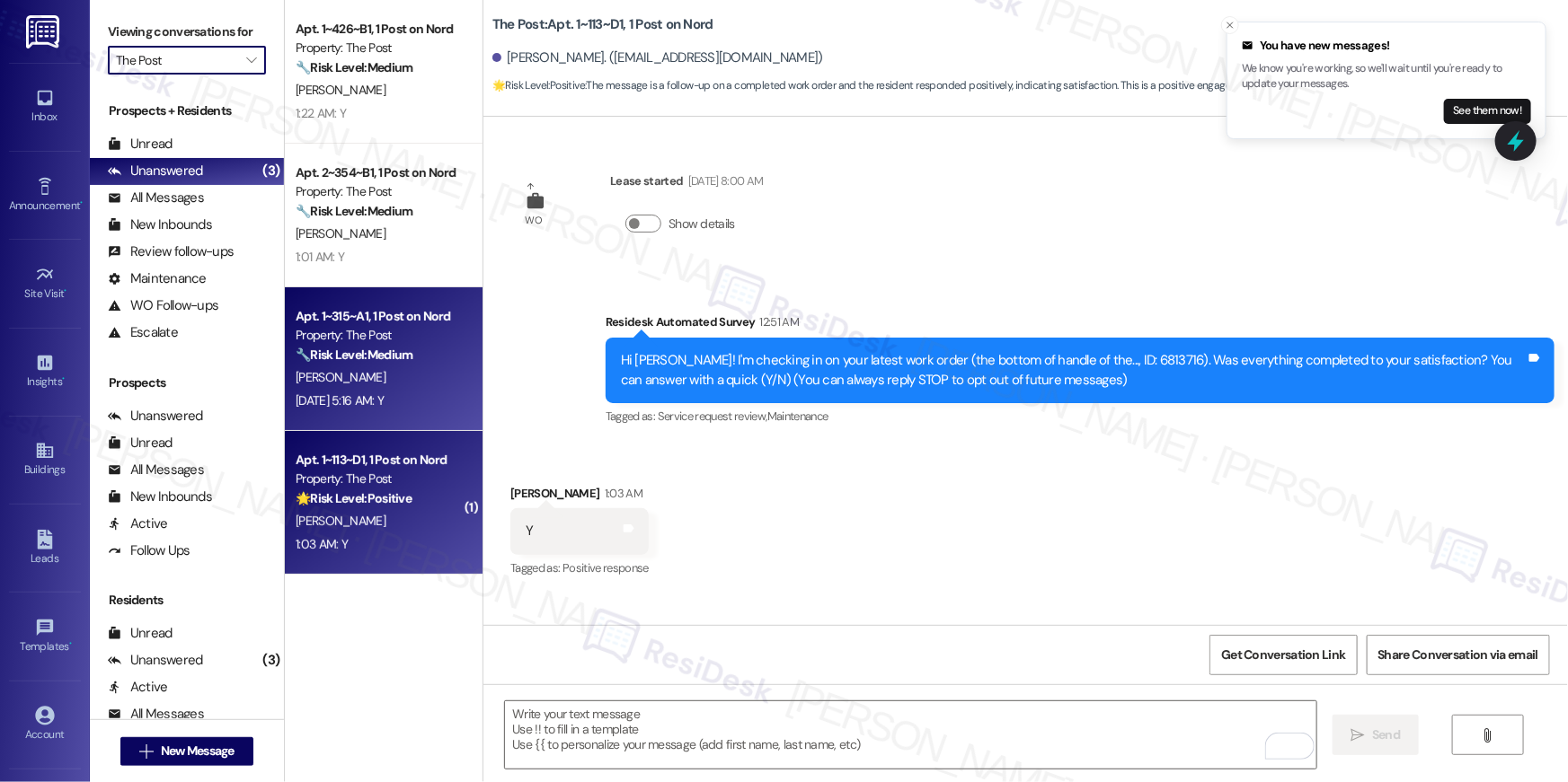
type input "The Registry"
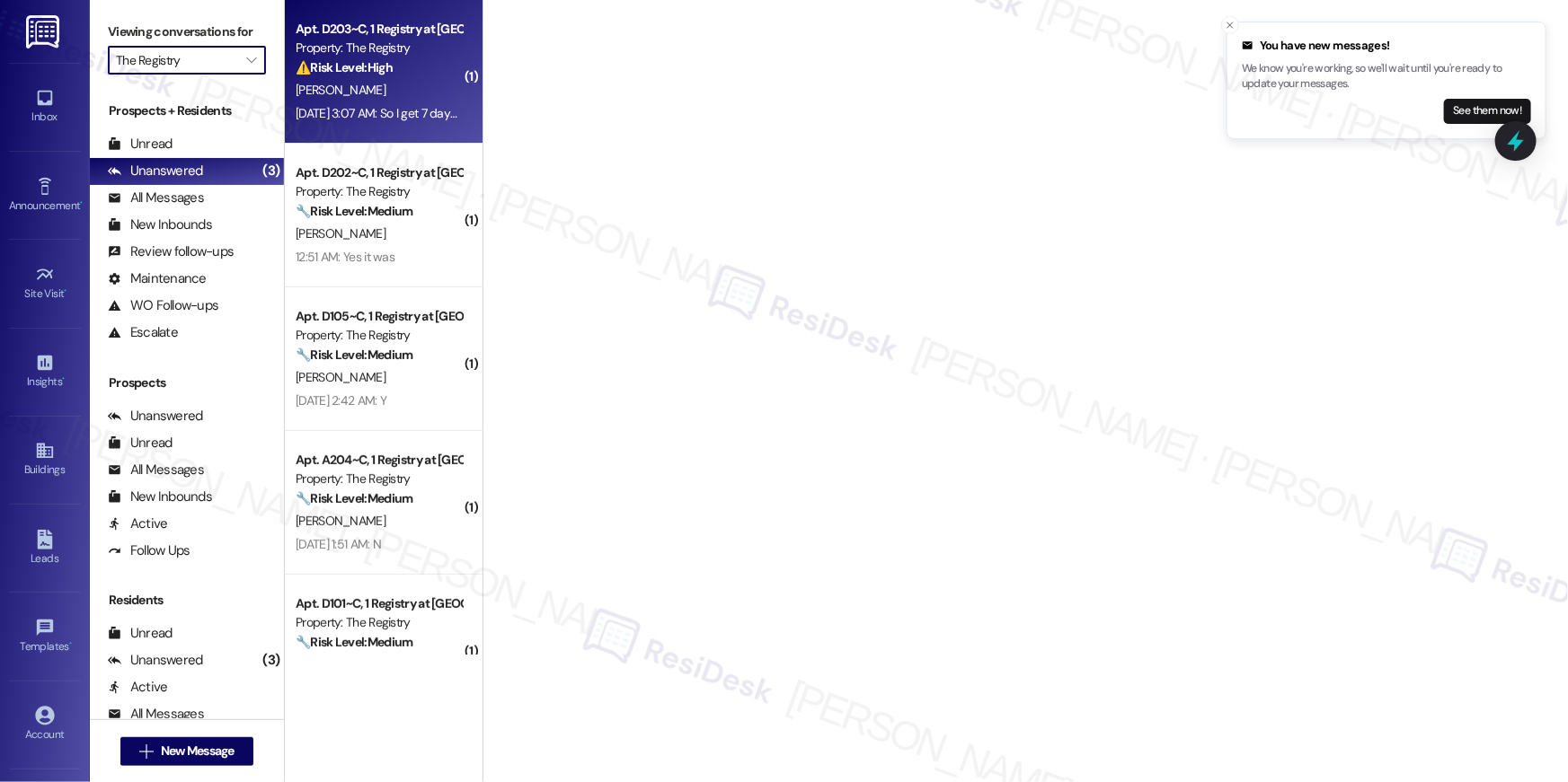
click at [403, 100] on div "[PERSON_NAME]" at bounding box center [379, 90] width 170 height 23
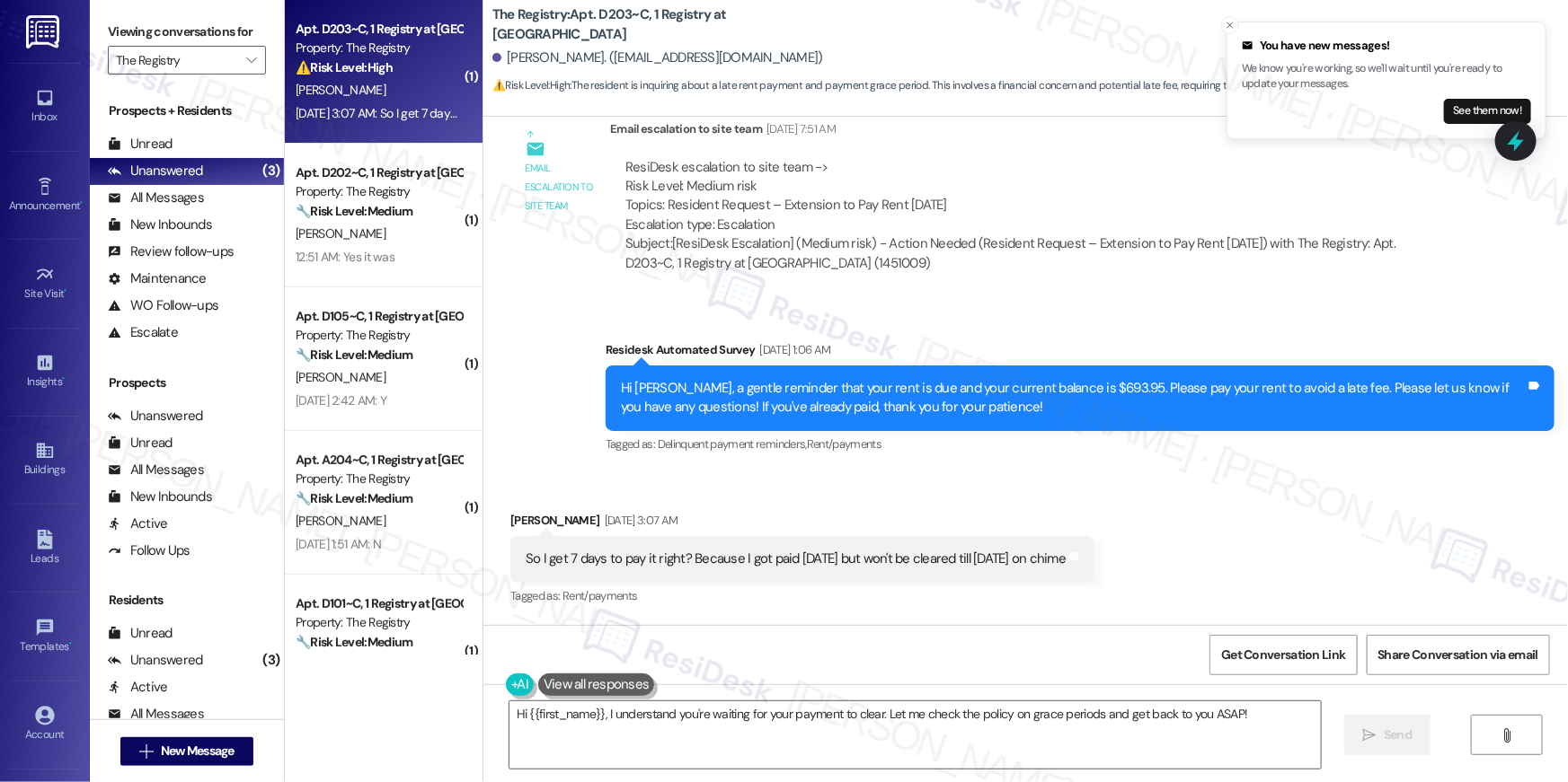
scroll to position [1373, 0]
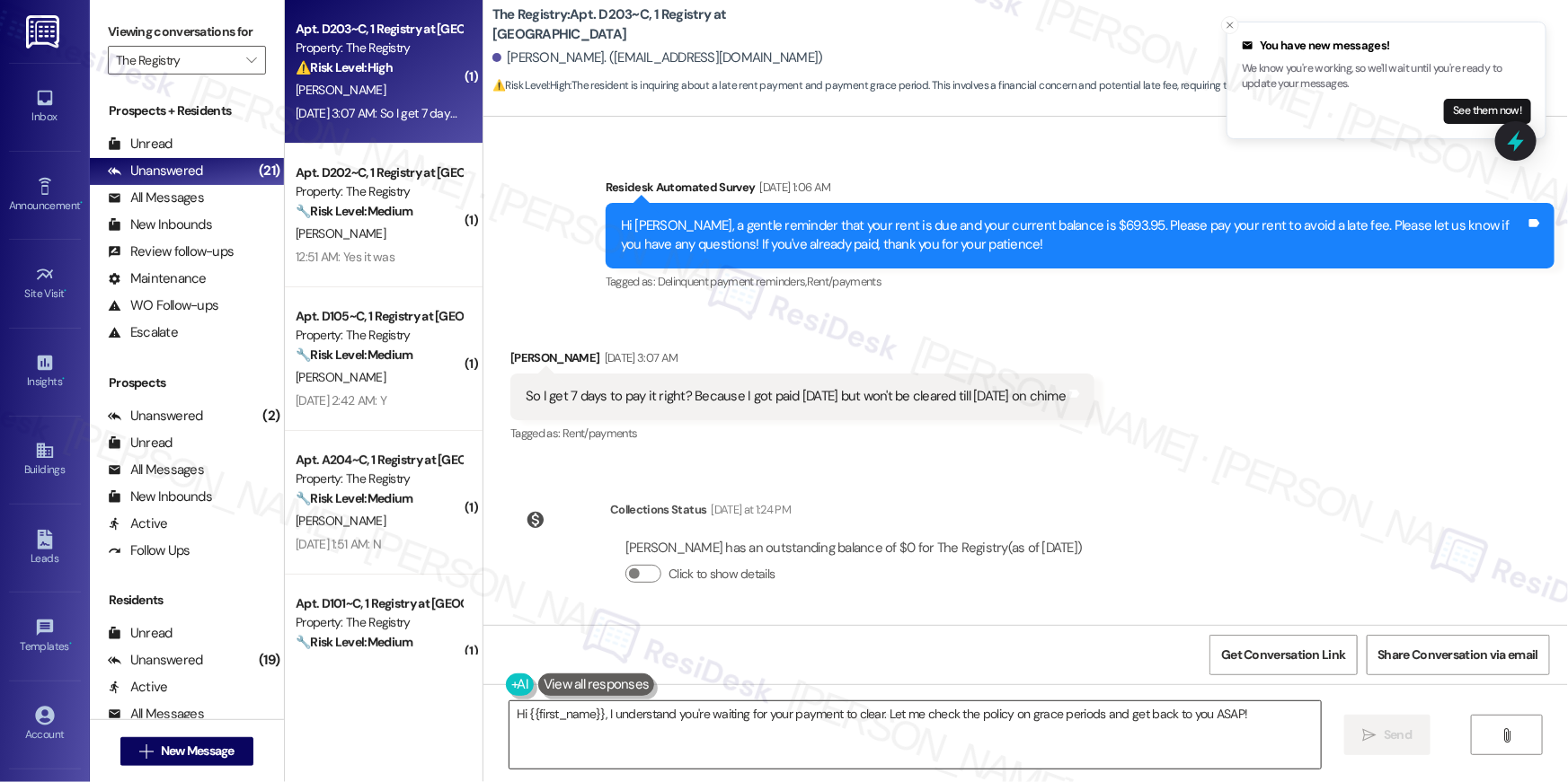
click at [792, 728] on textarea "Hi {{first_name}}, I understand you're waiting for your payment to clear. Let m…" at bounding box center [915, 735] width 811 height 67
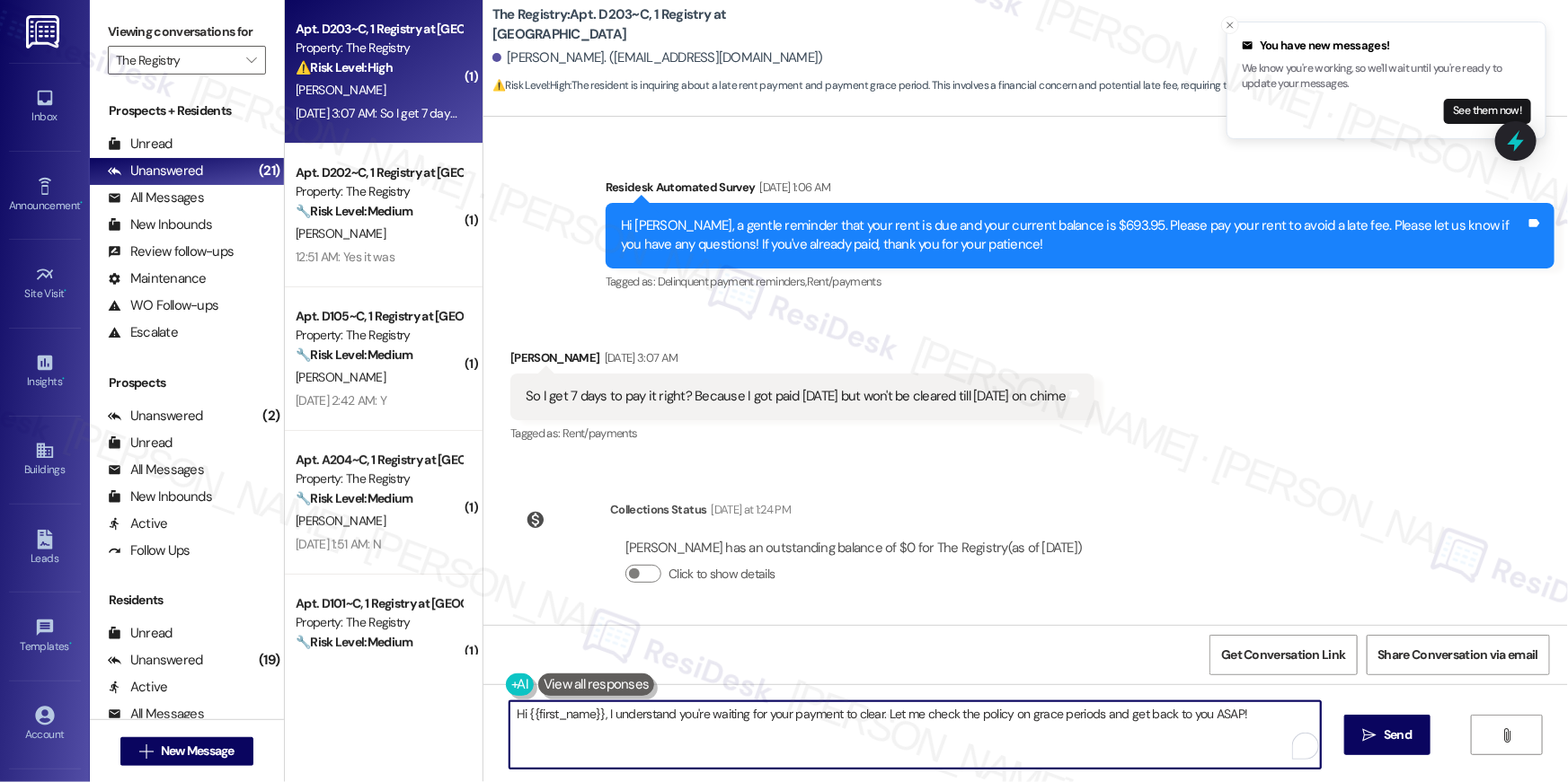
click at [694, 723] on textarea "Hi {{first_name}}, I understand you're waiting for your payment to clear. Let m…" at bounding box center [915, 735] width 811 height 67
drag, startPoint x: 609, startPoint y: 714, endPoint x: 659, endPoint y: 772, distance: 76.6
click at [659, 772] on div "Hi {{first_name}}, I understand you're waiting for your payment to clear. Let m…" at bounding box center [1025, 751] width 1084 height 135
type textarea "Hi {{first_name}}, sorry for the late response. It looks like the payment has g…"
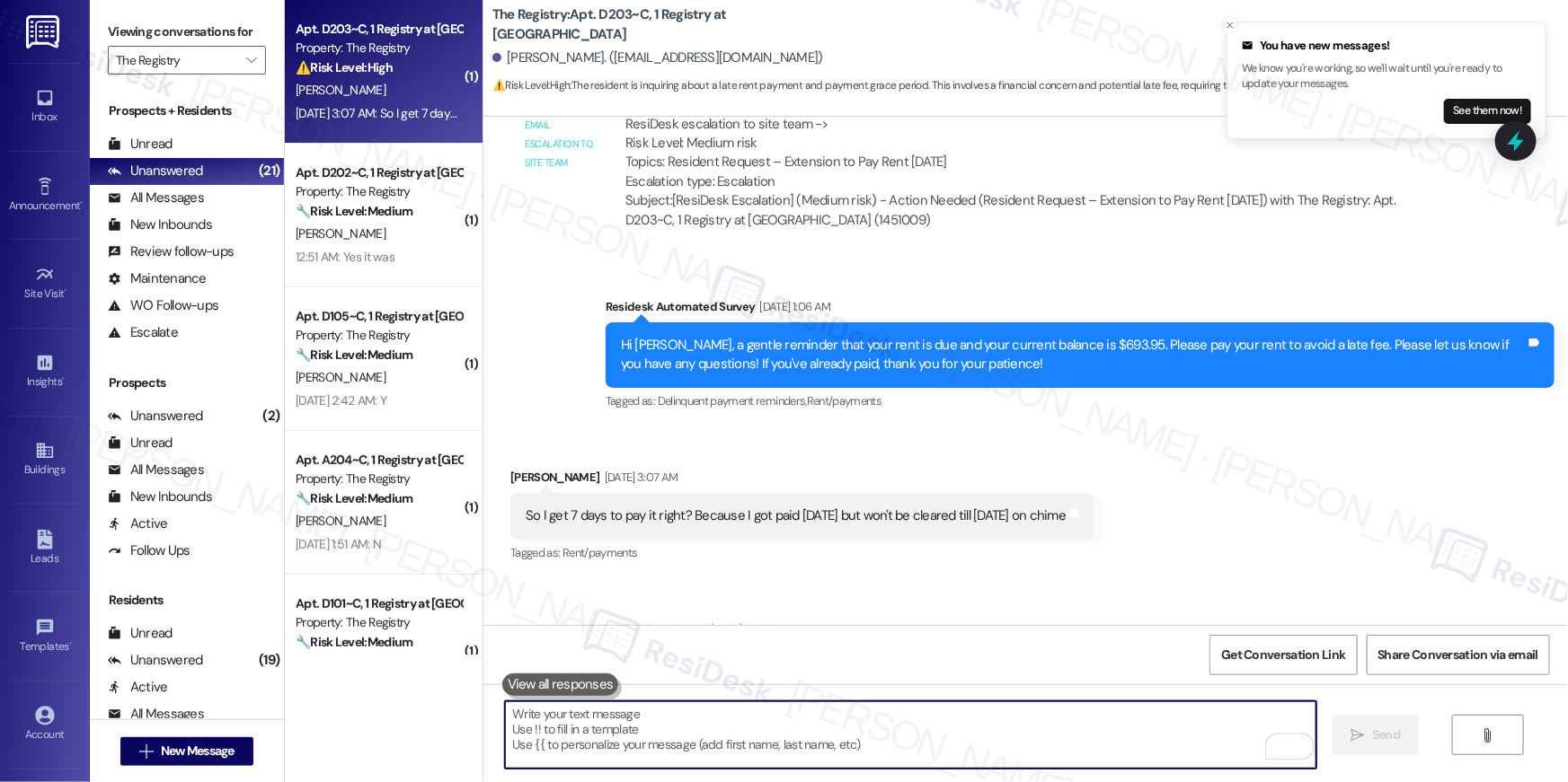
scroll to position [1207, 0]
